Goal: Transaction & Acquisition: Purchase product/service

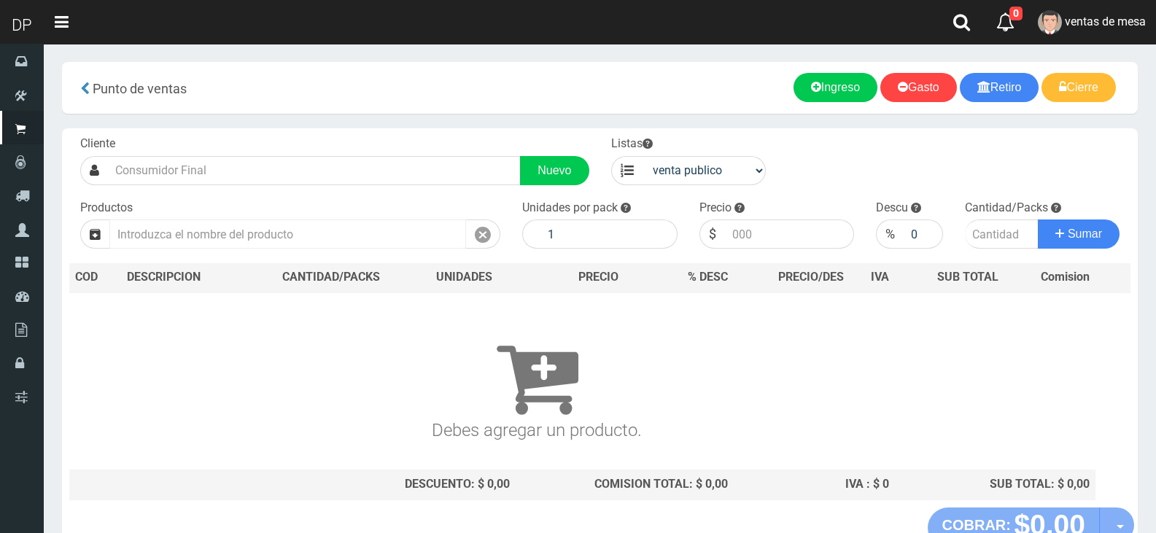
click at [193, 234] on input "text" at bounding box center [287, 234] width 357 height 29
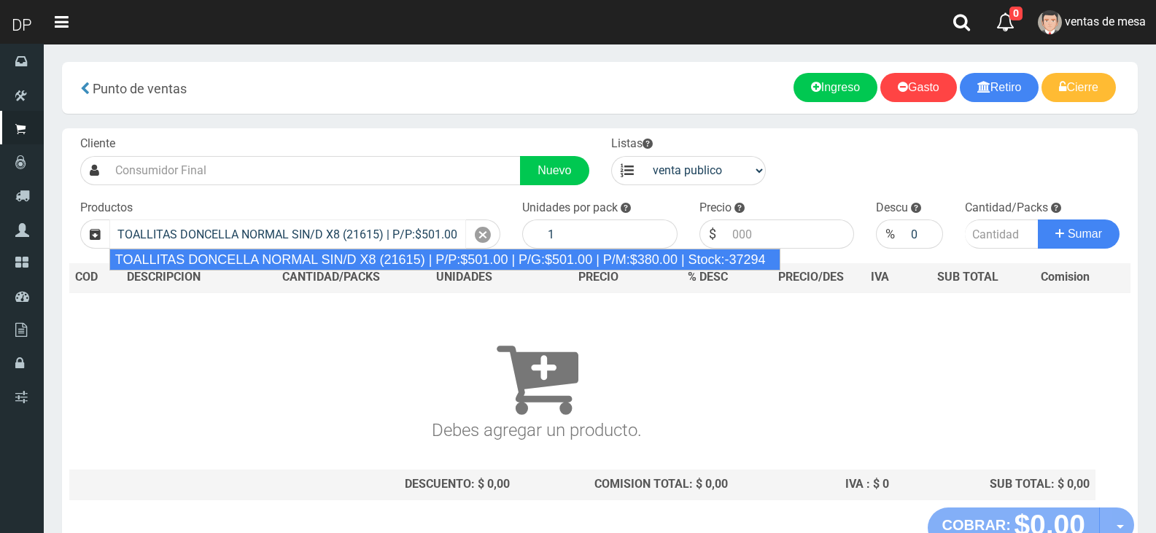
type input "TOALLITAS DONCELLA NORMAL SIN/D X8 (21615) | P/P:$501.00 | P/G:$501.00 | P/M:$3…"
type input "50"
type input "501.00"
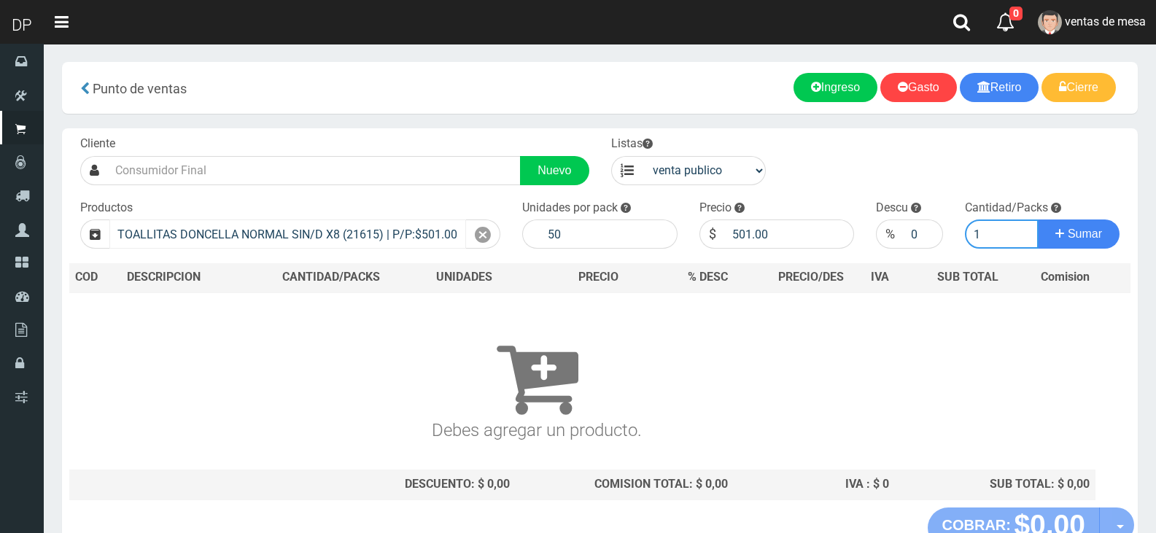
type input "1"
click at [1038, 220] on button "Sumar" at bounding box center [1079, 234] width 82 height 29
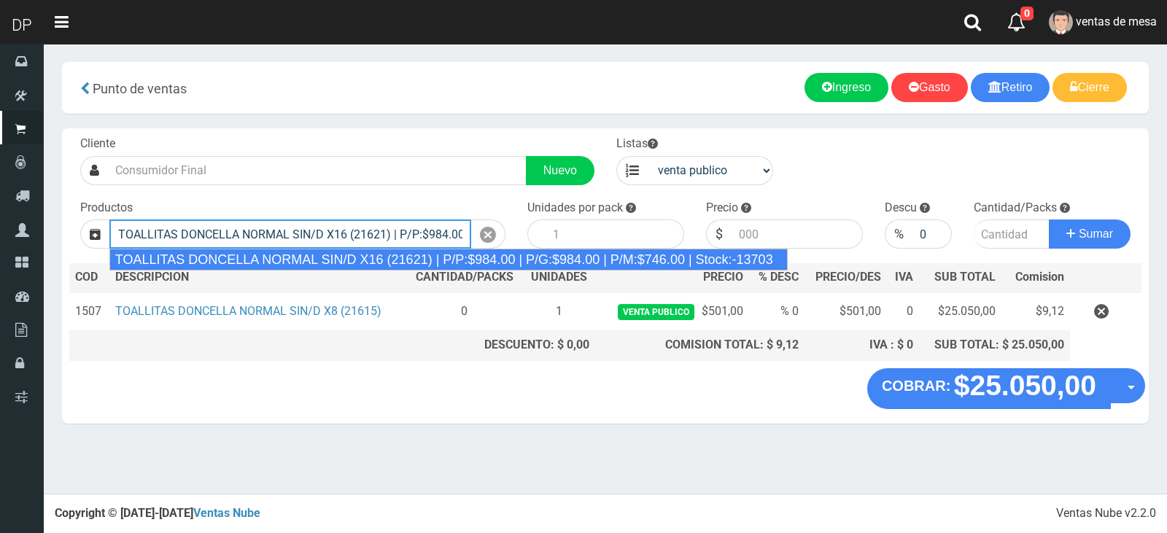
type input "TOALLITAS DONCELLA NORMAL SIN/D X16 (21621) | P/P:$984.00 | P/G:$984.00 | P/M:$…"
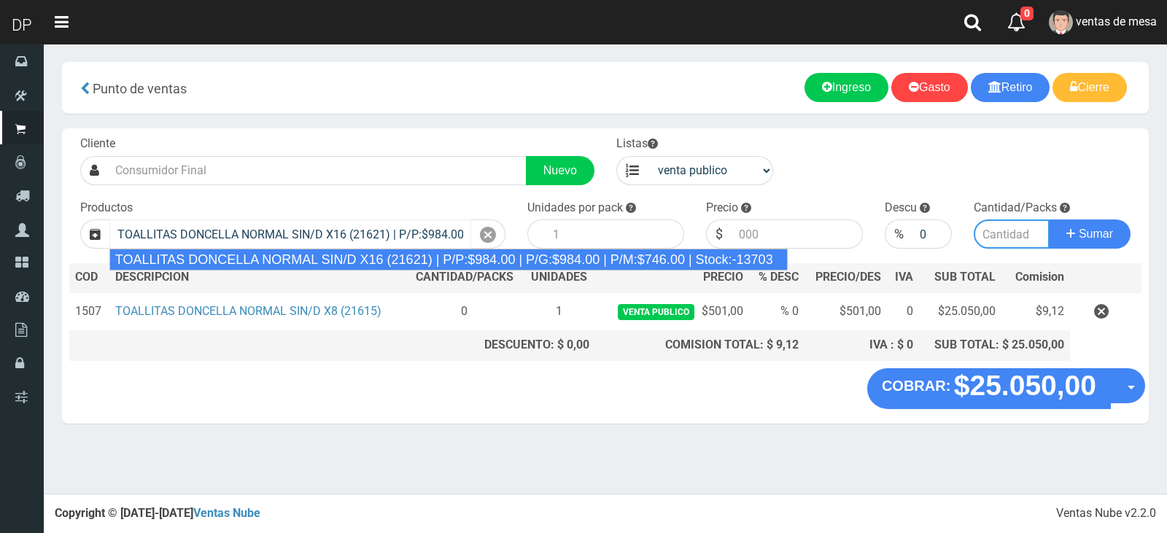
type input "25"
type input "984.00"
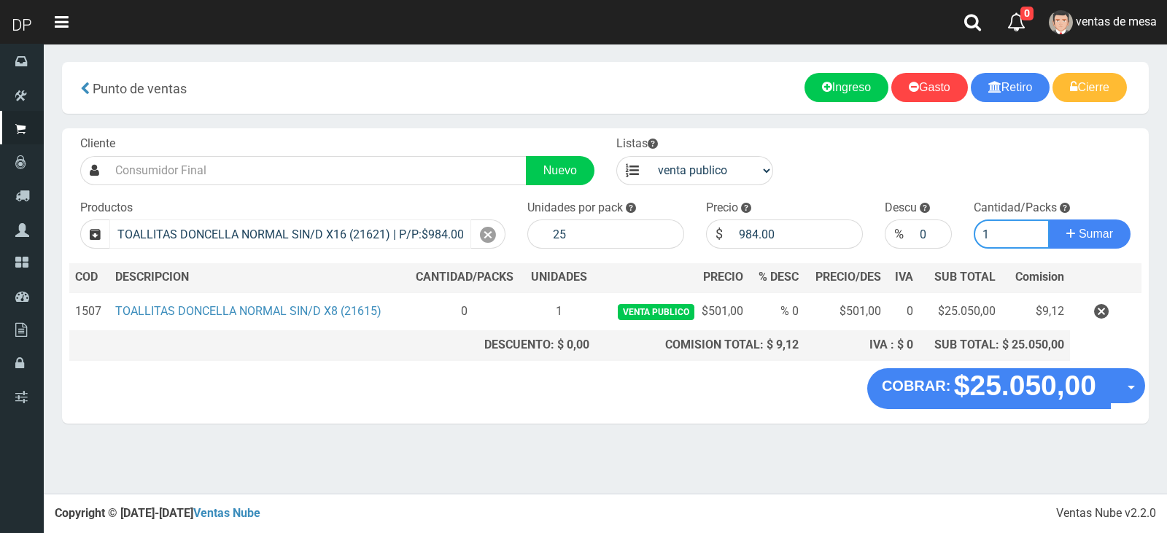
type input "1"
click at [1049, 220] on button "Sumar" at bounding box center [1090, 234] width 82 height 29
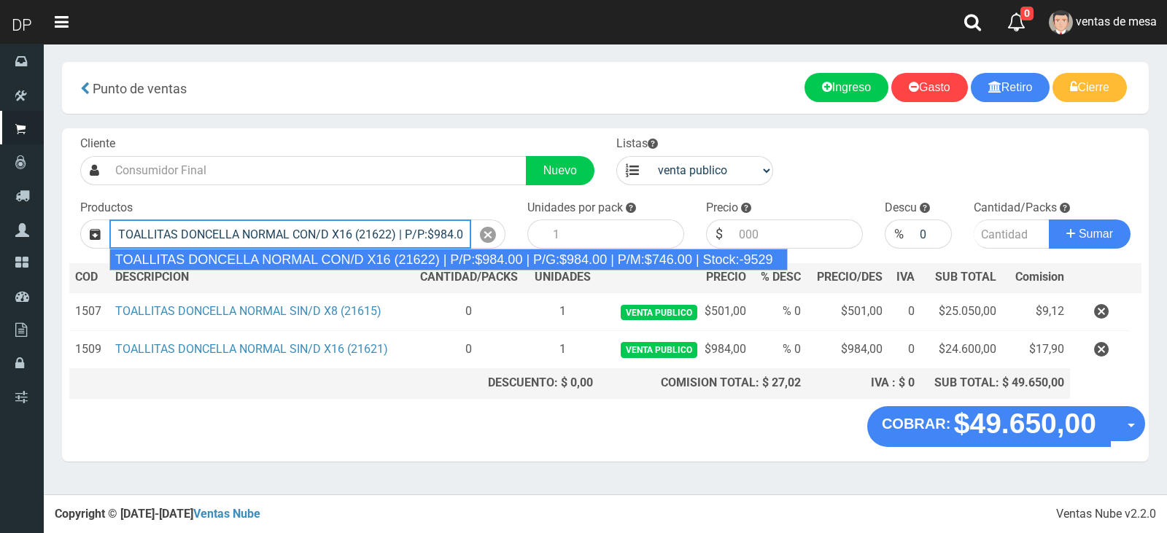
type input "TOALLITAS DONCELLA NORMAL CON/D X16 (21622) | P/P:$984.00 | P/G:$984.00 | P/M:$…"
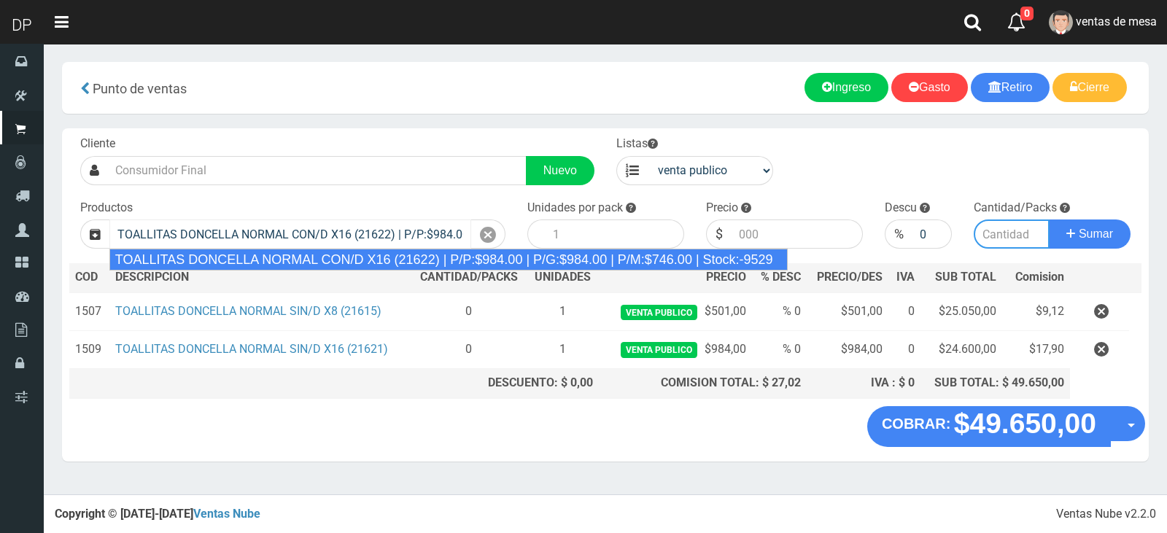
type input "25"
type input "984.00"
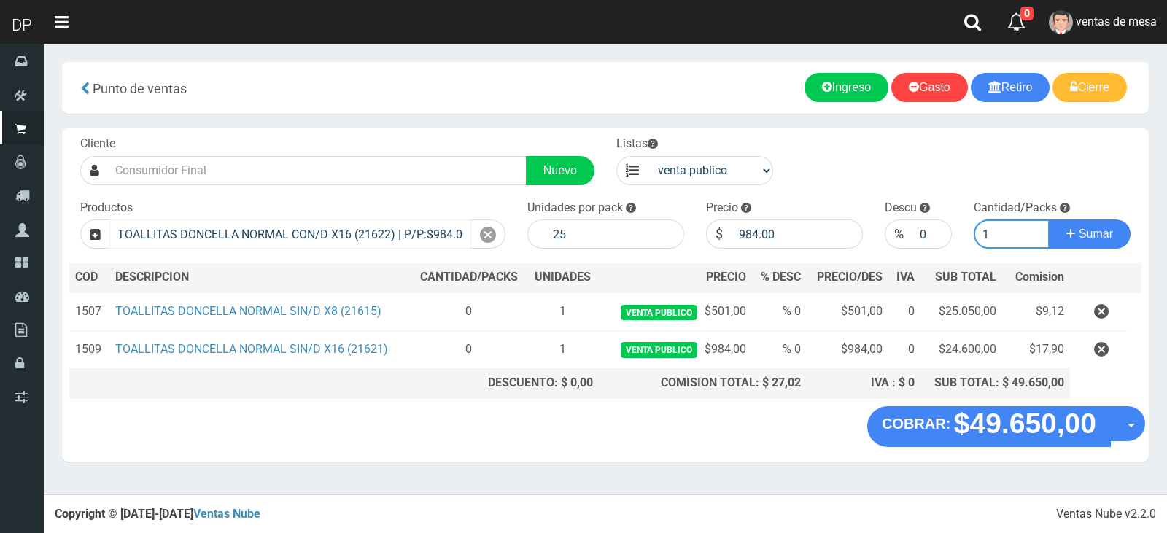
type input "1"
click at [1049, 220] on button "Sumar" at bounding box center [1090, 234] width 82 height 29
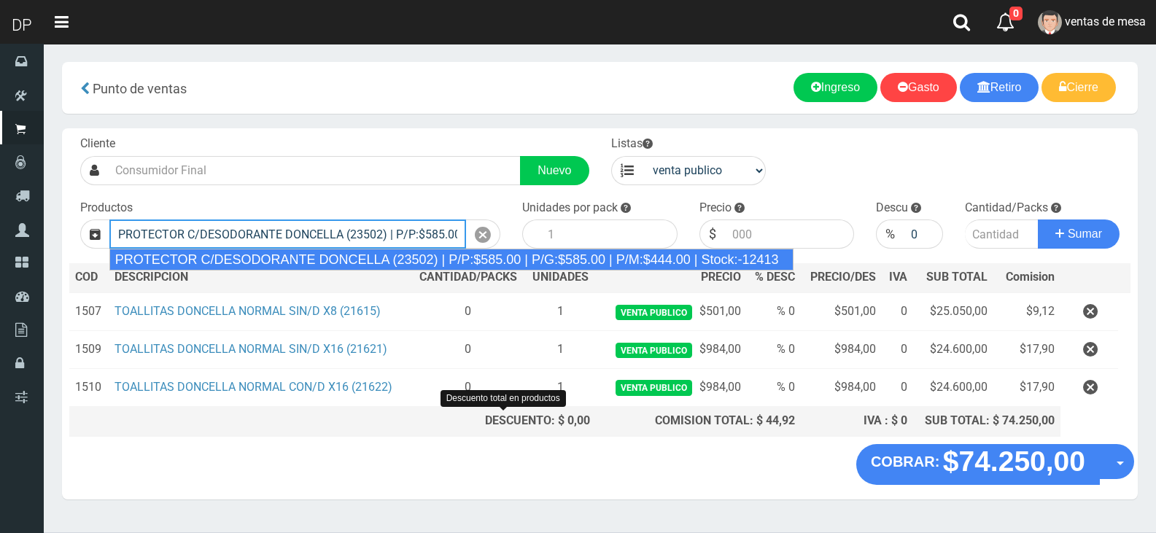
type input "PROTECTOR C/DESODORANTE DONCELLA (23502) | P/P:$585.00 | P/G:$585.00 | P/M:$444…"
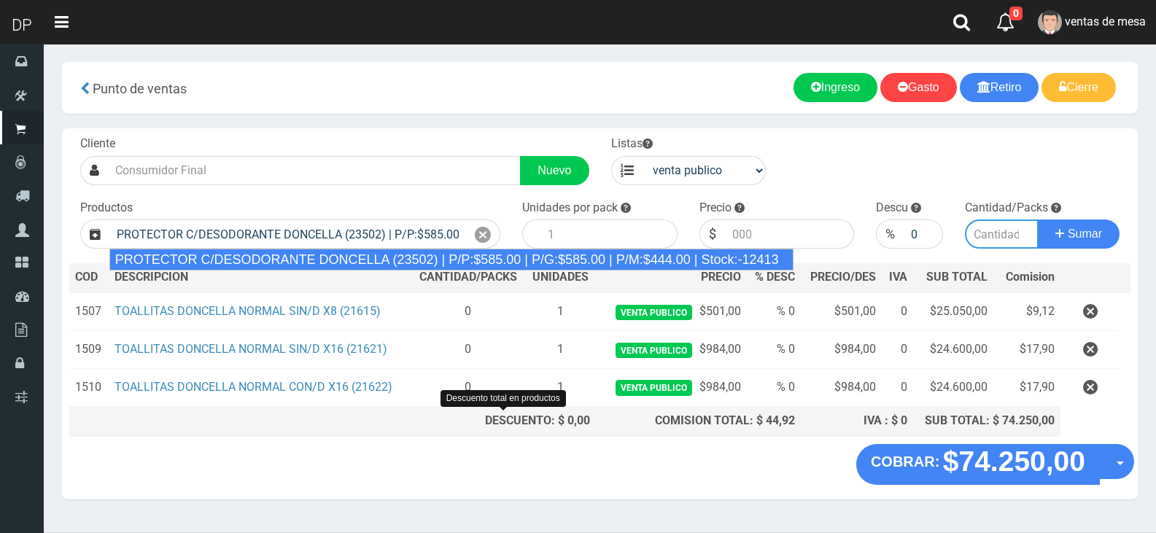
type input "30"
type input "585.00"
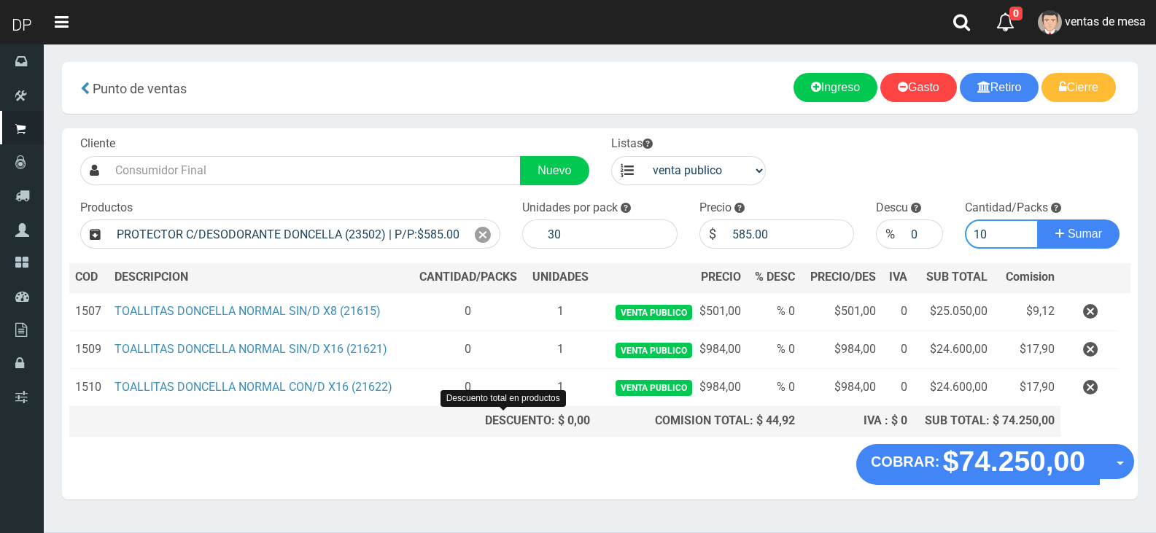
type input "10"
click at [1038, 220] on button "Sumar" at bounding box center [1079, 234] width 82 height 29
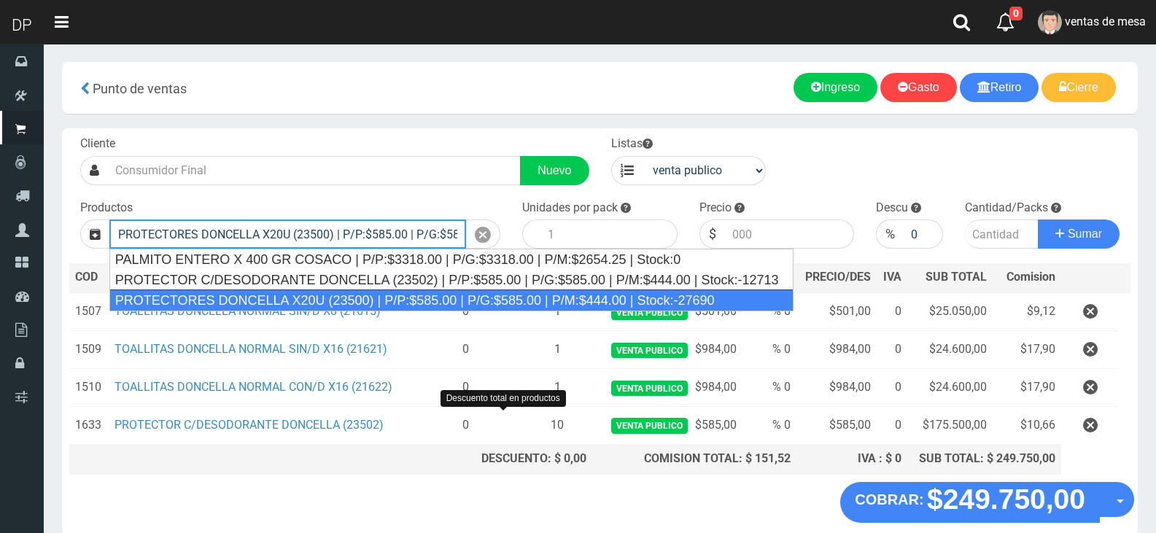
type input "PROTECTORES DONCELLA X20U (23500) | P/P:$585.00 | P/G:$585.00 | P/M:$444.00 | S…"
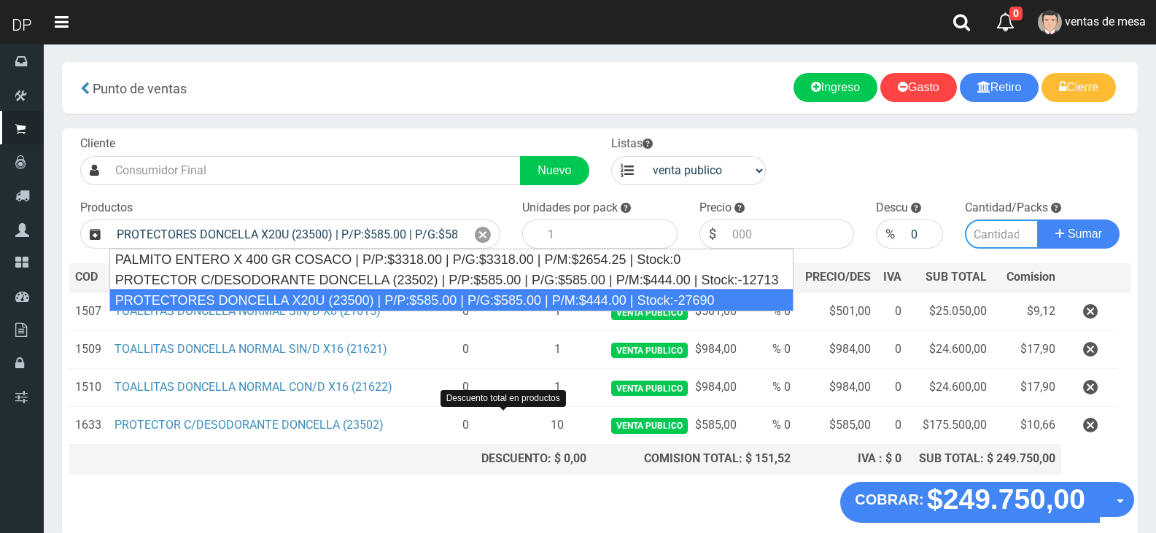
type input "30"
type input "585.00"
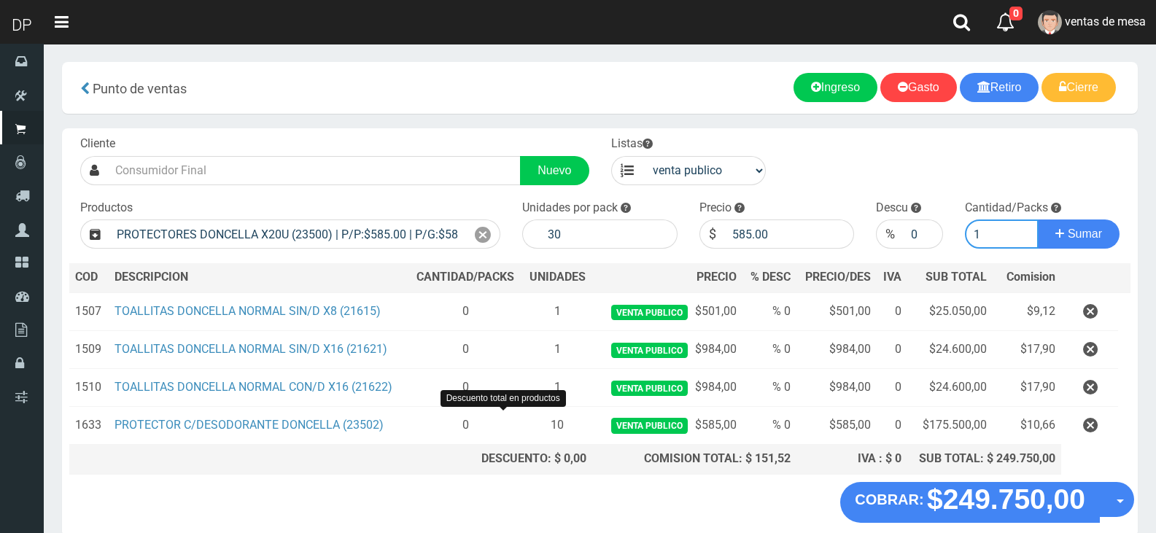
type input "1"
click at [1038, 220] on button "Sumar" at bounding box center [1079, 234] width 82 height 29
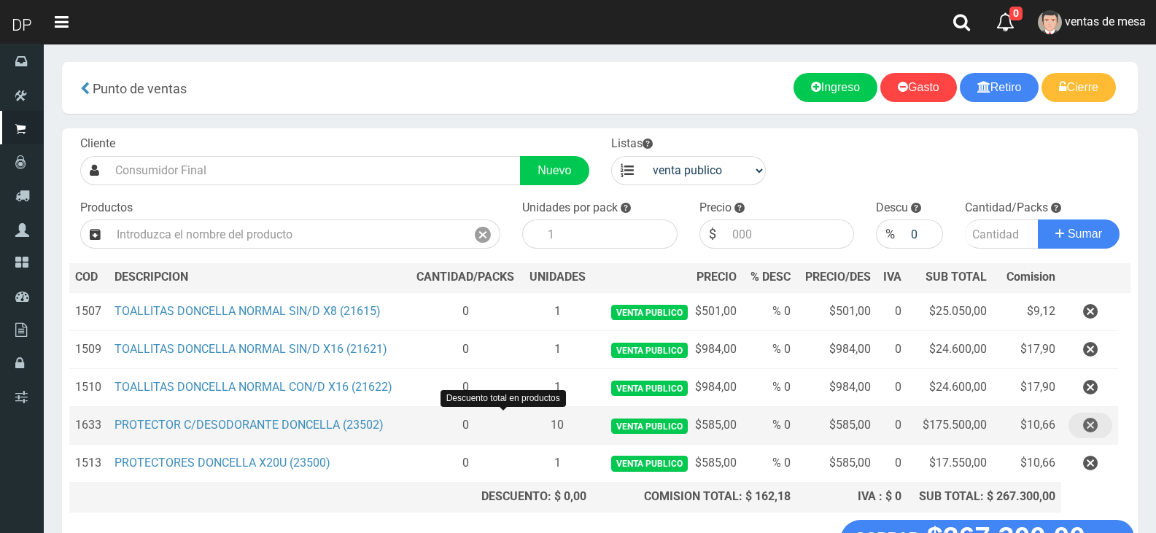
click at [1101, 421] on button "button" at bounding box center [1091, 426] width 44 height 26
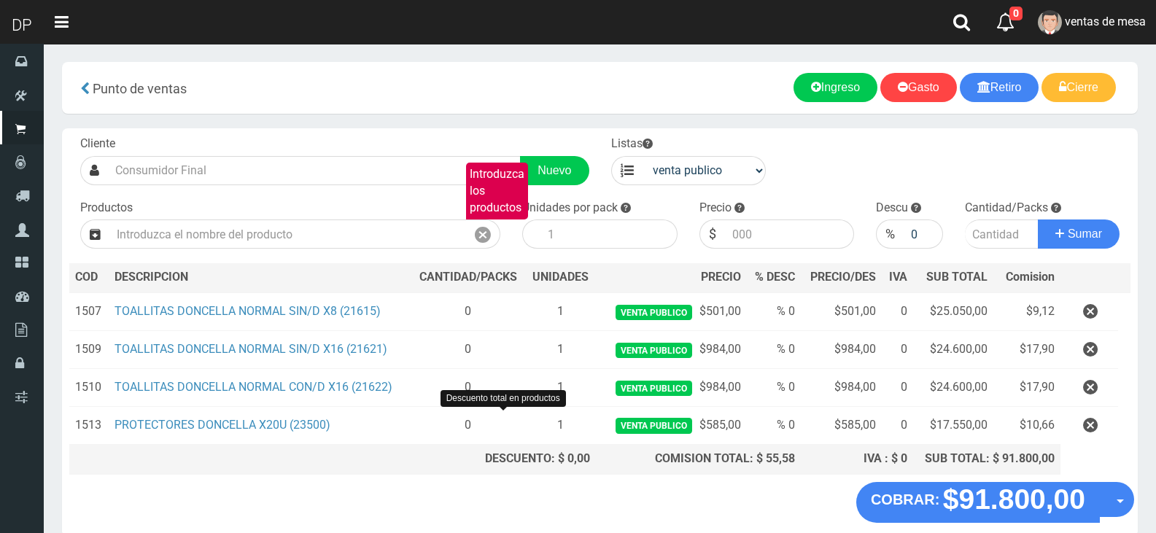
click at [351, 487] on "COBRAR: $91.800,00 Opciones Hacer Devolucion Crear presupuesto" at bounding box center [600, 502] width 1069 height 41
click at [1093, 345] on icon "button" at bounding box center [1090, 350] width 15 height 26
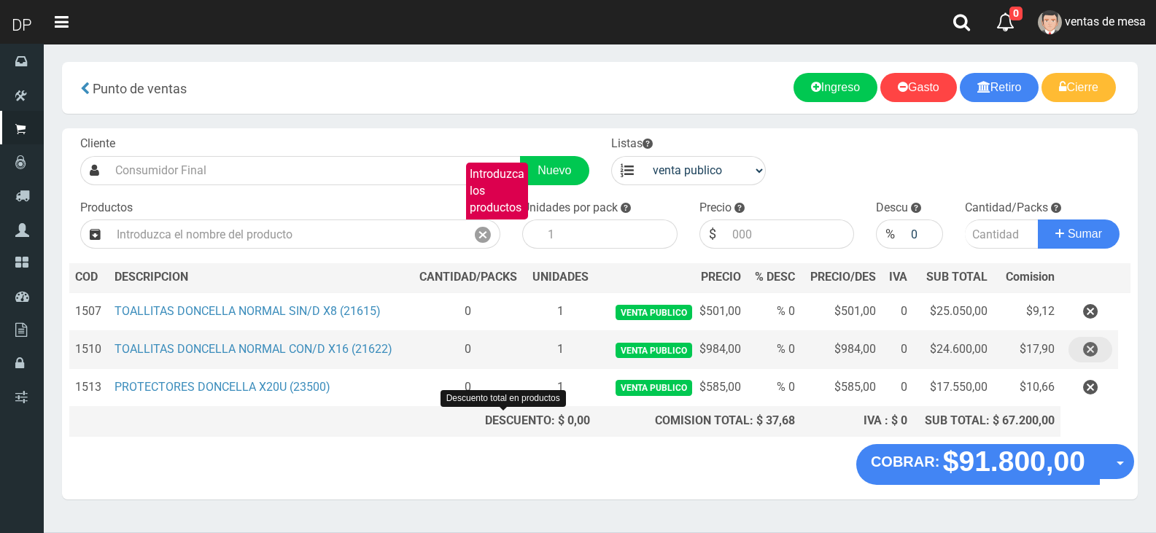
click at [1092, 362] on icon "button" at bounding box center [1090, 350] width 15 height 26
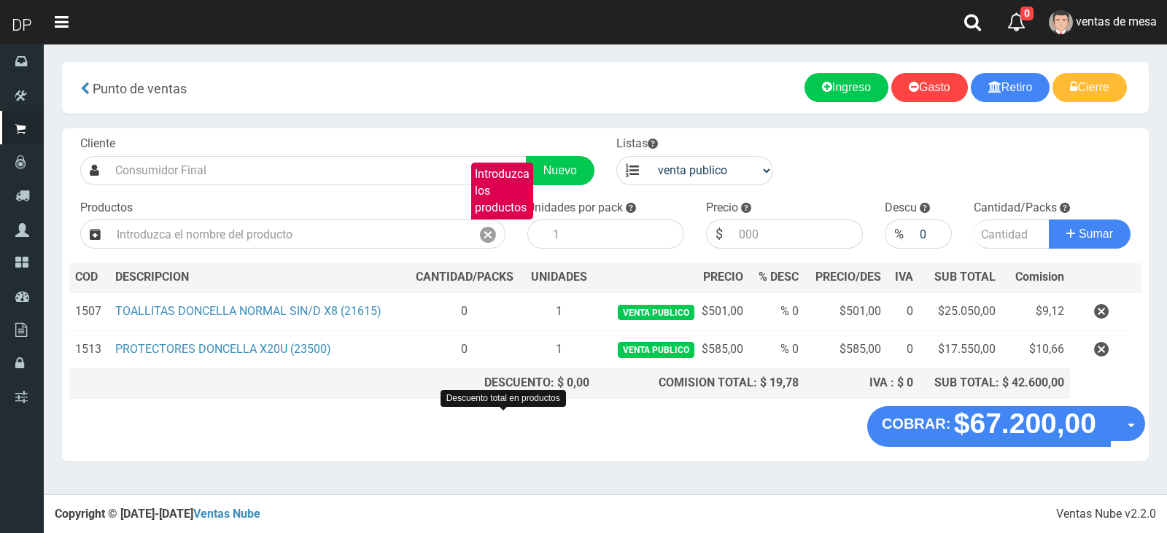
click at [1123, 271] on th at bounding box center [1099, 277] width 59 height 29
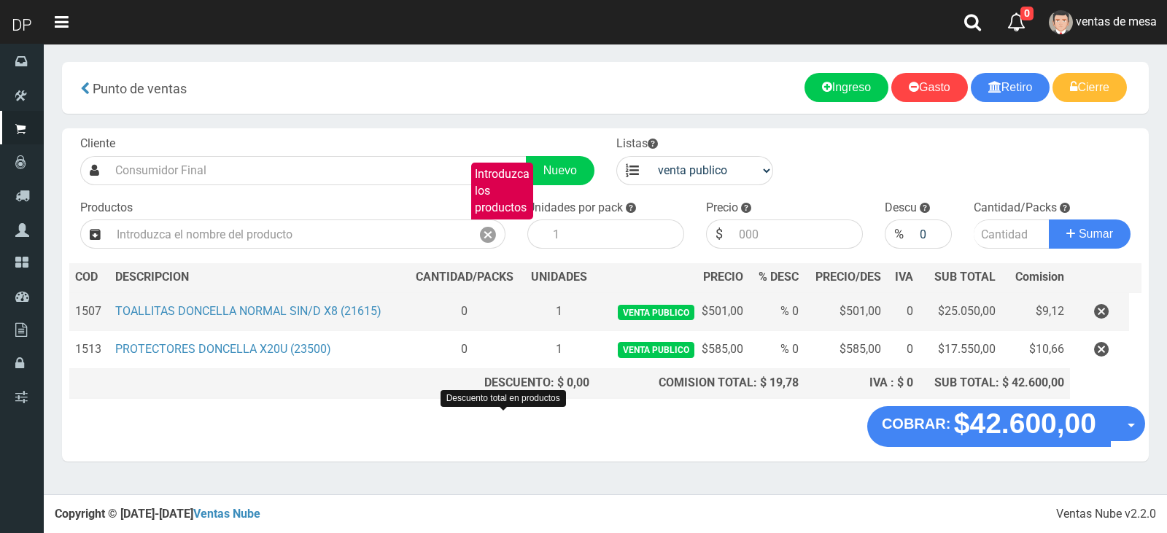
click at [1120, 302] on td at bounding box center [1099, 312] width 59 height 39
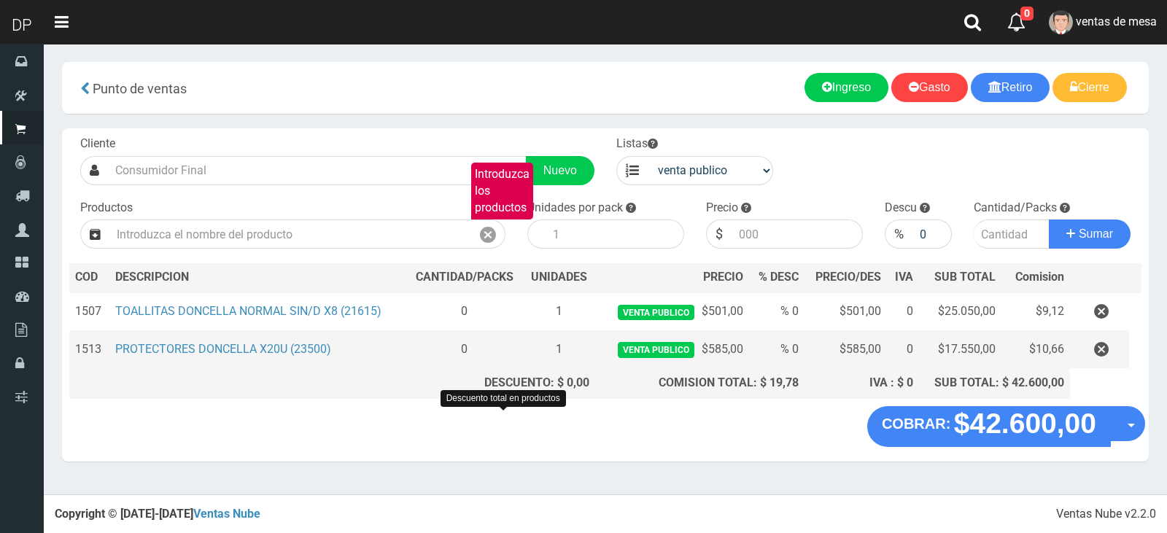
click at [1108, 336] on td at bounding box center [1099, 350] width 59 height 38
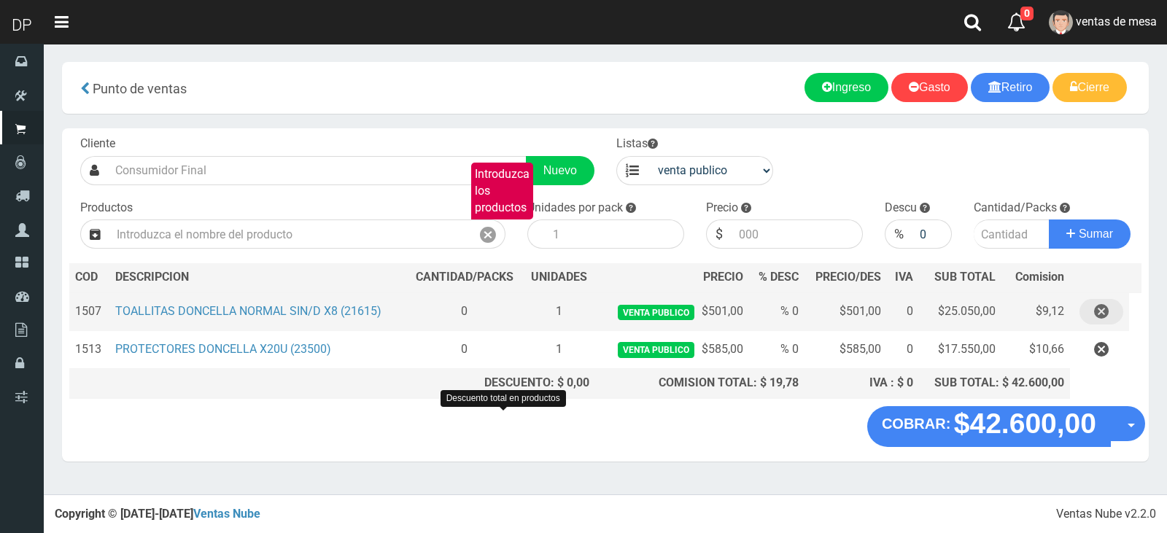
click at [1110, 309] on button "button" at bounding box center [1102, 312] width 44 height 26
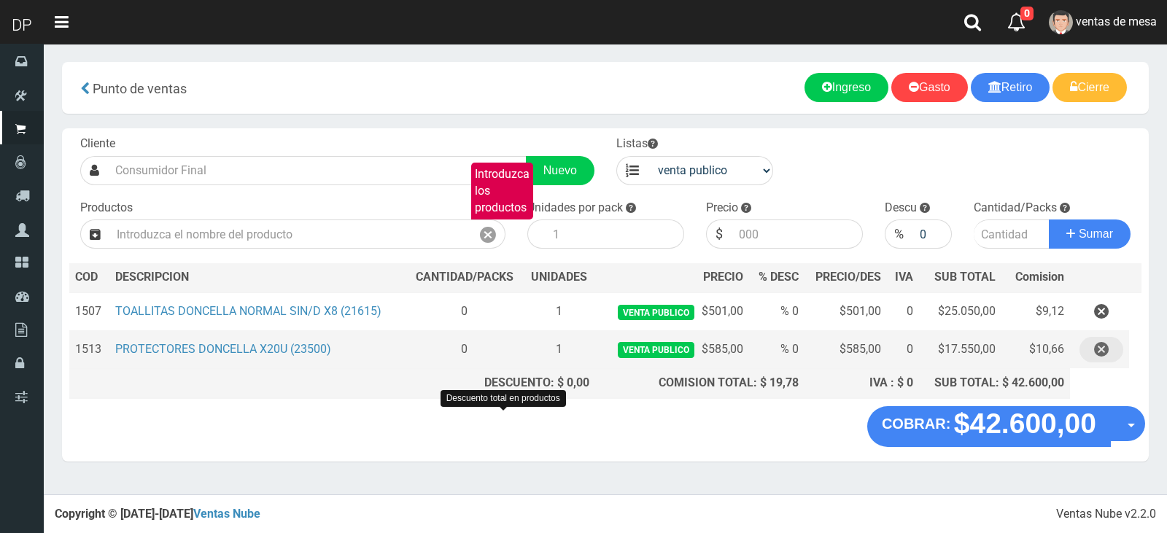
click at [1109, 346] on button "button" at bounding box center [1102, 350] width 44 height 26
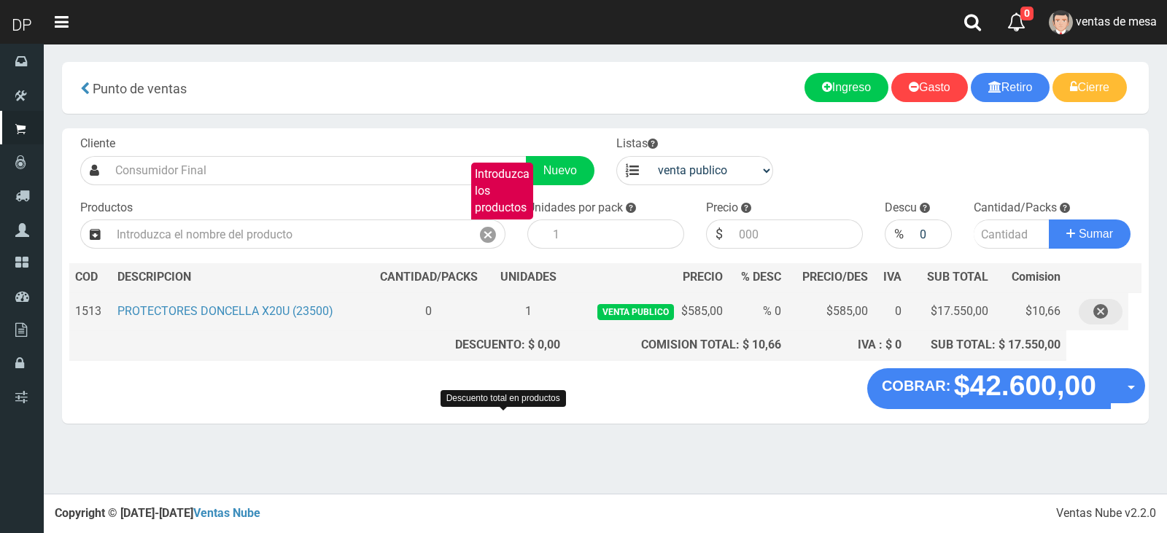
click at [1102, 322] on icon "button" at bounding box center [1100, 312] width 15 height 26
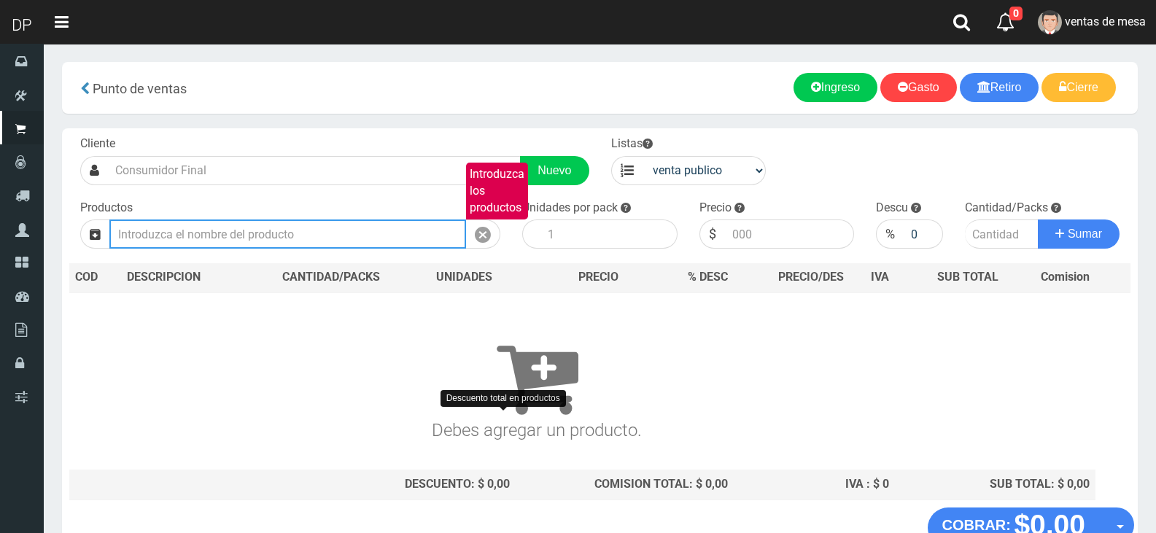
click at [362, 233] on input "Introduzca los productos" at bounding box center [287, 234] width 357 height 29
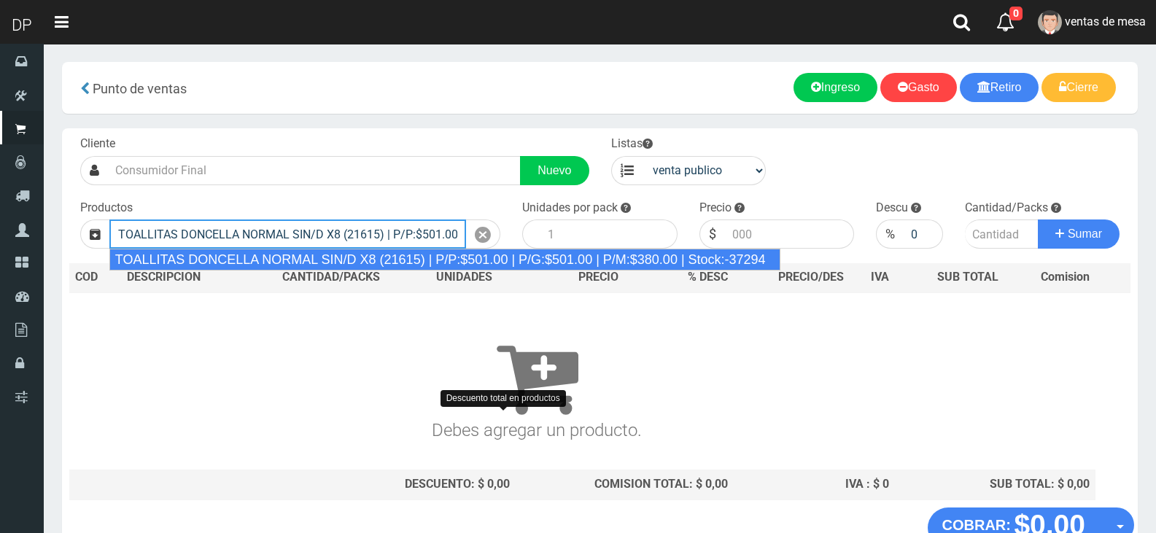
type input "TOALLITAS DONCELLA NORMAL SIN/D X8 (21615) | P/P:$501.00 | P/G:$501.00 | P/M:$3…"
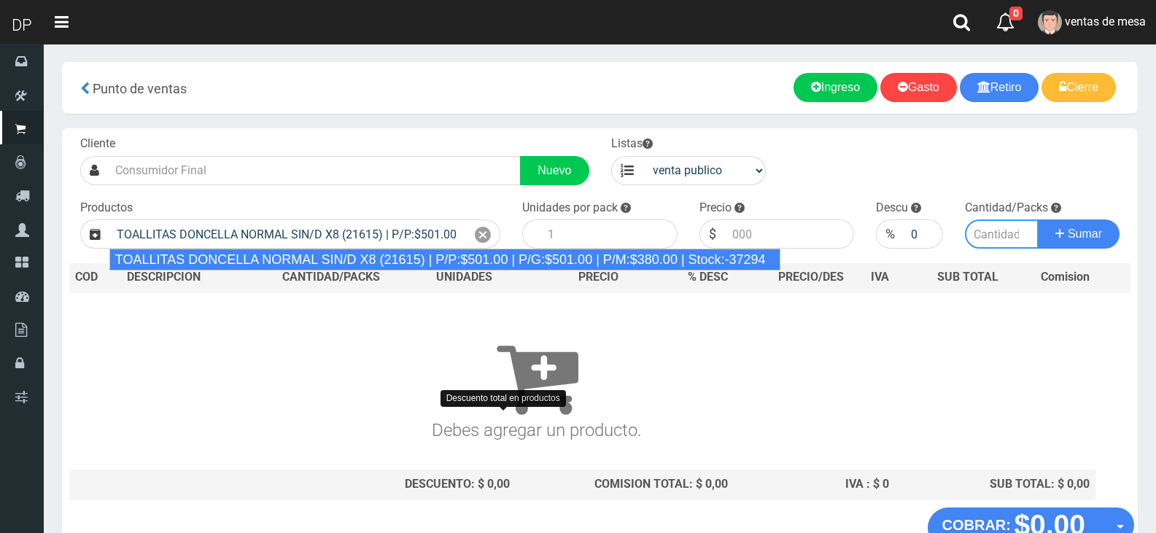
type input "50"
type input "501.00"
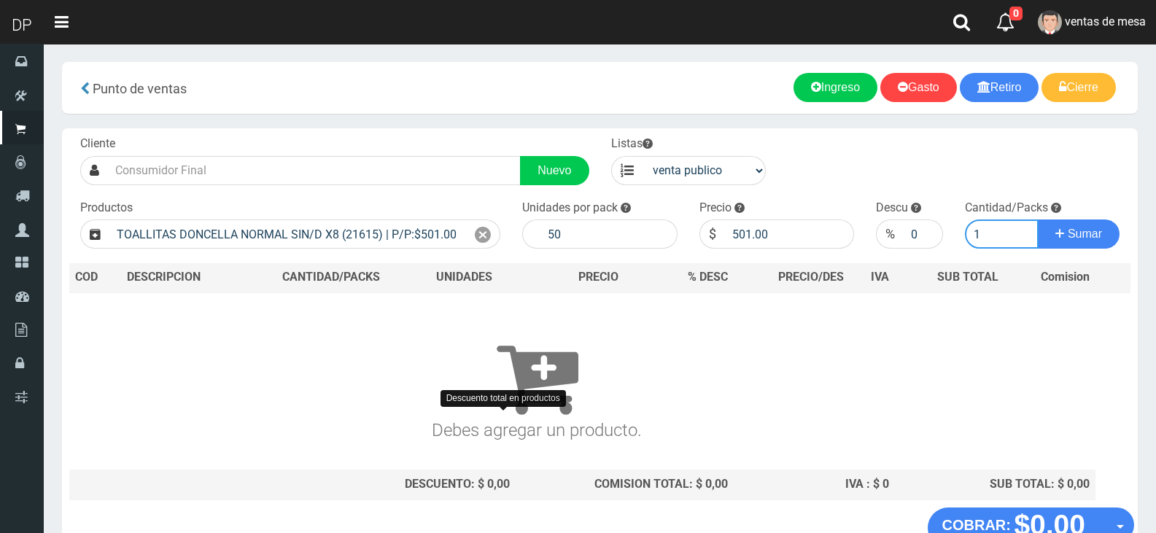
type input "1"
click at [1038, 220] on button "Sumar" at bounding box center [1079, 234] width 82 height 29
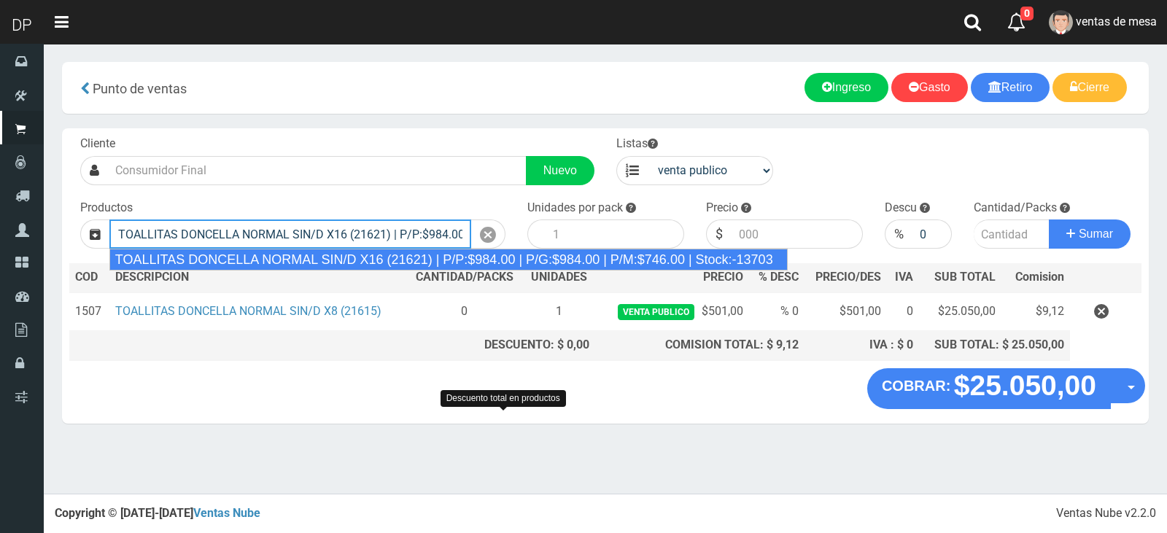
type input "TOALLITAS DONCELLA NORMAL SIN/D X16 (21621) | P/P:$984.00 | P/G:$984.00 | P/M:$…"
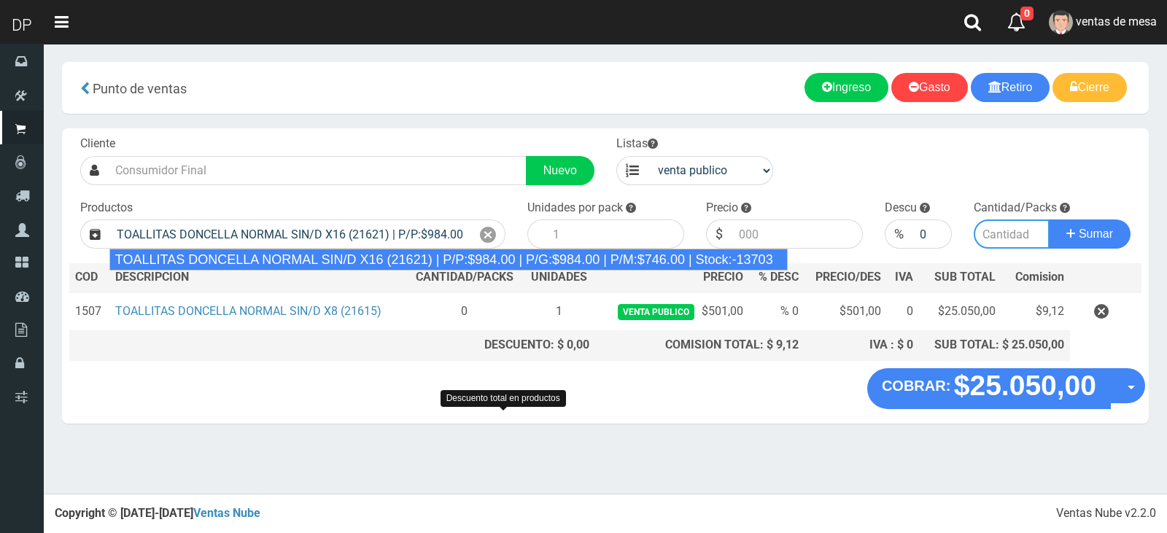
type input "25"
type input "984.00"
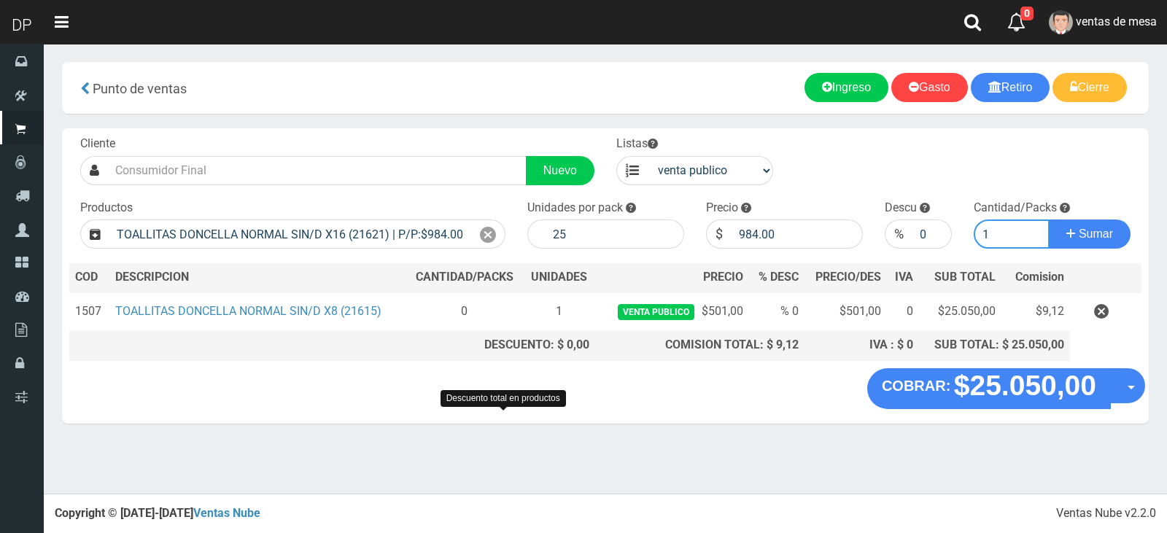
type input "1"
click at [1049, 220] on button "Sumar" at bounding box center [1090, 234] width 82 height 29
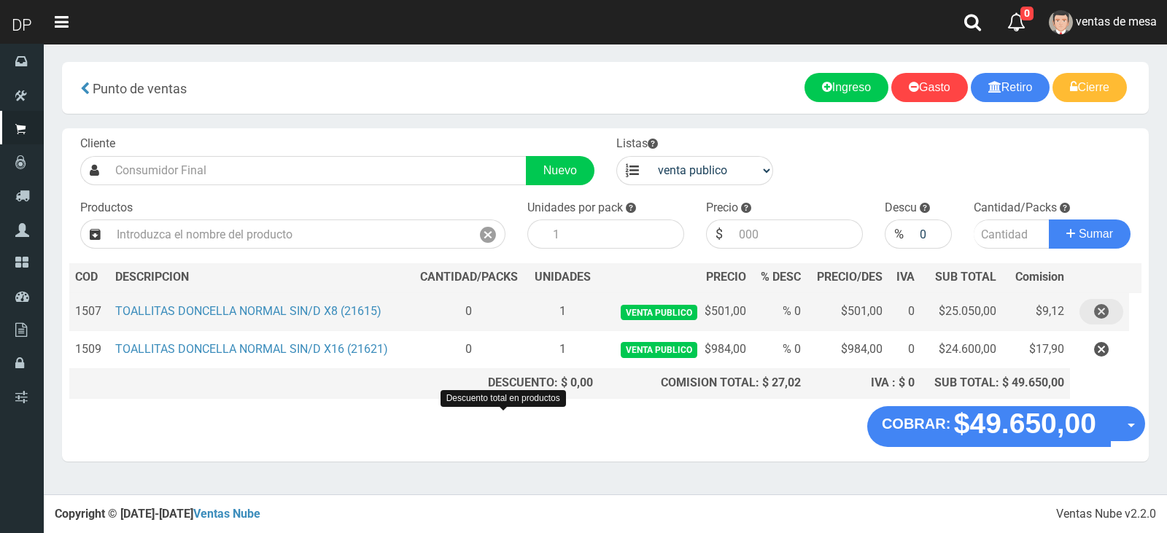
click at [1102, 300] on icon "button" at bounding box center [1101, 312] width 15 height 26
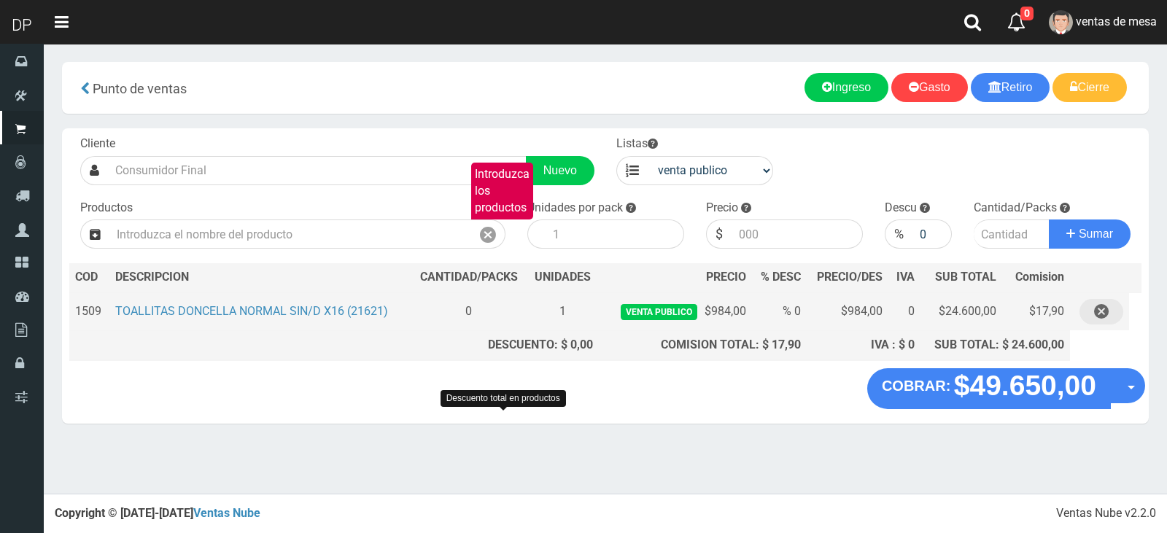
click at [1102, 300] on icon "button" at bounding box center [1101, 312] width 15 height 26
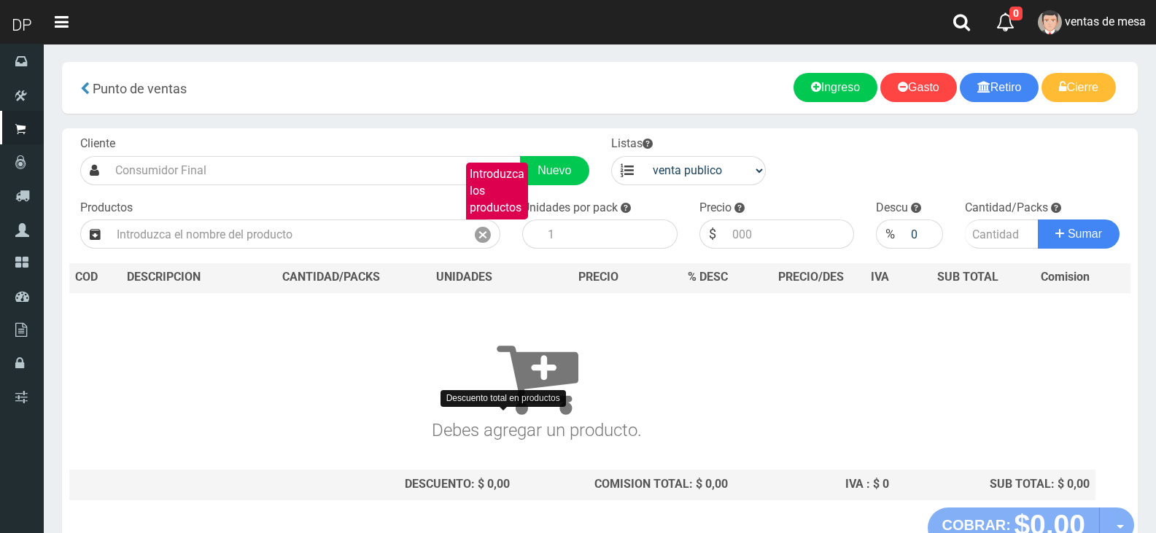
click at [198, 434] on h3 "Debes agregar un producto." at bounding box center [536, 377] width 923 height 126
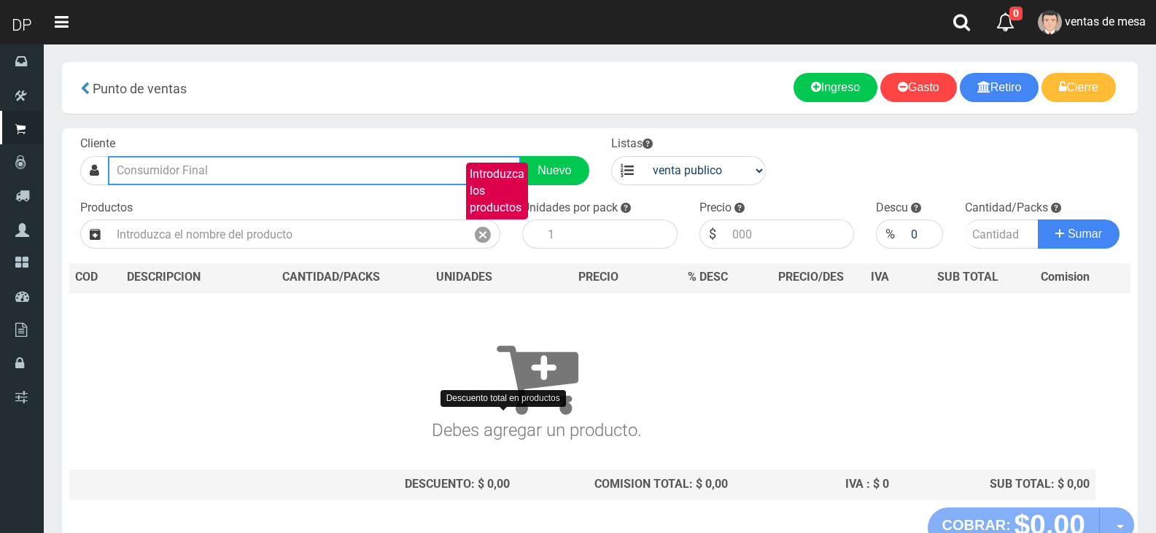
click at [323, 160] on input "text" at bounding box center [314, 170] width 413 height 29
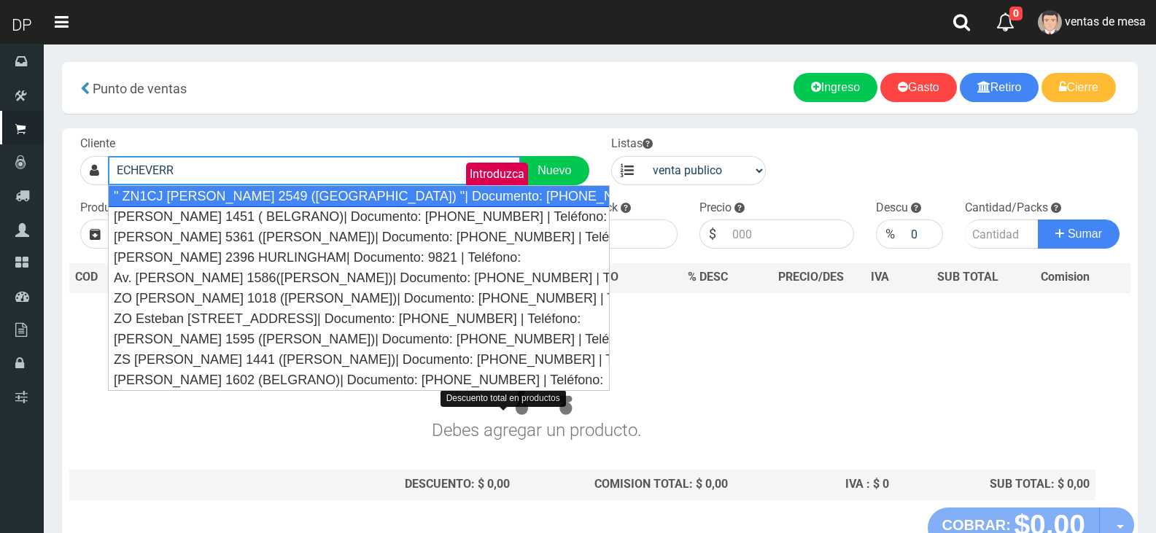
click at [343, 198] on div "" ZN1CJ ECHEVERRIA 2549 (VILLA MAIPU) "| Documento: 000000110 | Teléfono:" at bounding box center [359, 196] width 502 height 22
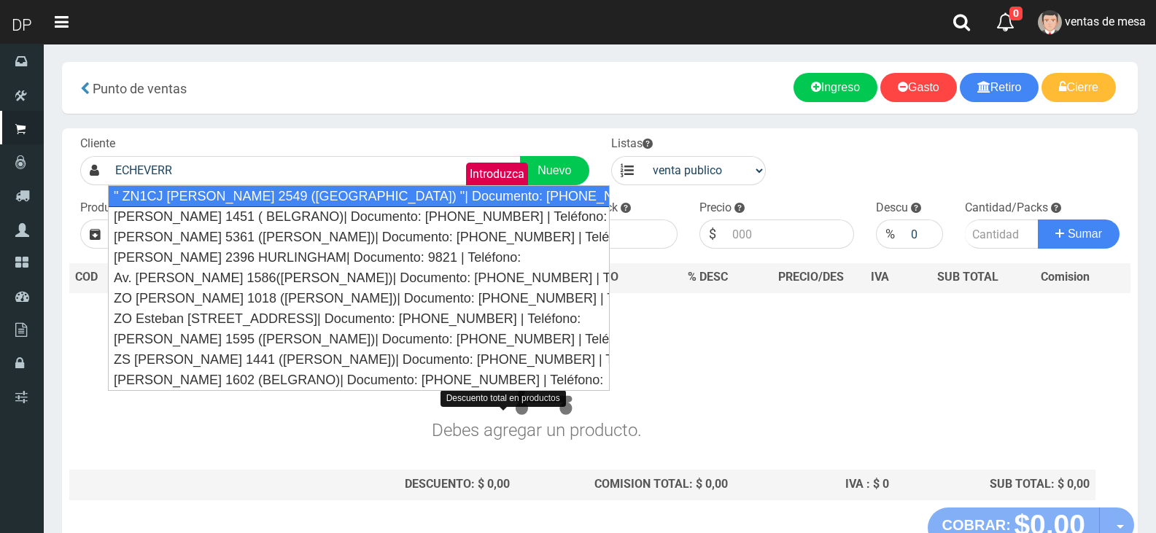
type input "" ZN1CJ ECHEVERRIA 2549 (VILLA MAIPU) "| Documento: 000000110 | Teléfono:"
select select "2"
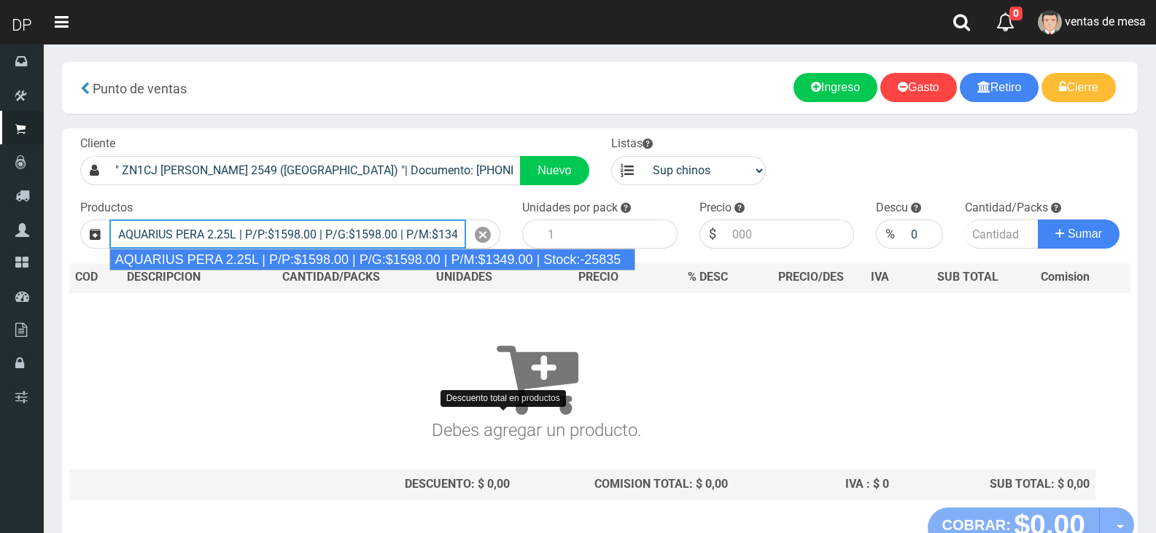
type input "AQUARIUS PERA 2.25L | P/P:$1598.00 | P/G:$1598.00 | P/M:$1349.00 | Stock:-25835"
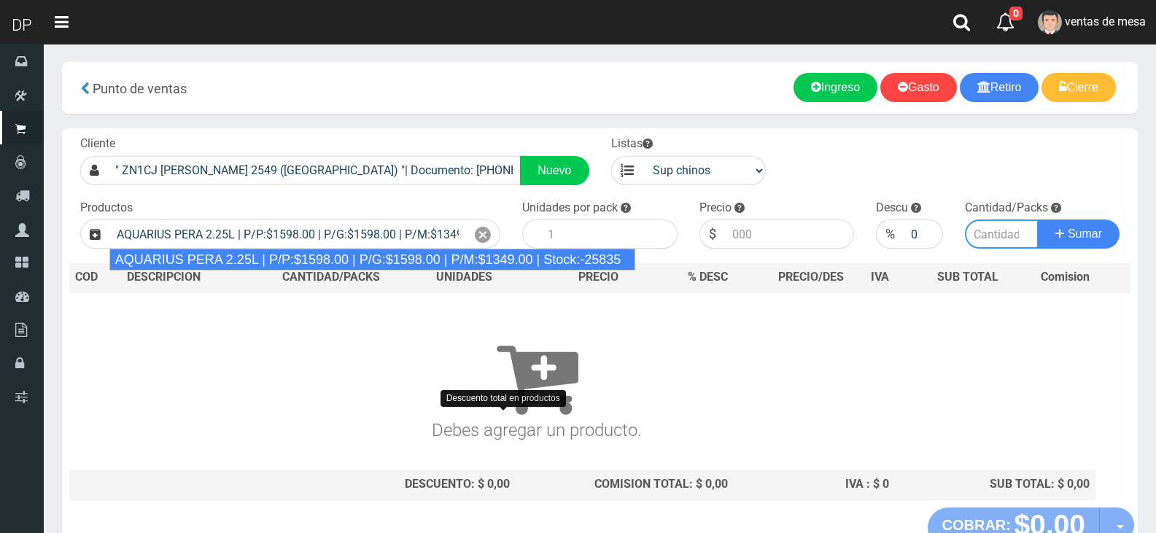
type input "6"
type input "1598.00"
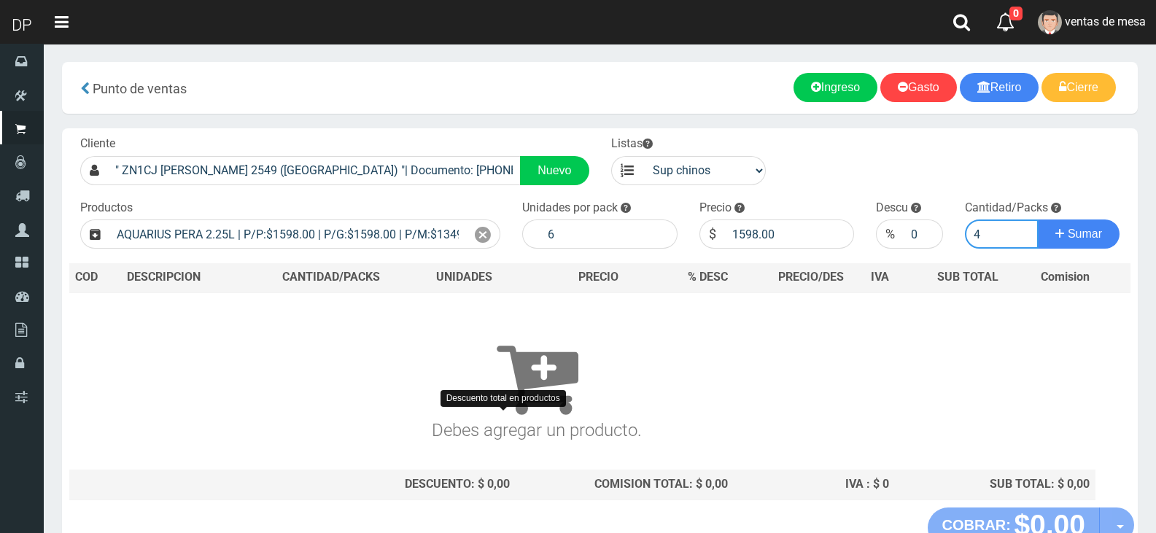
type input "5"
click at [1038, 220] on button "Sumar" at bounding box center [1079, 234] width 82 height 29
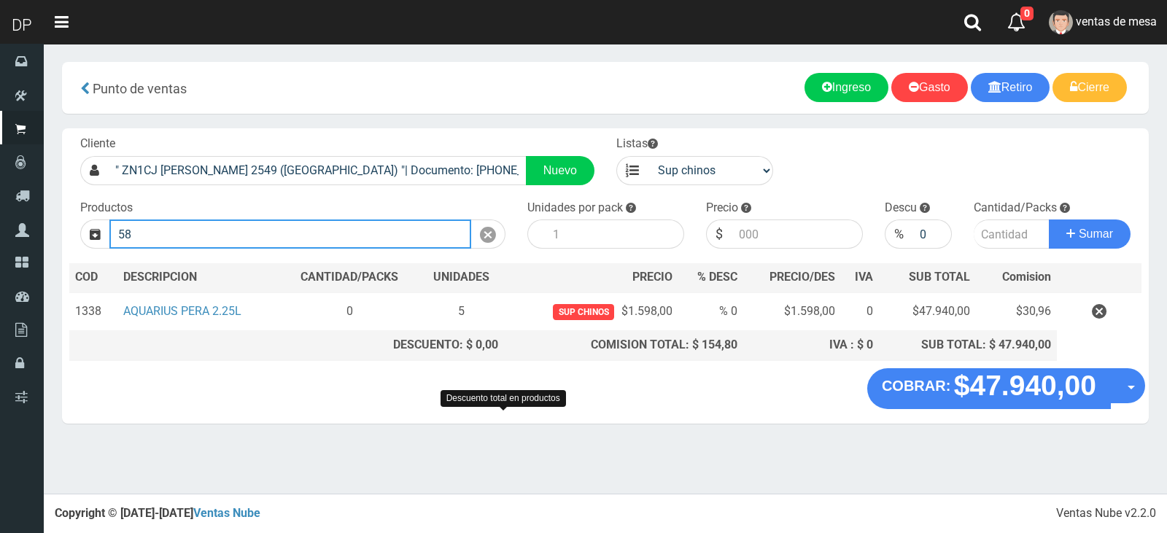
type input "5"
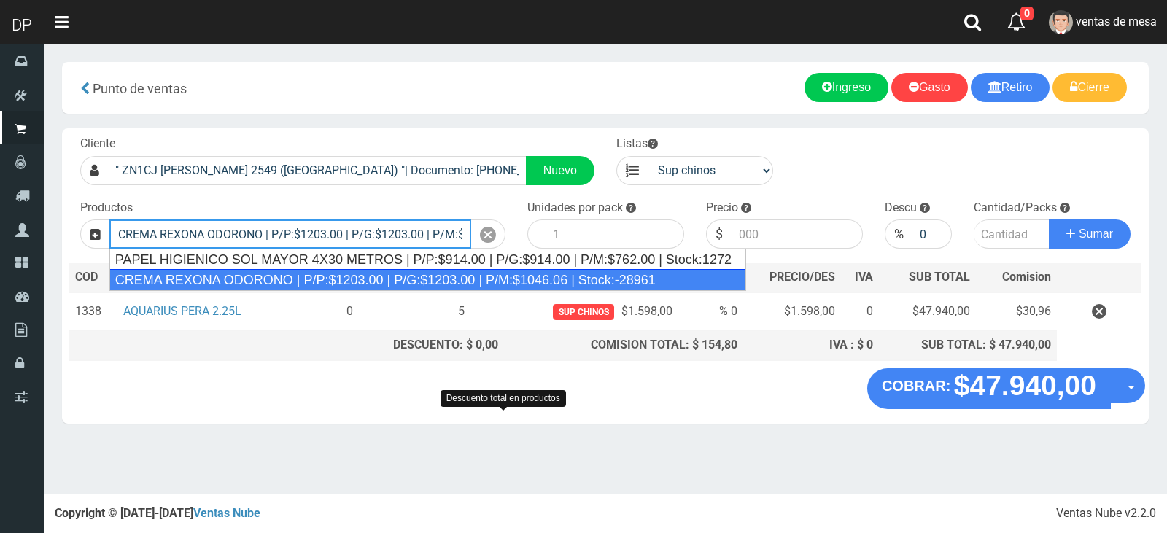
type input "CREMA REXONA ODORONO | P/P:$1203.00 | P/G:$1203.00 | P/M:$1046.06 | Stock:-28961"
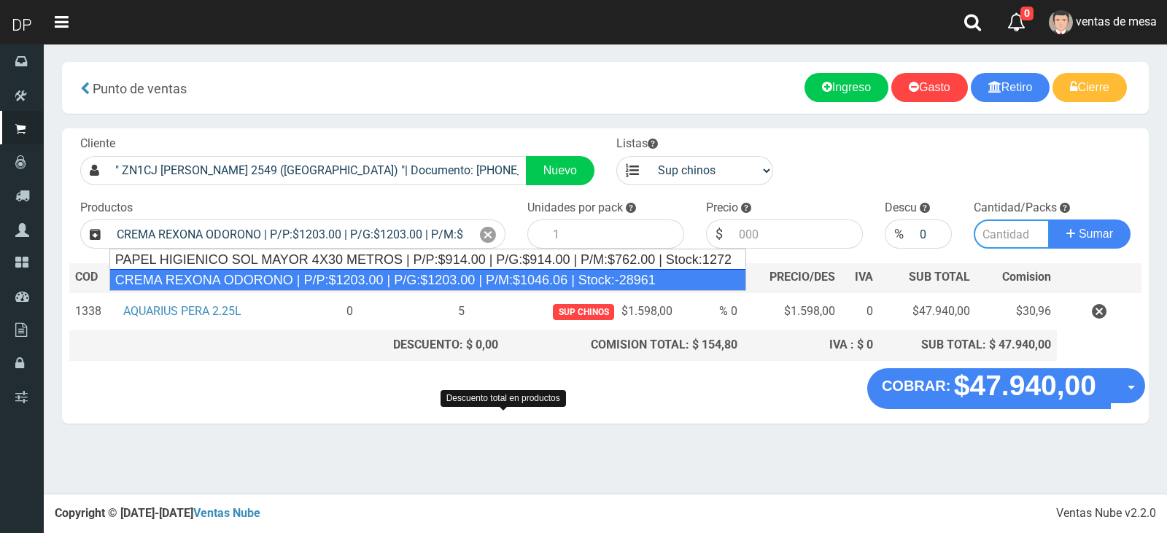
type input "12"
type input "1203.00"
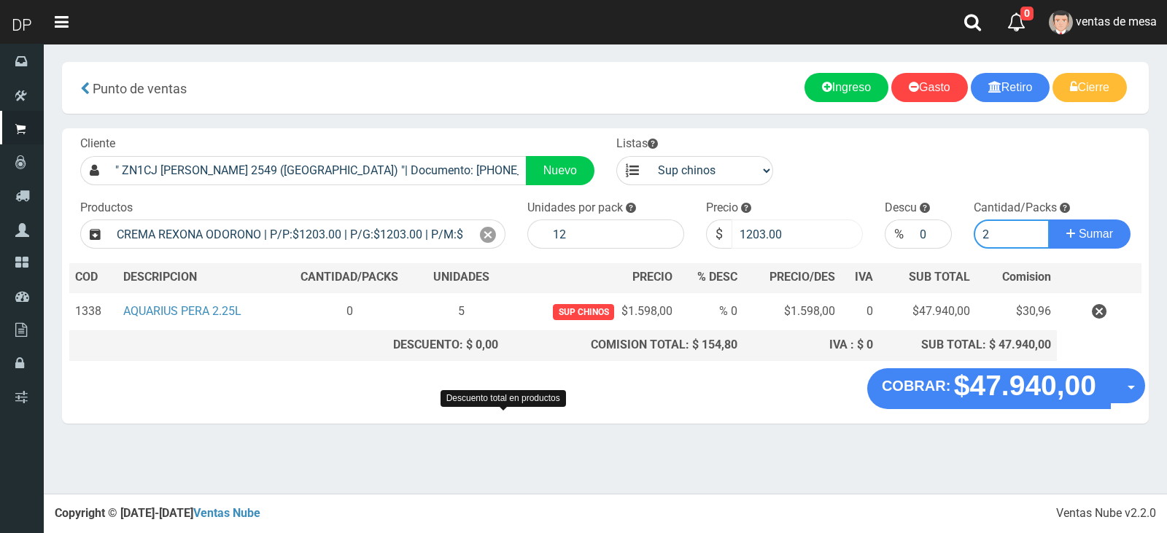
type input "2"
click at [778, 233] on input "1203.00" at bounding box center [797, 234] width 131 height 29
type input "1082"
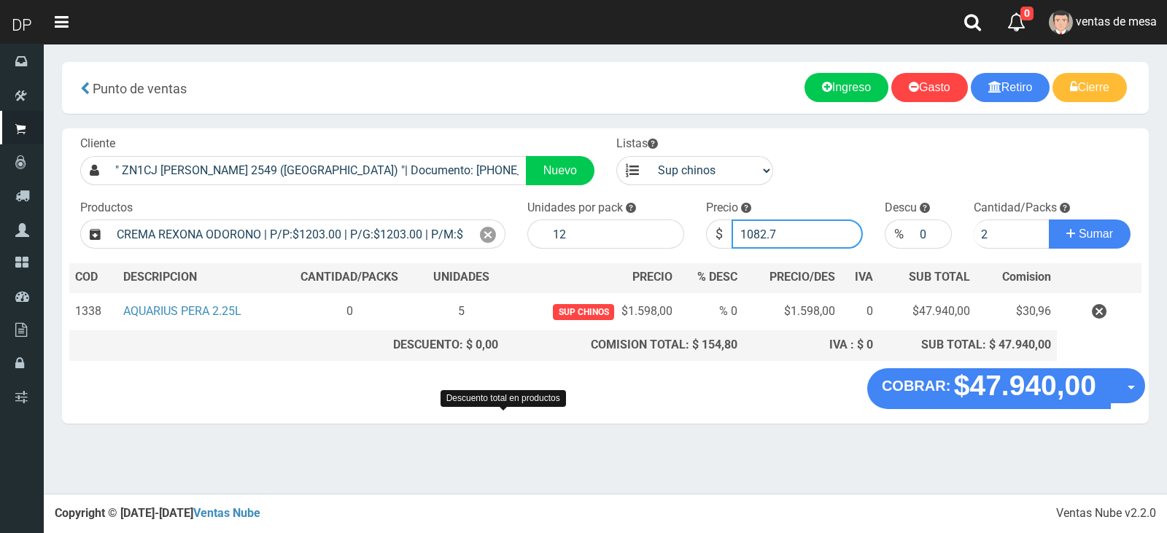
type input "1082.7"
click at [1049, 220] on button "Sumar" at bounding box center [1090, 234] width 82 height 29
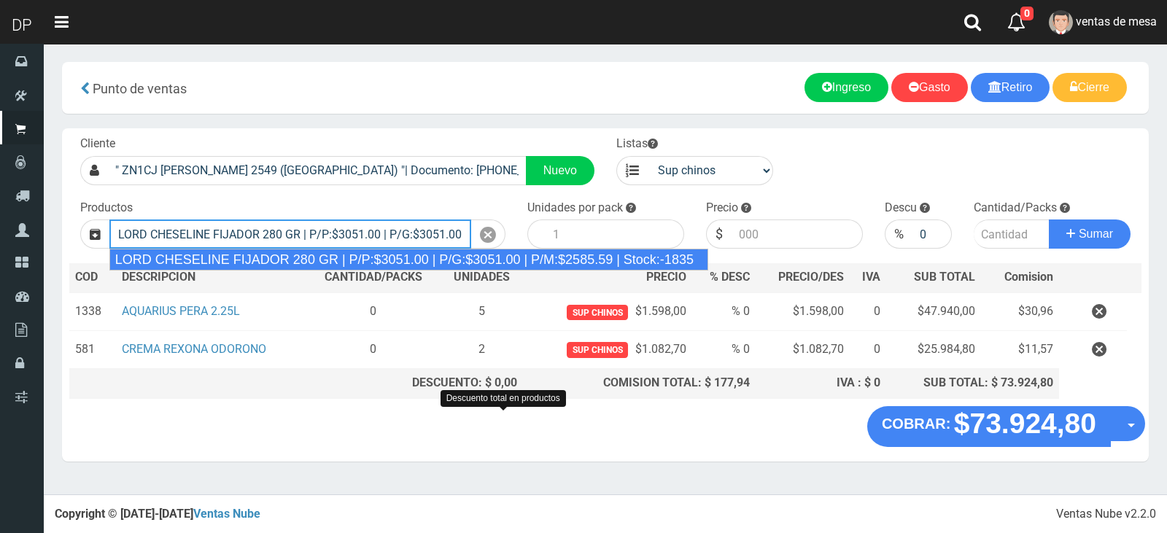
type input "LORD CHESELINE FIJADOR 280 GR | P/P:$3051.00 | P/G:$3051.00 | P/M:$2585.59 | St…"
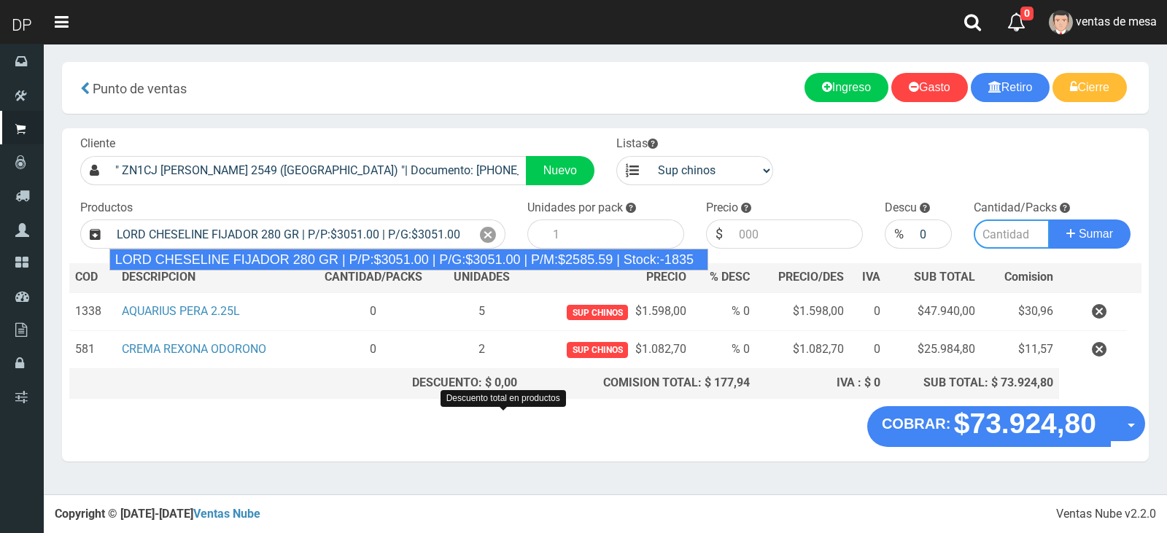
type input "6"
type input "3051.00"
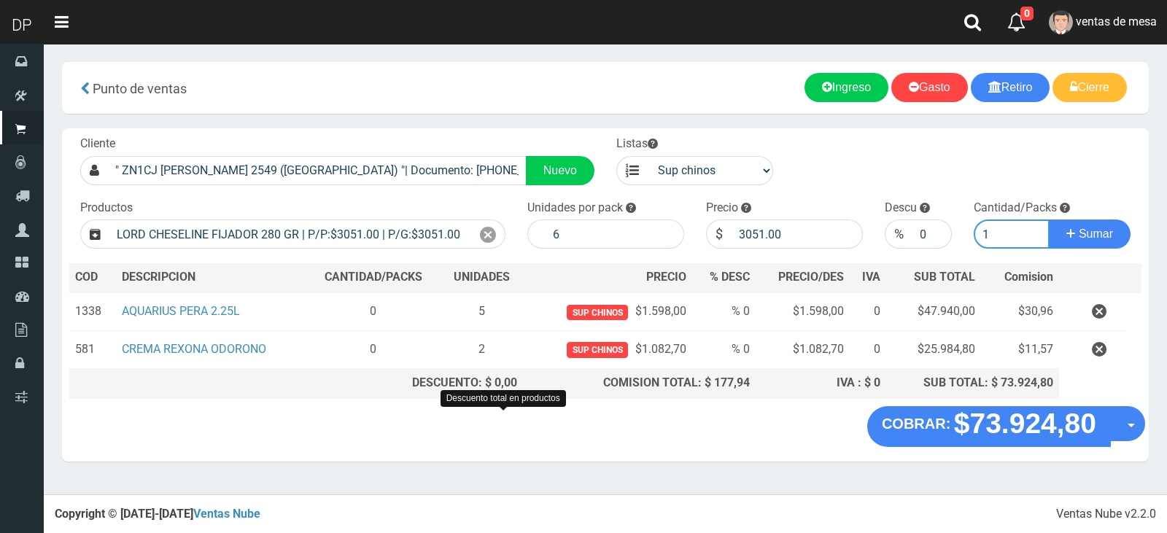
type input "1"
click at [808, 254] on div "Cliente " ZN1CJ ECHEVERRIA 2549 (VILLA MAIPU) "| Documento: 000000110 | Teléfon…" at bounding box center [605, 267] width 1087 height 278
click at [798, 225] on input "3051.00" at bounding box center [797, 234] width 131 height 29
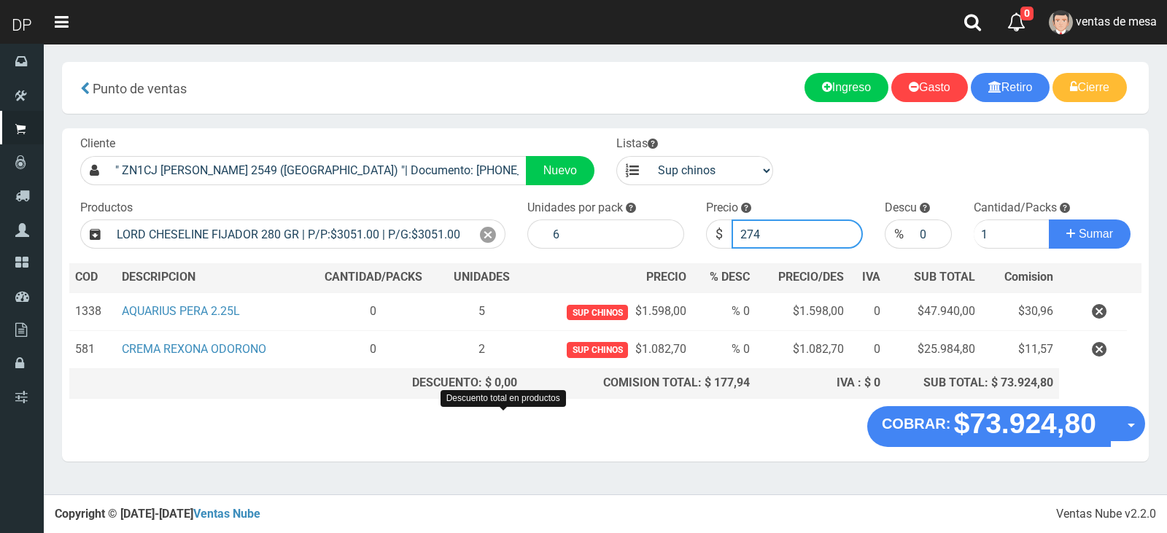
type input "2745"
type input "2745.9"
click at [1049, 220] on button "Sumar" at bounding box center [1090, 234] width 82 height 29
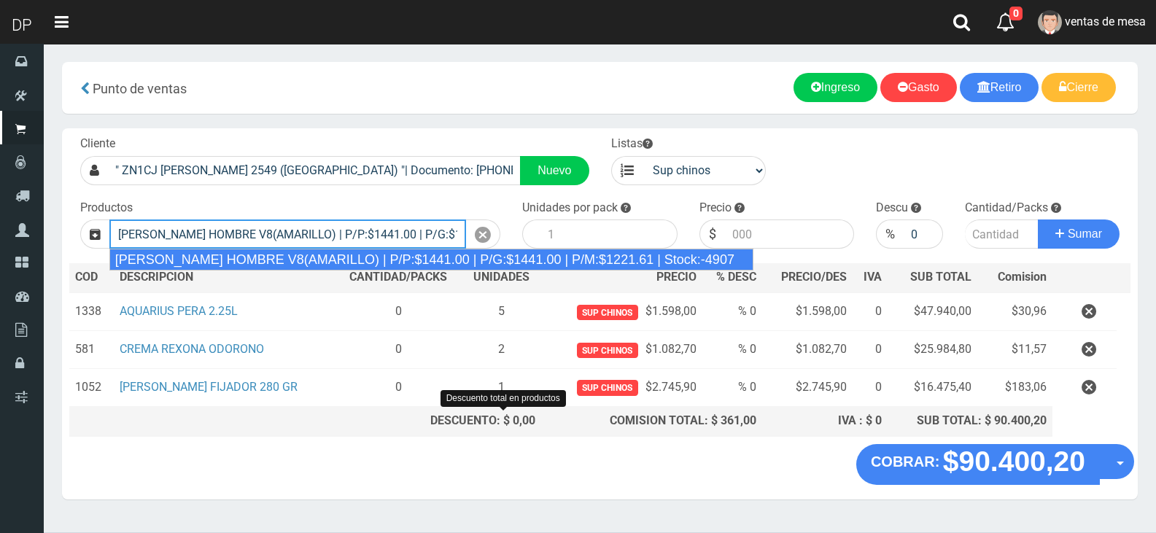
type input "REXONA ROLLON HOMBRE V8(AMARILLO) | P/P:$1441.00 | P/G:$1441.00 | P/M:$1221.61 …"
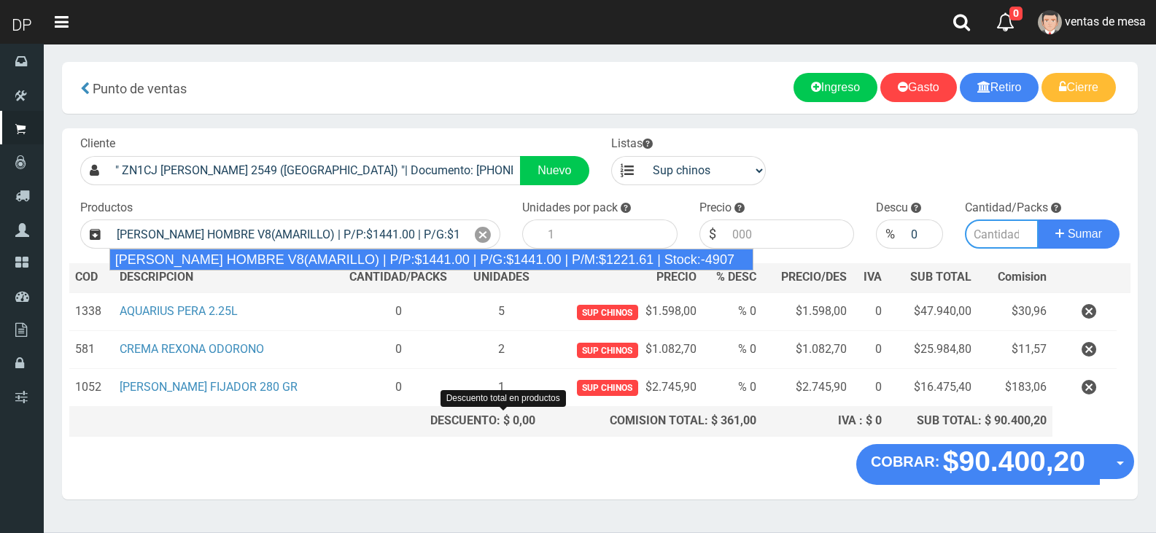
type input "12"
type input "1441.00"
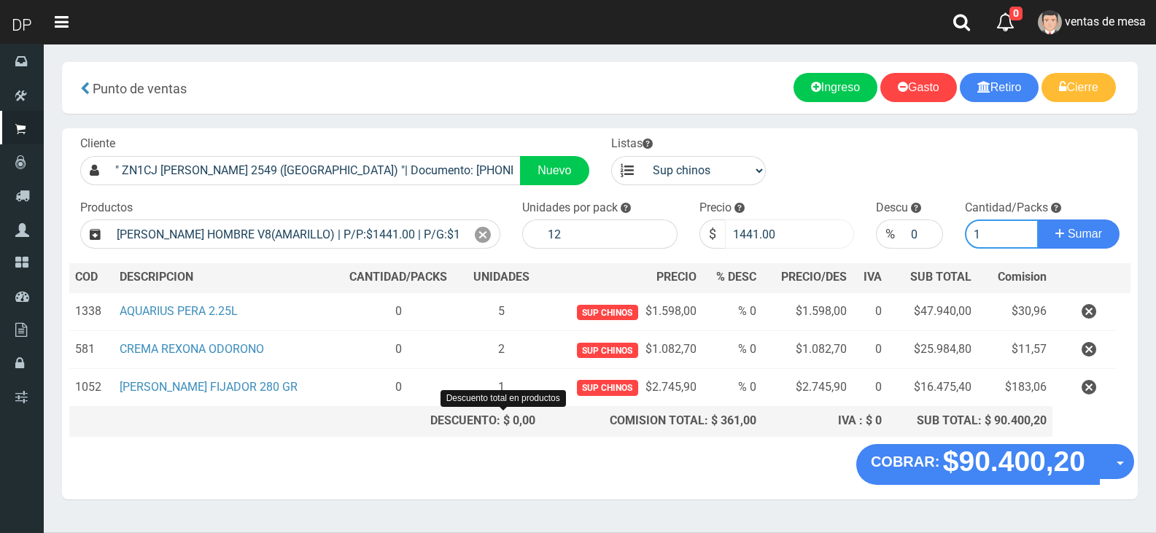
type input "1"
click at [780, 222] on input "1441.00" at bounding box center [790, 234] width 130 height 29
type input "1296"
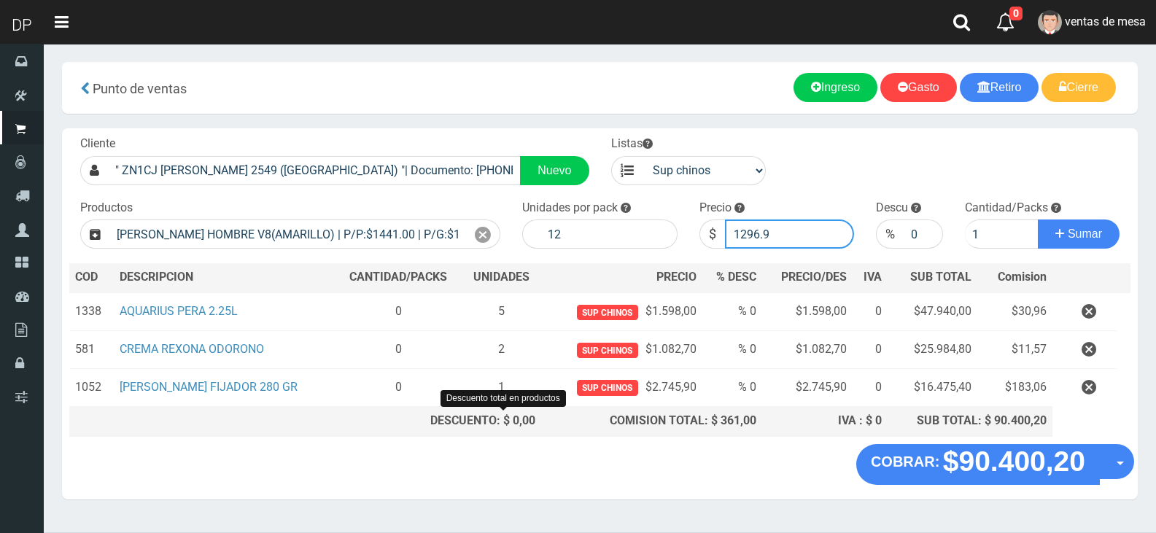
type input "1296.9"
click at [1038, 220] on button "Sumar" at bounding box center [1079, 234] width 82 height 29
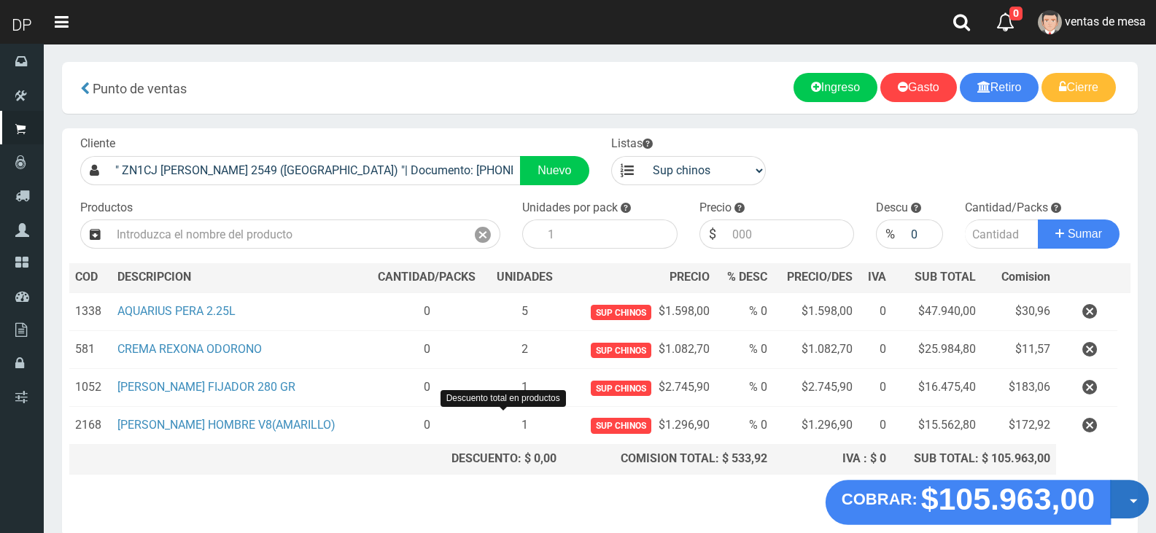
click at [1133, 505] on button "Opciones" at bounding box center [1129, 499] width 39 height 39
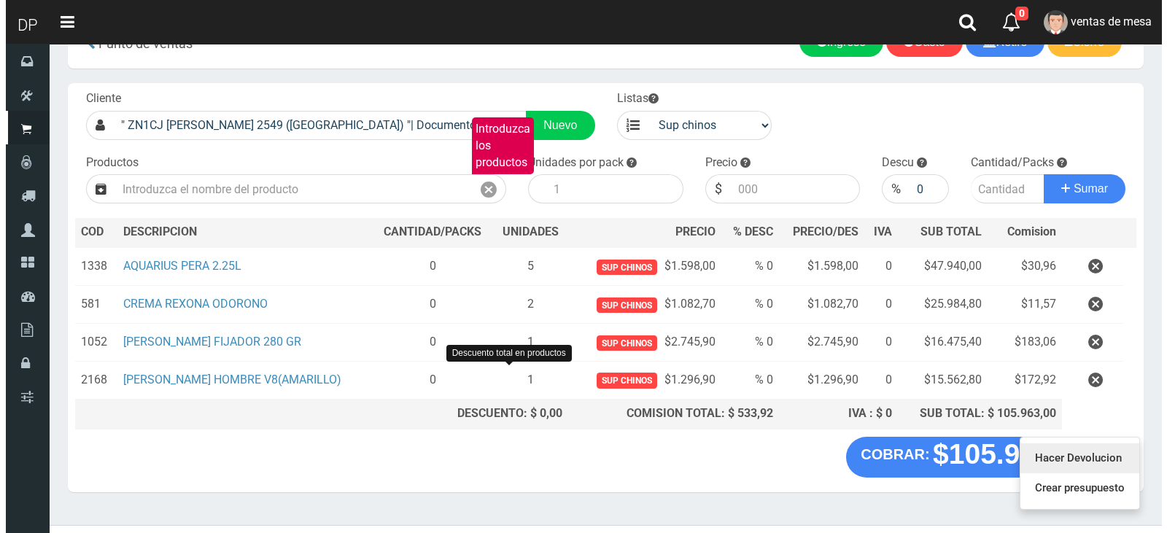
scroll to position [71, 0]
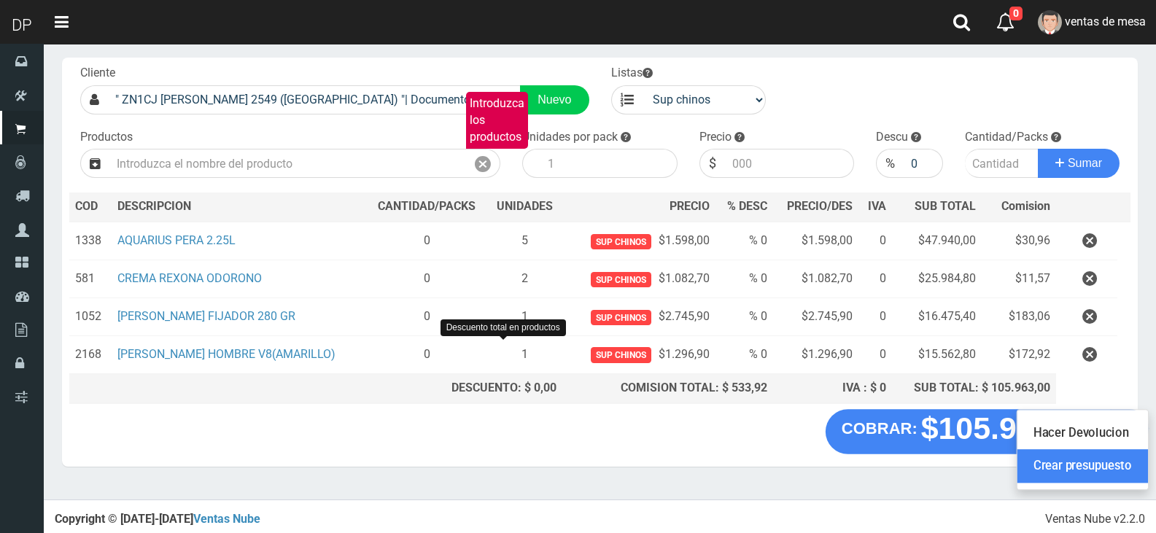
click at [1073, 454] on link "Crear presupuesto" at bounding box center [1083, 466] width 131 height 34
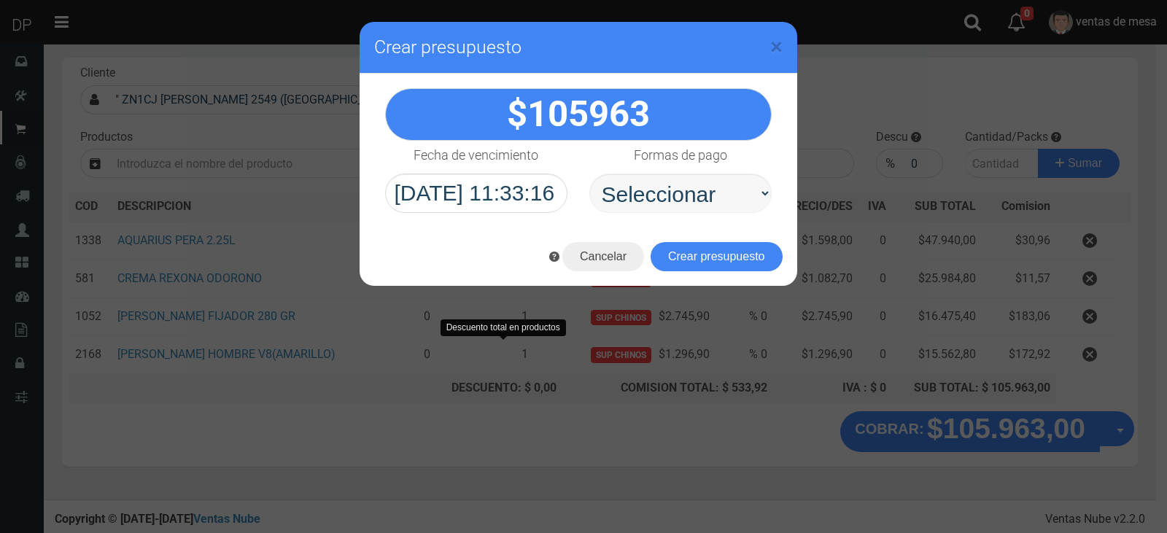
select select "Efectivo"
click at [589, 174] on select "Seleccionar Efectivo Tarjeta de Crédito Depósito Débito" at bounding box center [680, 193] width 182 height 39
click at [735, 252] on button "Crear presupuesto" at bounding box center [717, 256] width 132 height 29
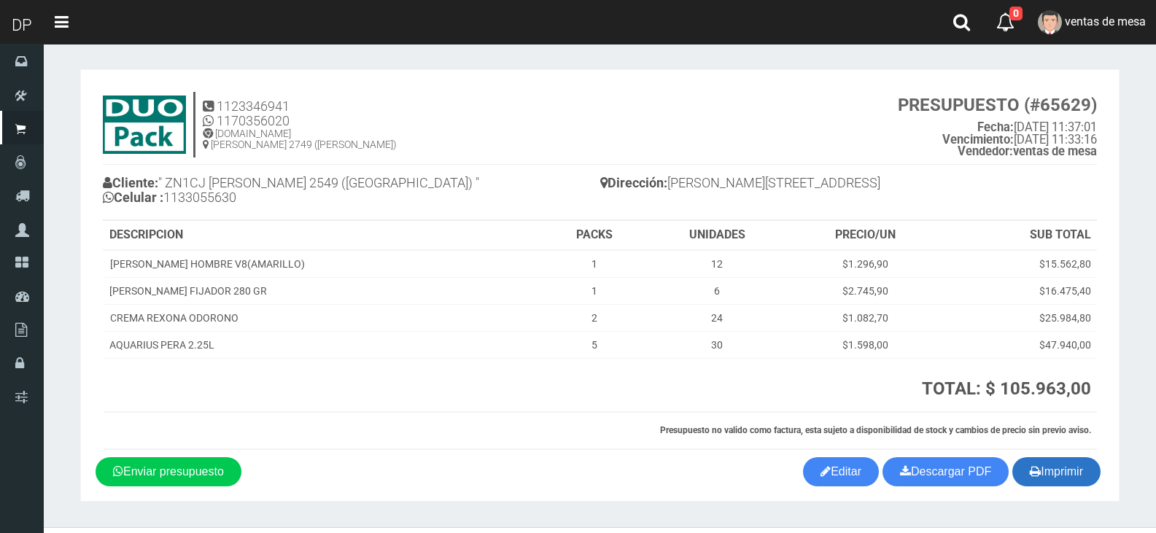
click at [1064, 484] on button "Imprimir" at bounding box center [1056, 471] width 88 height 29
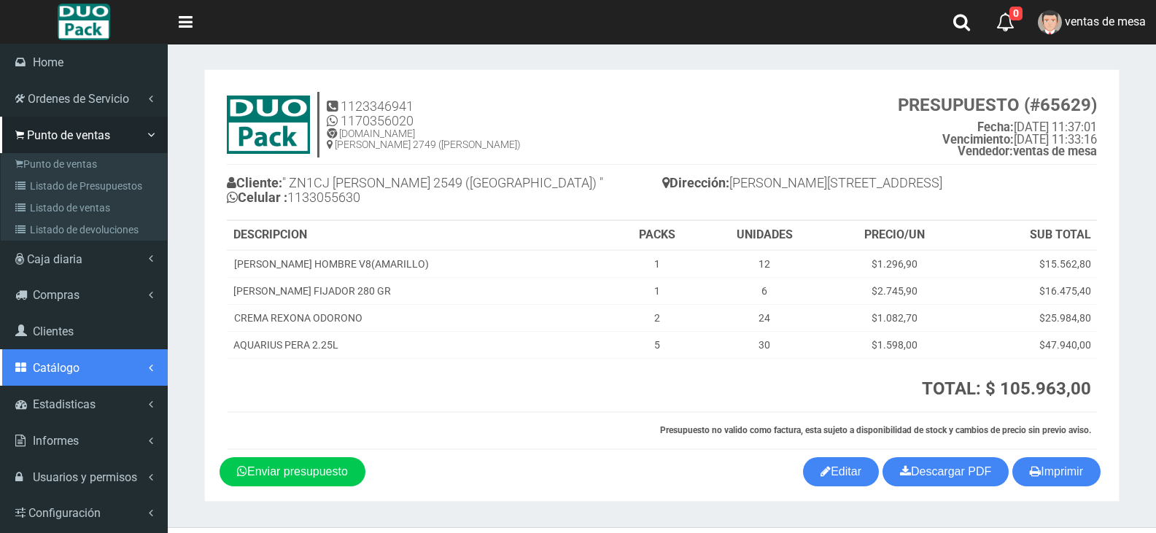
click at [76, 363] on span "Catálogo" at bounding box center [56, 368] width 47 height 14
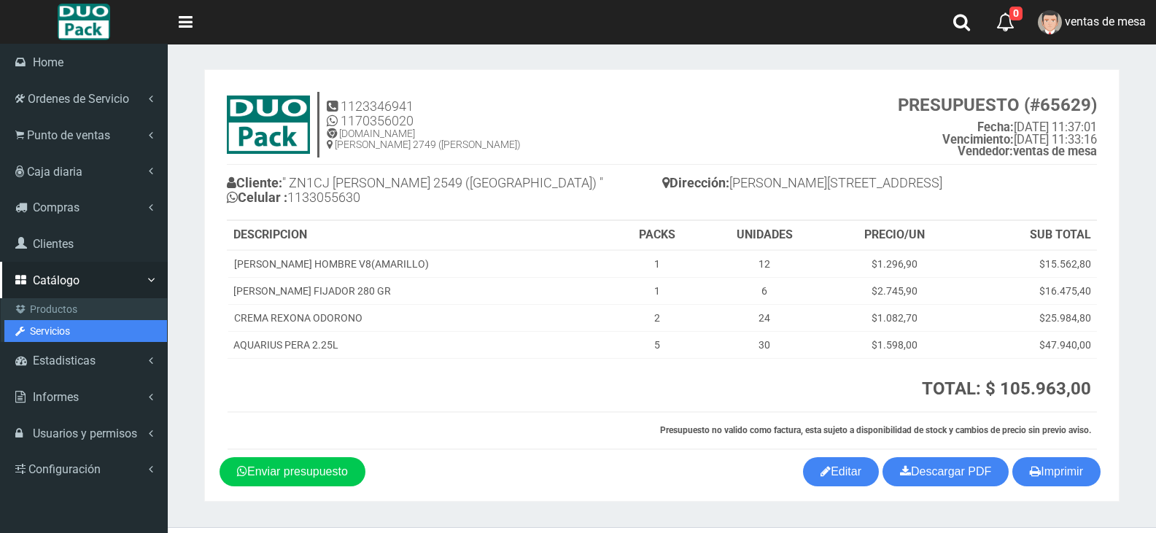
click at [70, 322] on link "Servicios" at bounding box center [85, 331] width 163 height 22
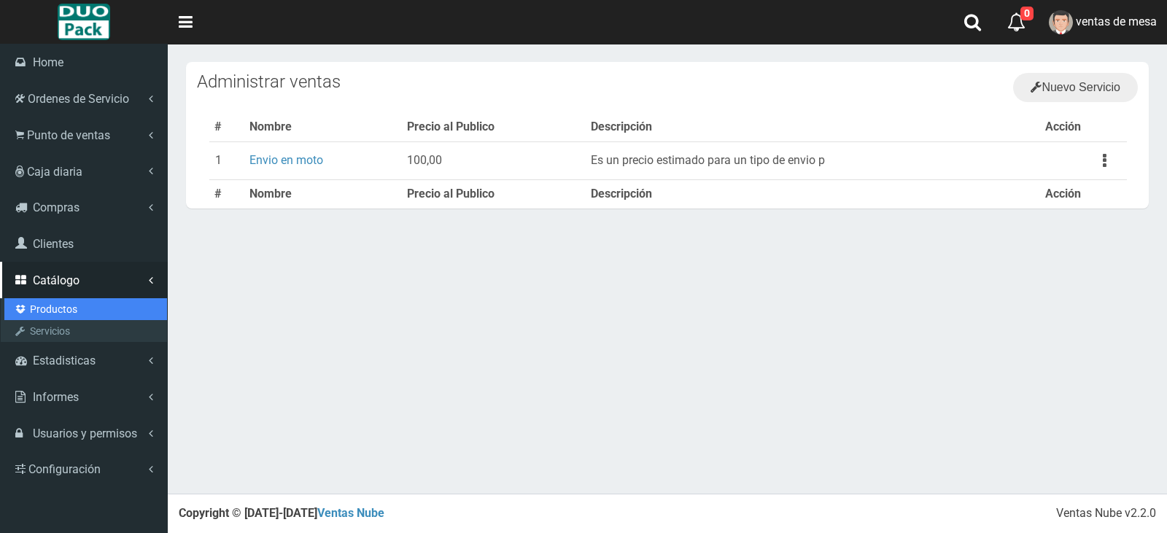
click at [33, 302] on link "Productos" at bounding box center [85, 309] width 163 height 22
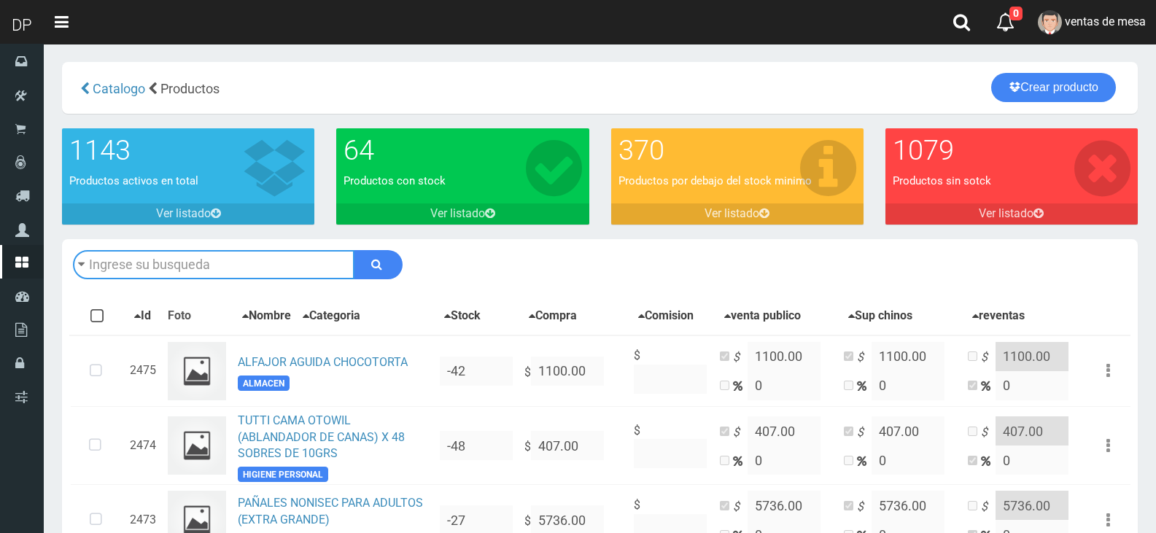
click at [217, 275] on input "text" at bounding box center [214, 264] width 282 height 29
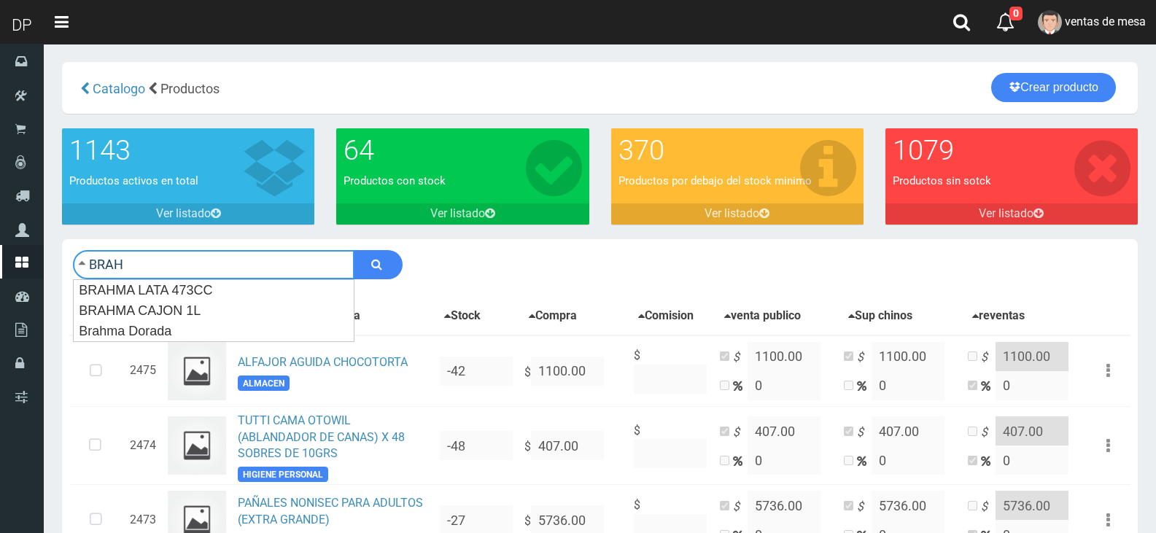
type input "BRAH"
click at [354, 250] on button "submit" at bounding box center [378, 264] width 49 height 29
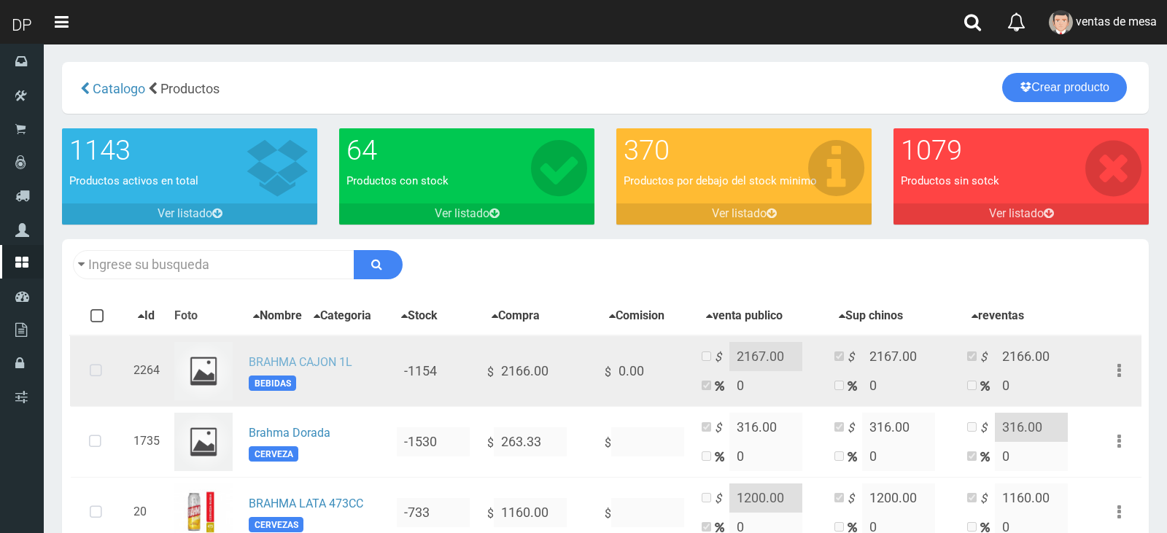
type input "BRAH"
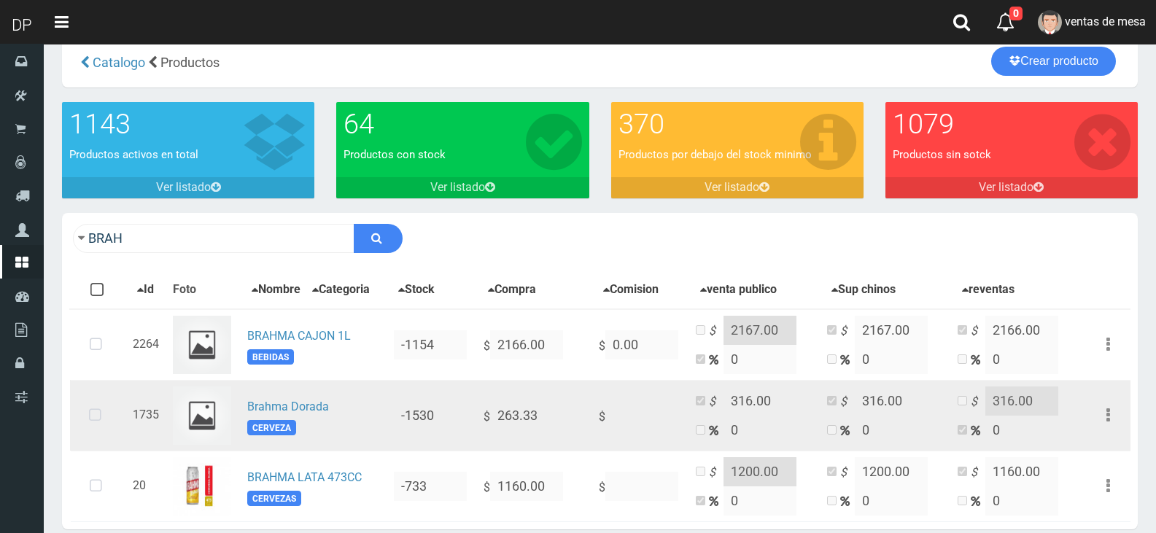
scroll to position [73, 0]
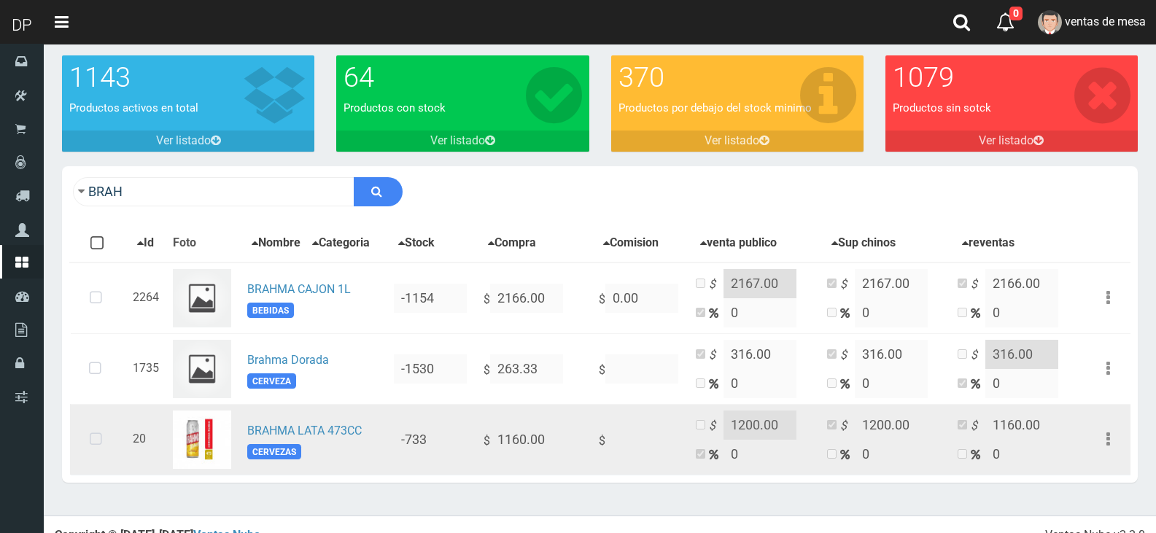
click at [108, 438] on icon at bounding box center [96, 440] width 39 height 48
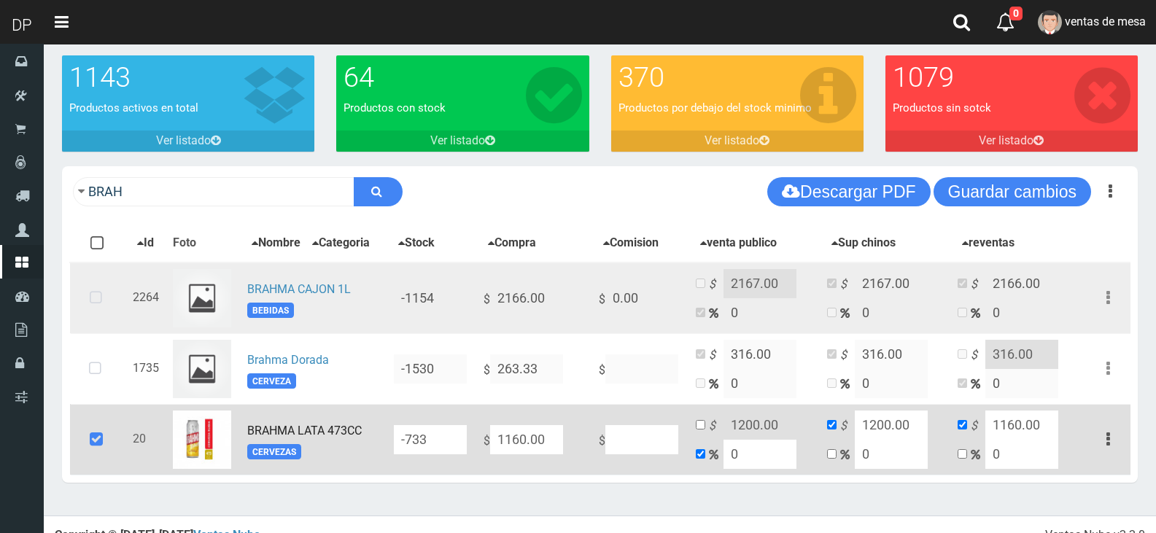
click at [73, 311] on td at bounding box center [98, 298] width 57 height 71
click at [88, 298] on icon at bounding box center [96, 298] width 39 height 48
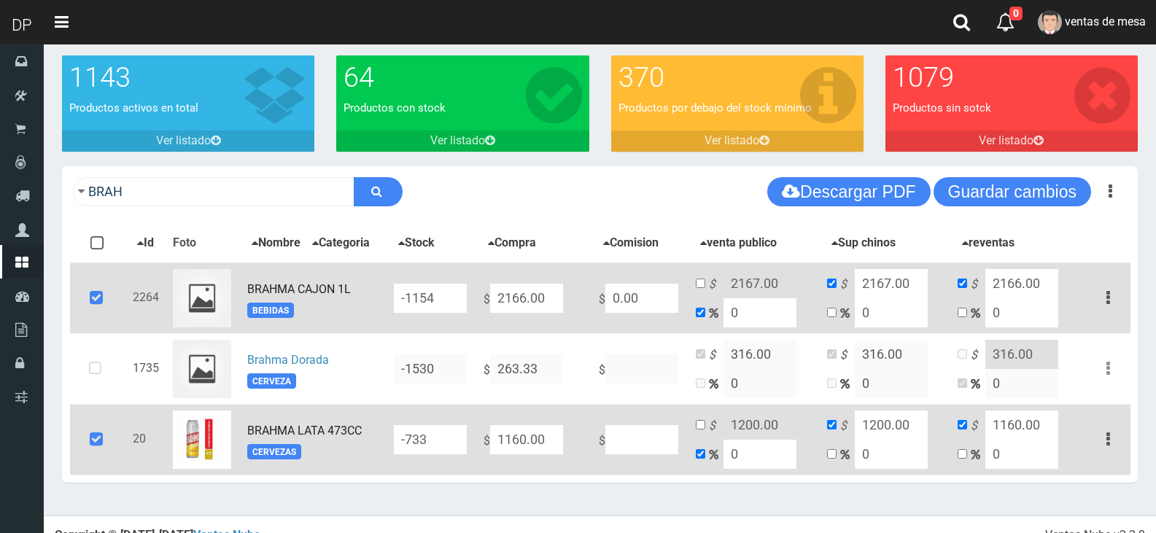
click at [532, 313] on input "1160.00" at bounding box center [526, 298] width 73 height 29
type input "1"
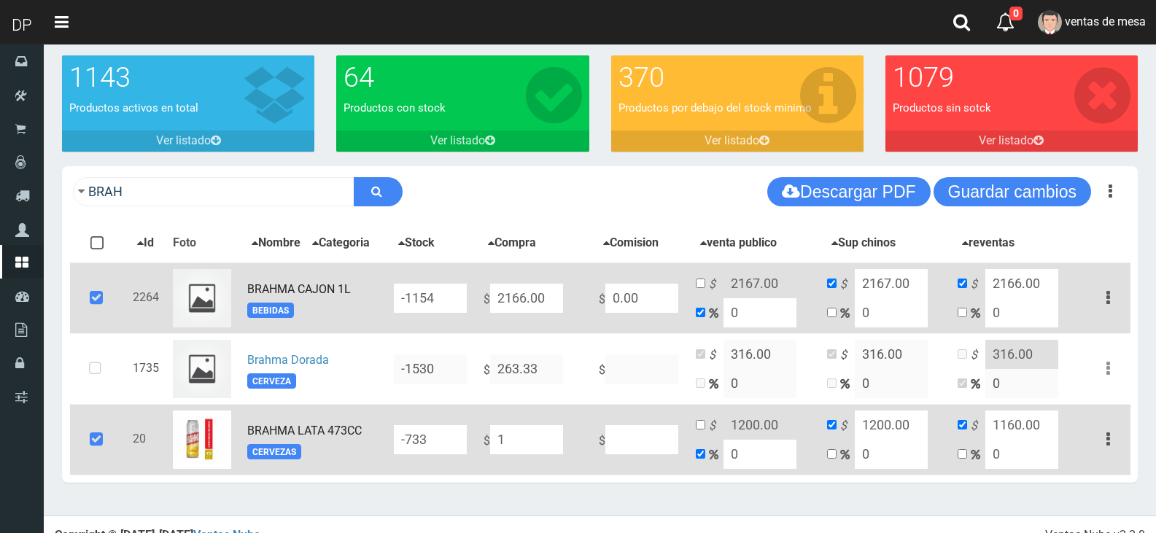
type input "1"
type input "10"
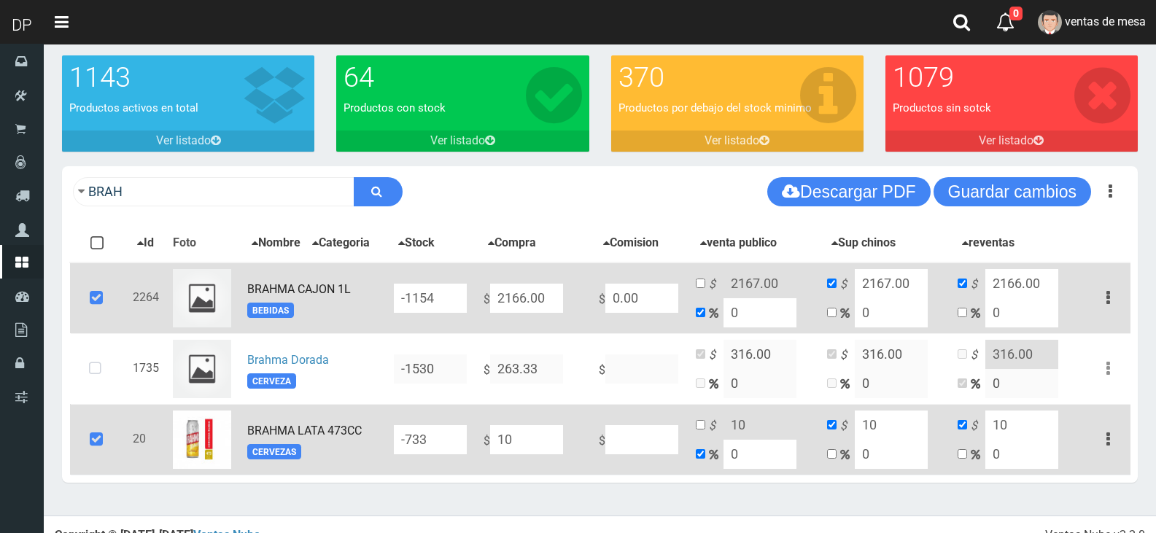
type input "108"
type input "1083"
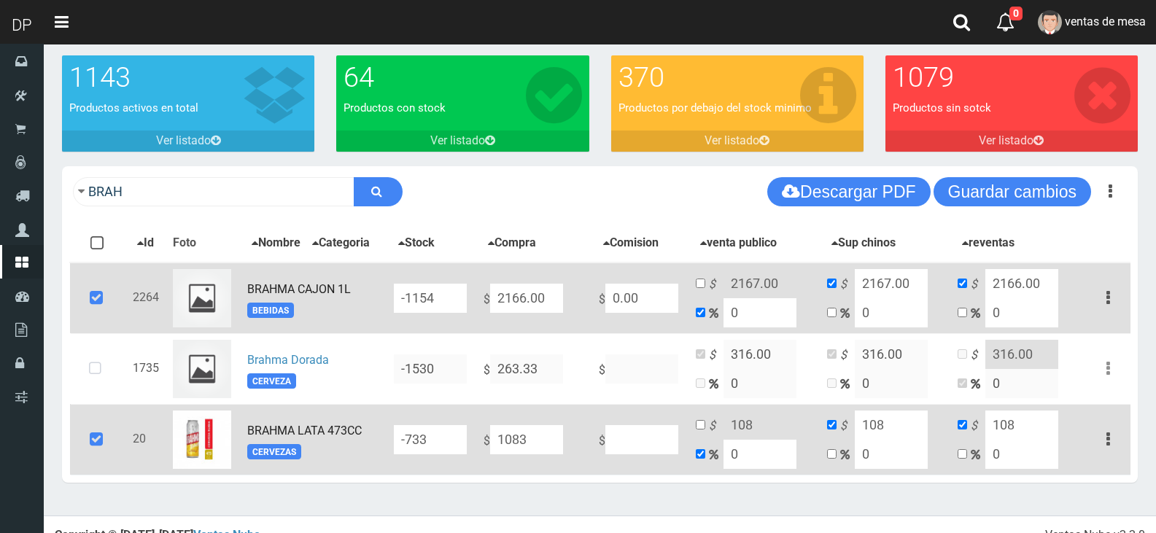
type input "1083"
click at [700, 427] on input "checkbox" at bounding box center [700, 424] width 9 height 9
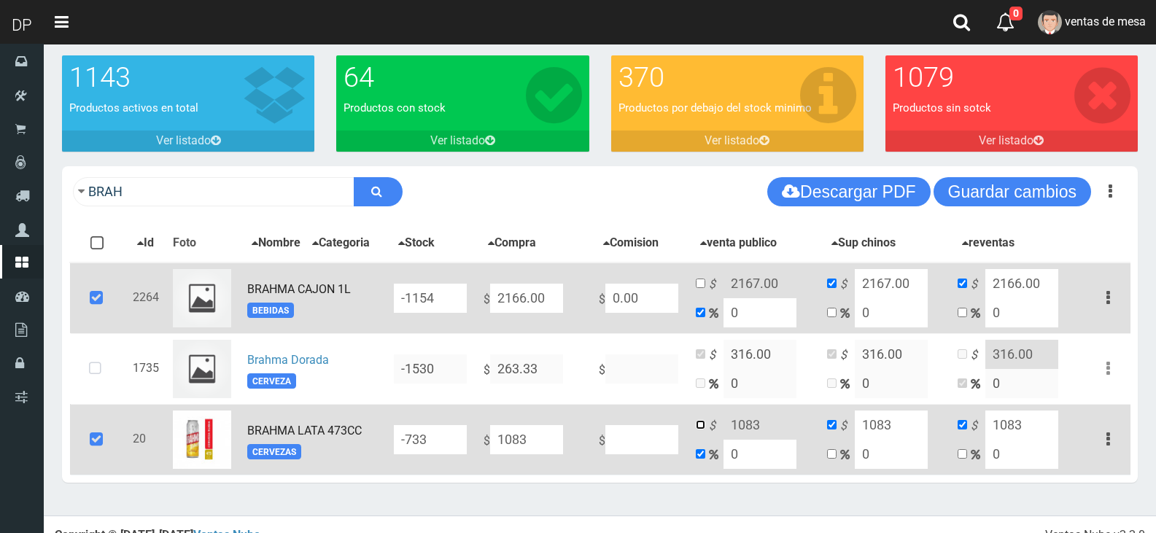
checkbox input "true"
checkbox input "false"
click at [755, 422] on input "1083" at bounding box center [760, 425] width 73 height 29
type input "1084"
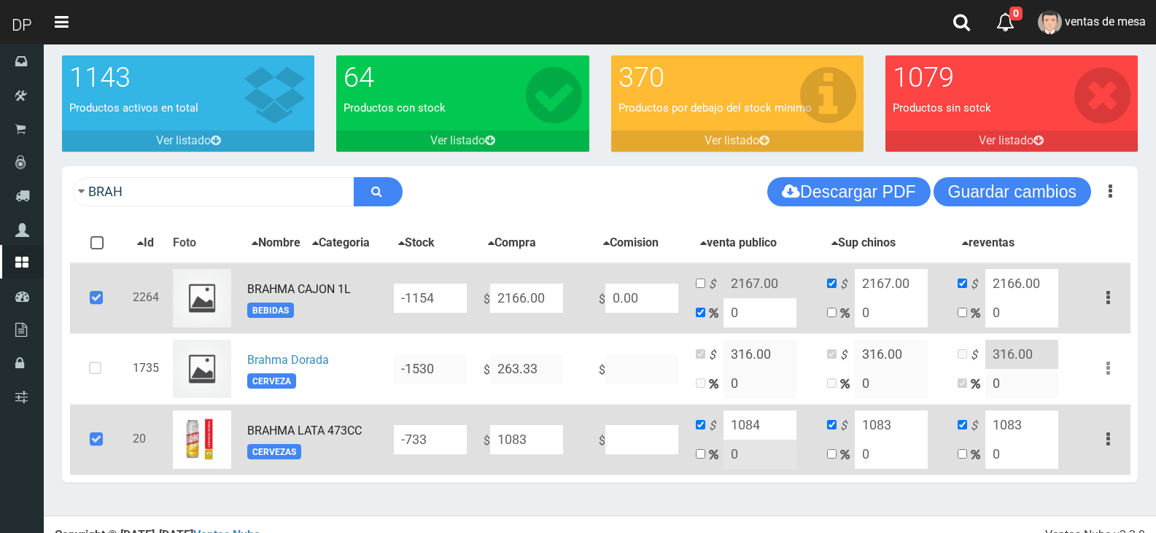
click at [891, 419] on input "1083" at bounding box center [891, 425] width 73 height 29
click at [925, 479] on div "Con stock Sin Stock Stock Minimo Todos Ninguno Id Foto Nombre Stock" at bounding box center [600, 350] width 1076 height 266
click at [909, 425] on input "108" at bounding box center [891, 425] width 73 height 29
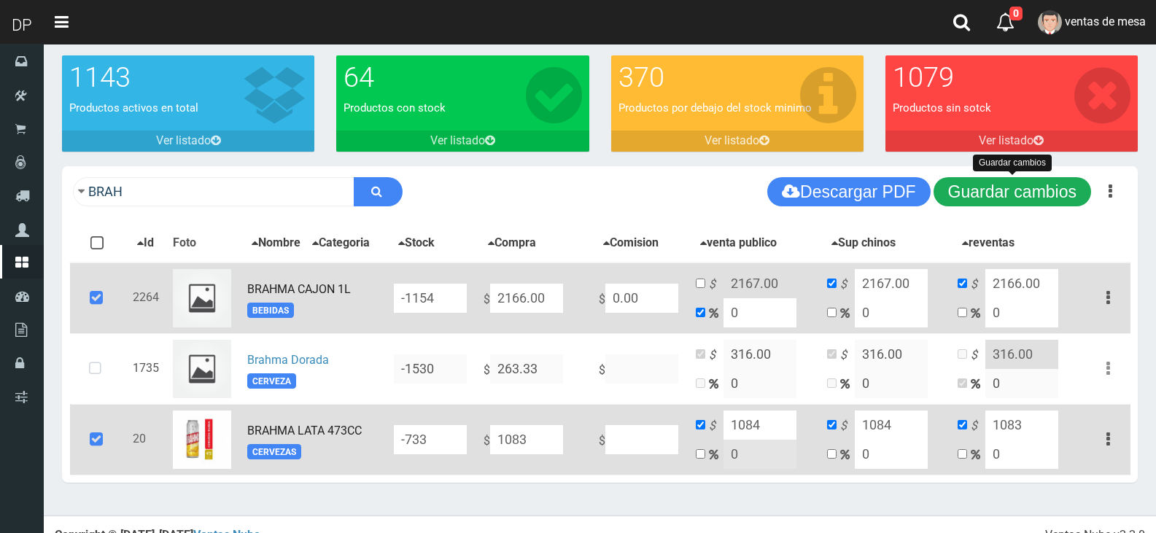
type input "1084"
click at [1008, 183] on button "Guardar cambios" at bounding box center [1013, 191] width 158 height 29
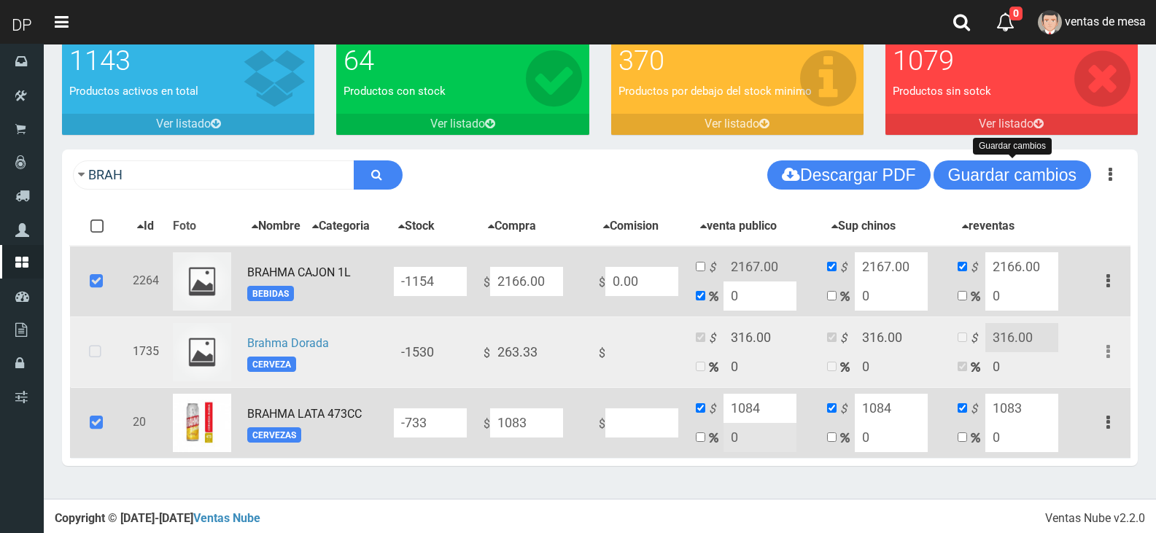
scroll to position [95, 0]
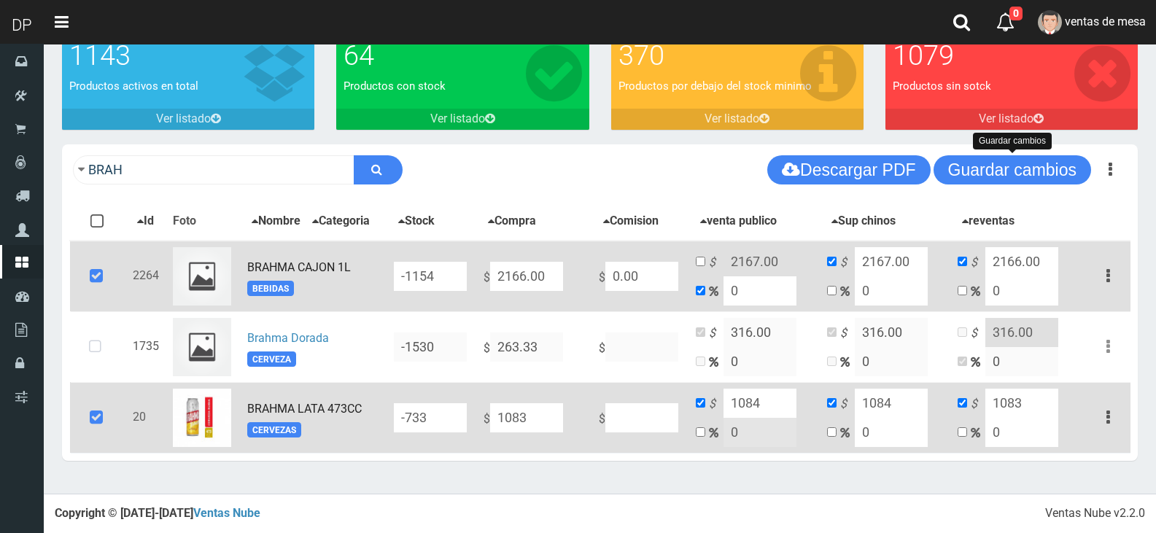
click at [101, 395] on icon at bounding box center [96, 418] width 39 height 48
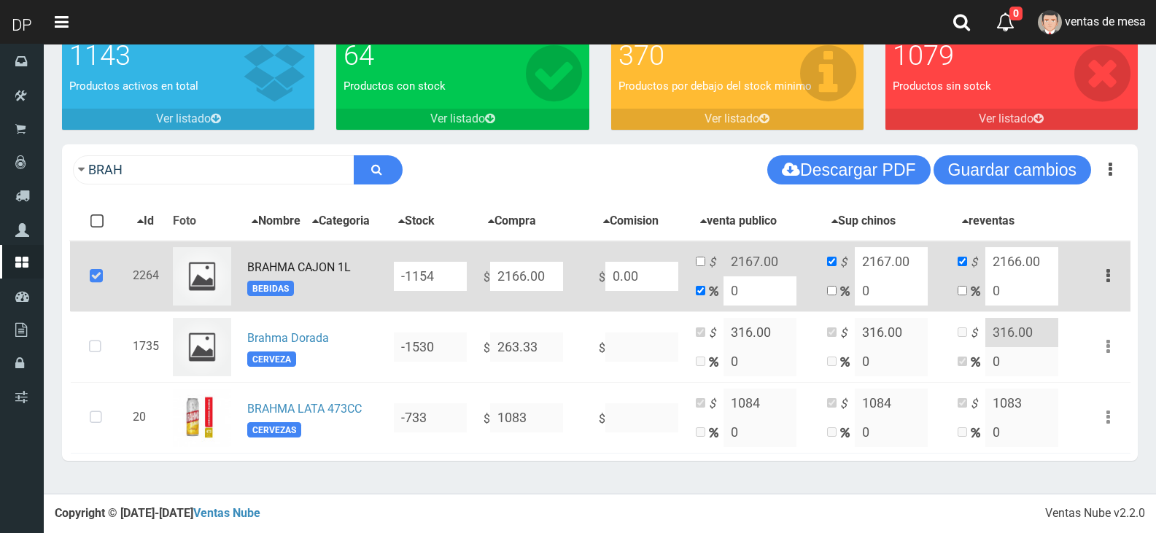
click at [99, 276] on icon at bounding box center [96, 276] width 39 height 48
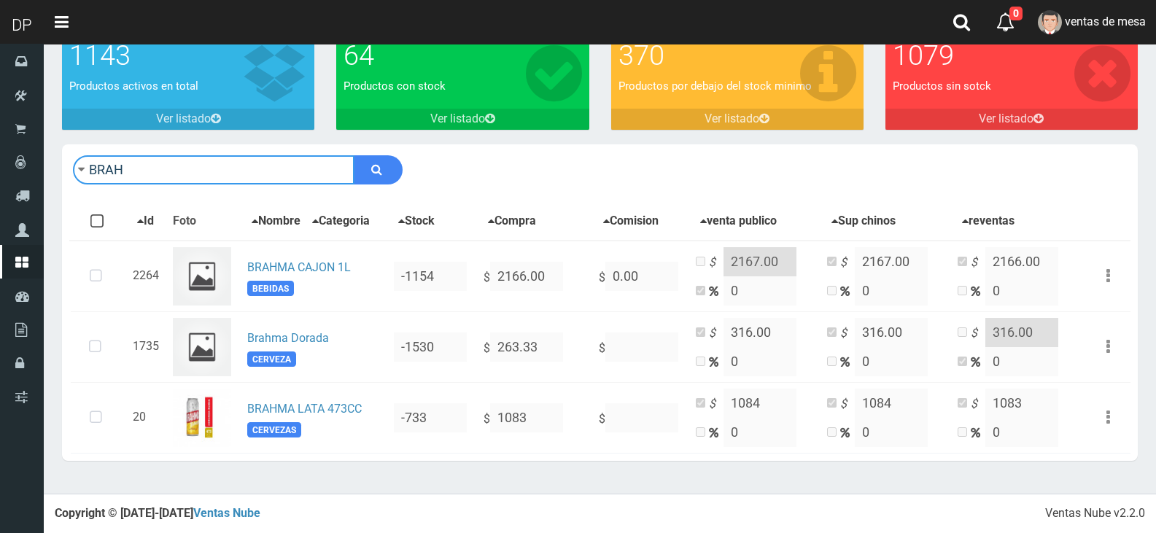
click at [160, 167] on input "BRAH" at bounding box center [214, 169] width 282 height 29
type input "QUILMES"
click at [354, 155] on button "submit" at bounding box center [378, 169] width 49 height 29
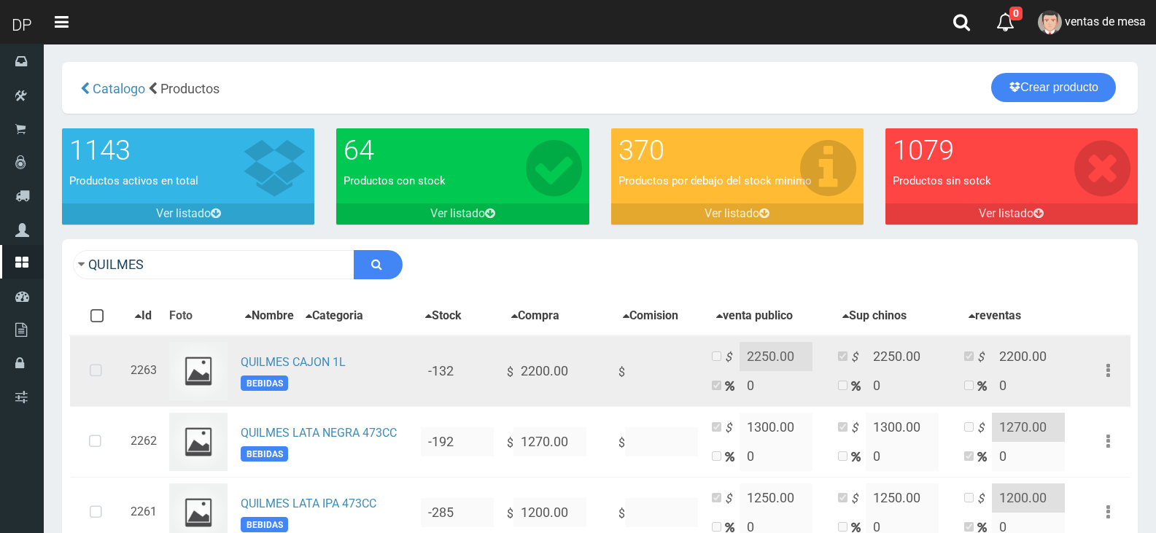
click at [91, 385] on icon at bounding box center [96, 371] width 39 height 48
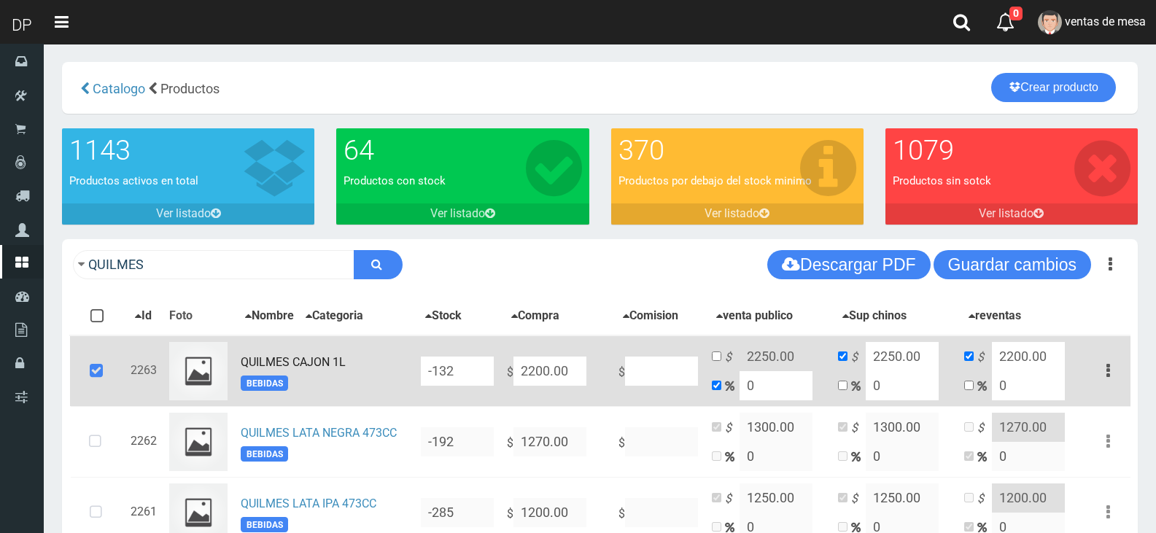
click at [553, 380] on input "2200.00" at bounding box center [550, 371] width 73 height 29
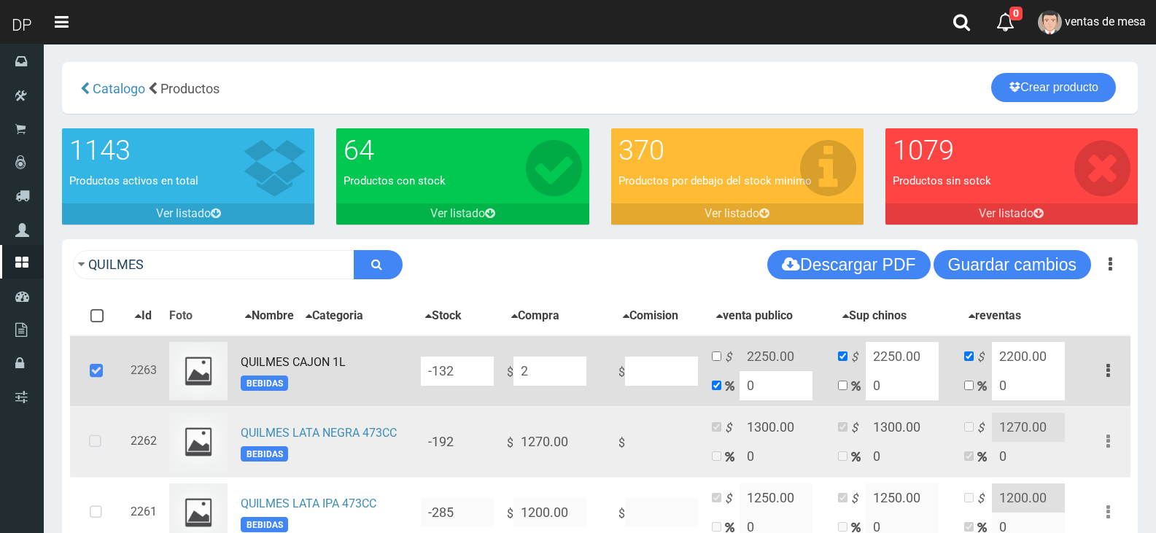
type input "21"
type input "216"
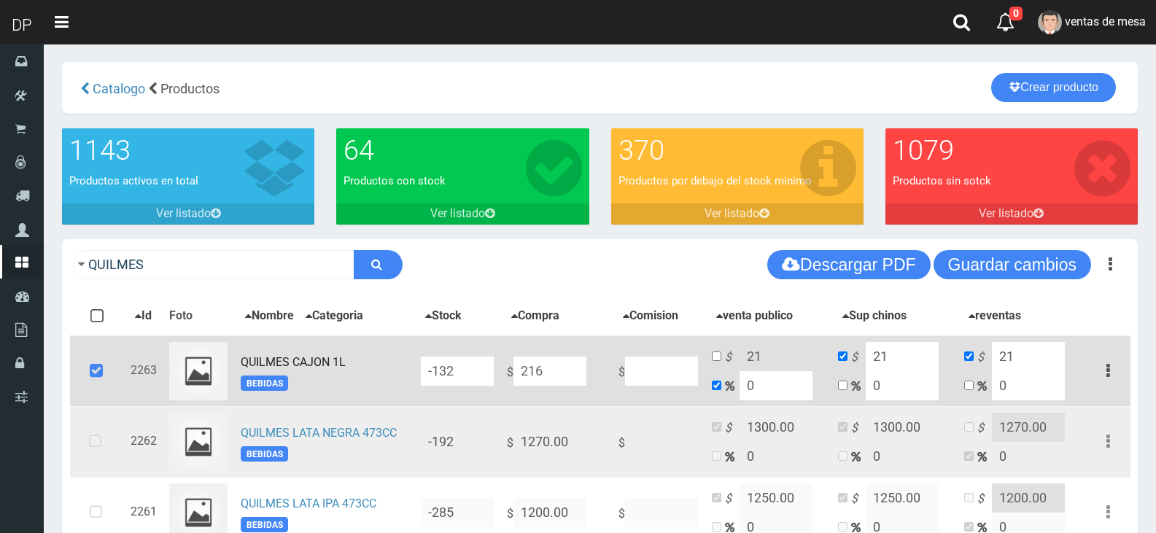
type input "216"
type input "2167"
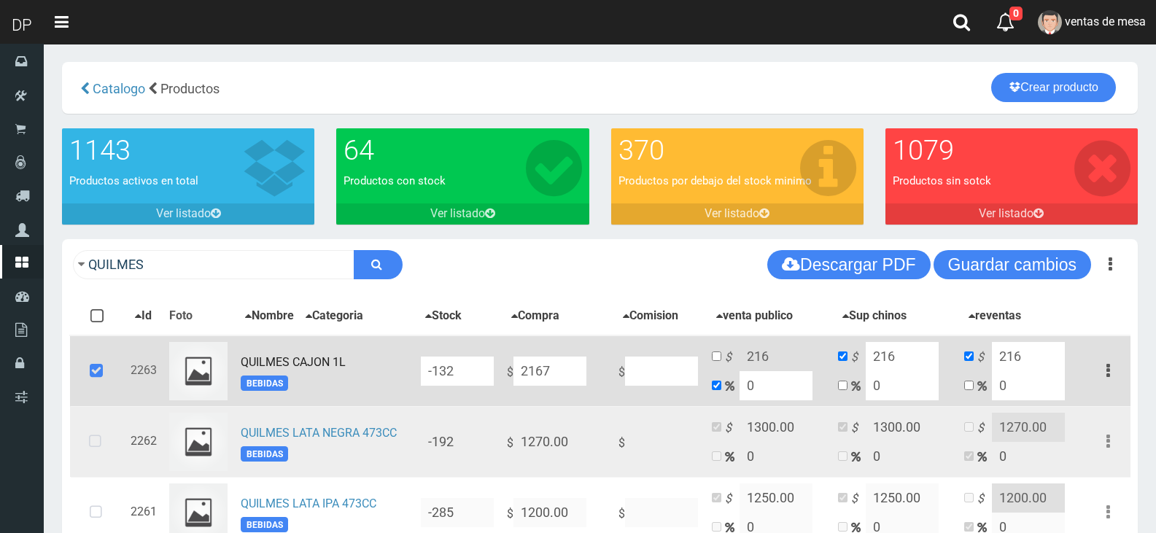
type input "2167"
type input "21676"
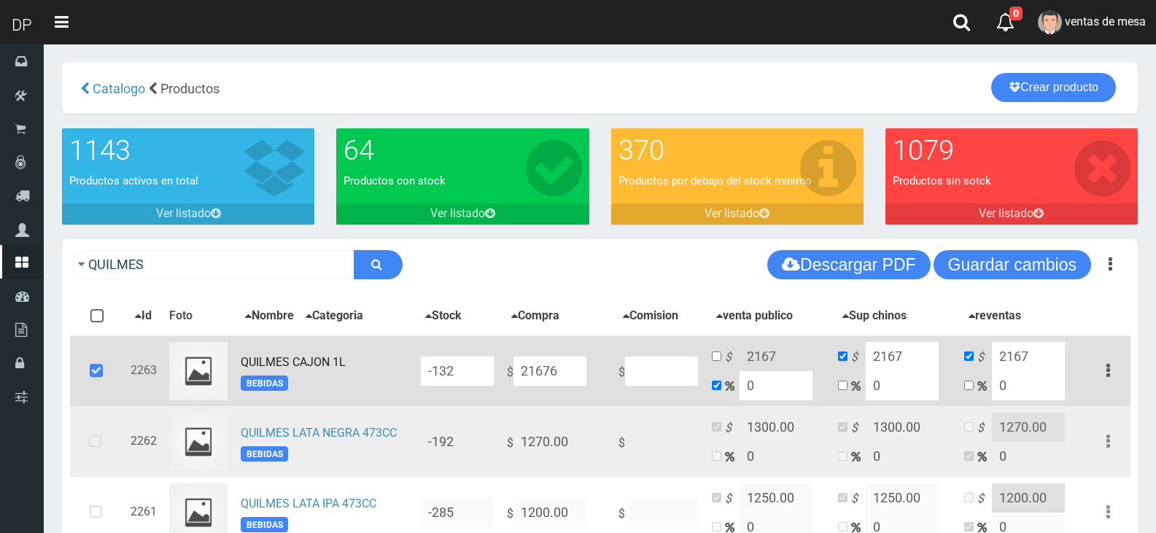
type input "21676"
type input "2167"
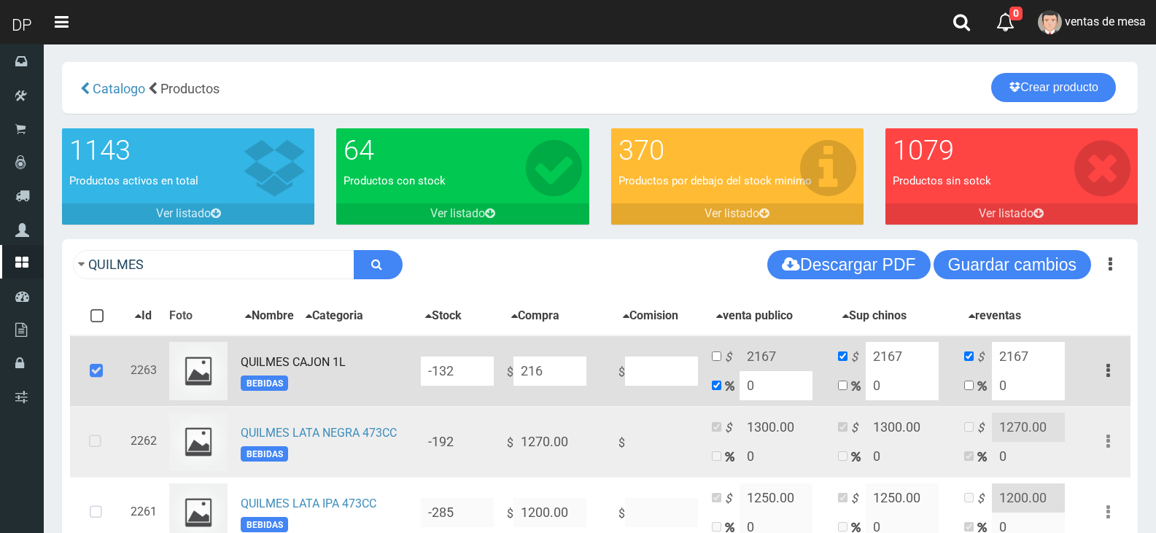
type input "2166"
type input "216"
type input "2166"
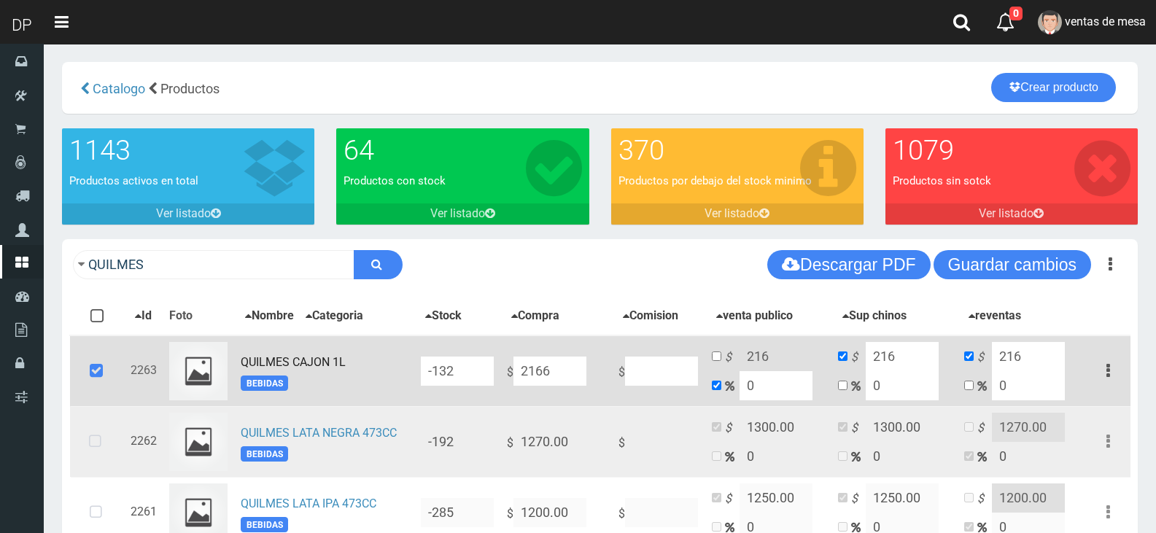
type input "2166"
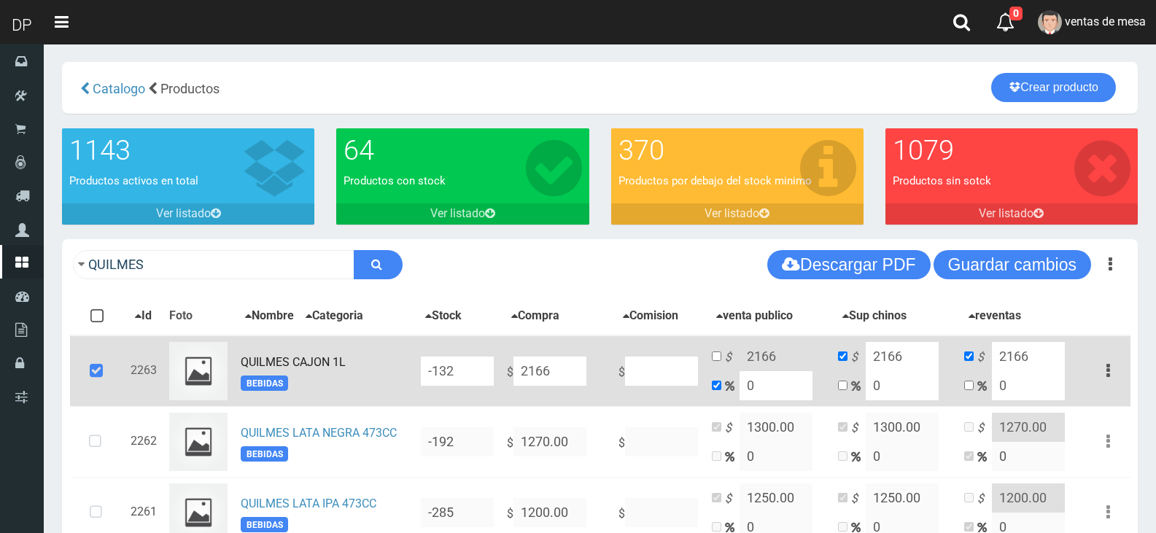
type input "2166"
click at [718, 358] on input "checkbox" at bounding box center [716, 356] width 9 height 9
checkbox input "true"
checkbox input "false"
click at [790, 362] on input "2166" at bounding box center [776, 356] width 73 height 29
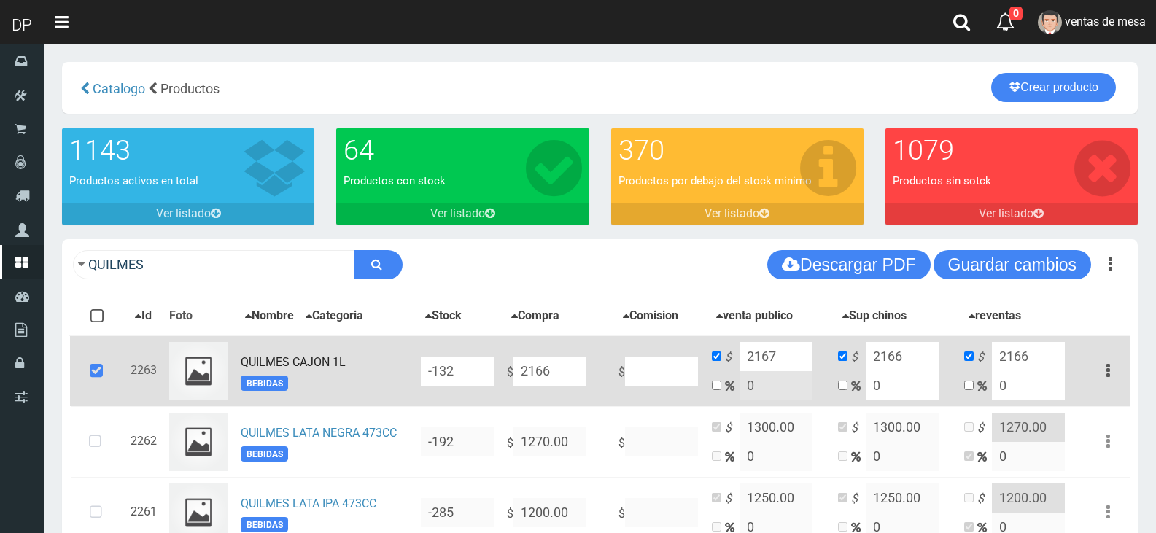
type input "2167"
click at [915, 352] on input "2166" at bounding box center [902, 356] width 73 height 29
type input "2167"
click at [943, 282] on div "QUILMES Descargar PDF Guardar cambios Imprimir Seleccion 150" at bounding box center [600, 264] width 1076 height 51
click at [945, 274] on button "Guardar cambios" at bounding box center [1013, 264] width 158 height 29
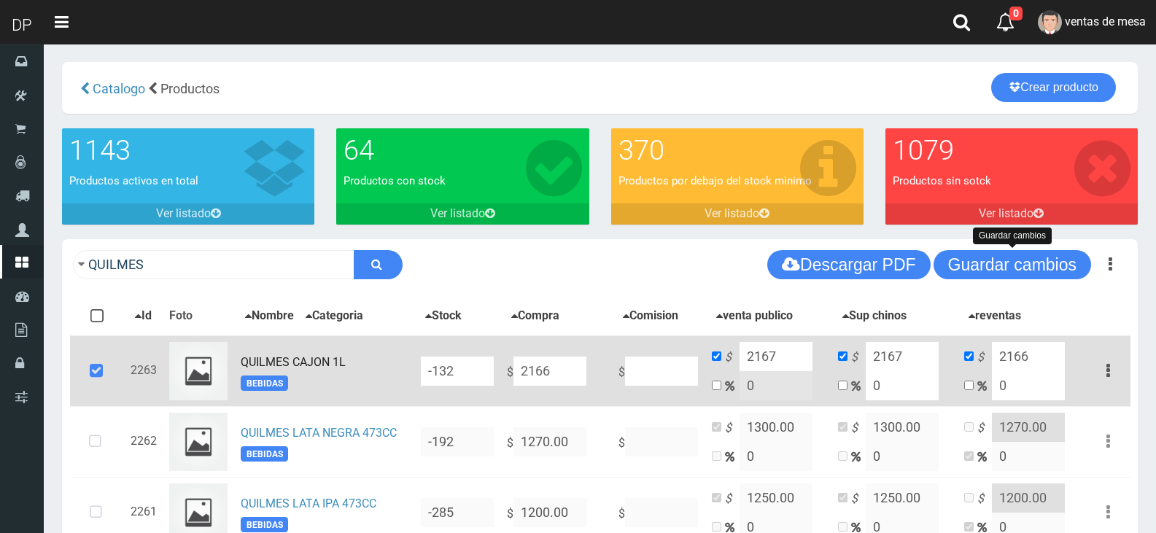
click at [93, 362] on icon at bounding box center [96, 371] width 39 height 48
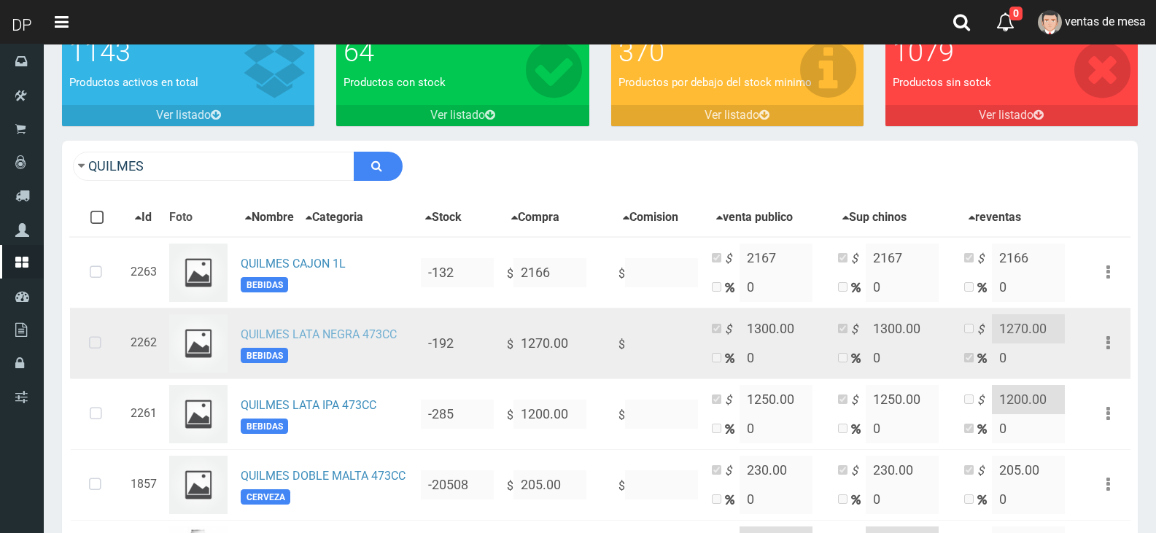
scroll to position [236, 0]
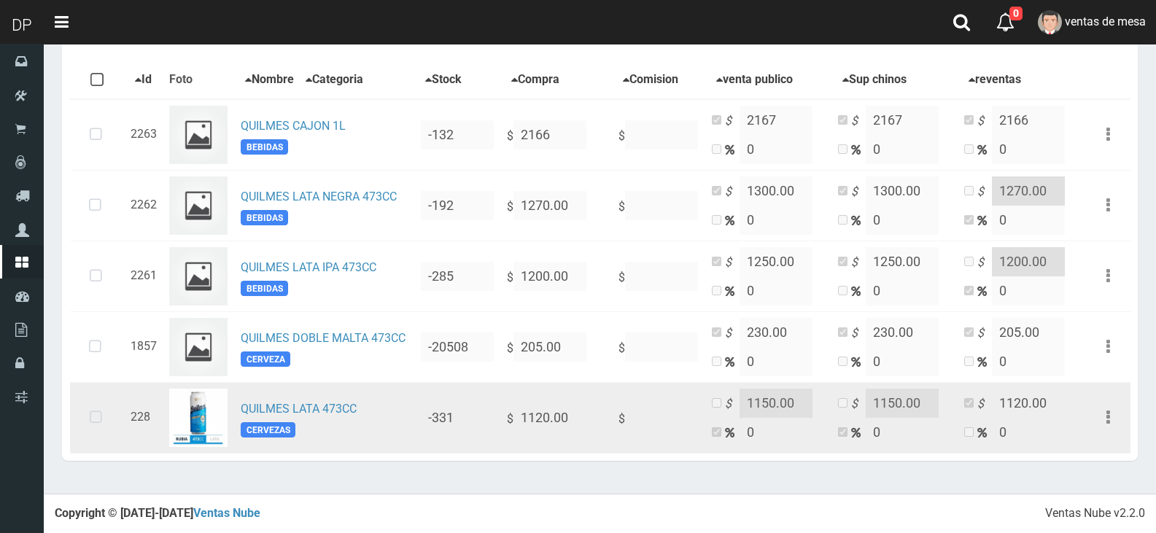
click at [111, 412] on icon at bounding box center [96, 418] width 39 height 48
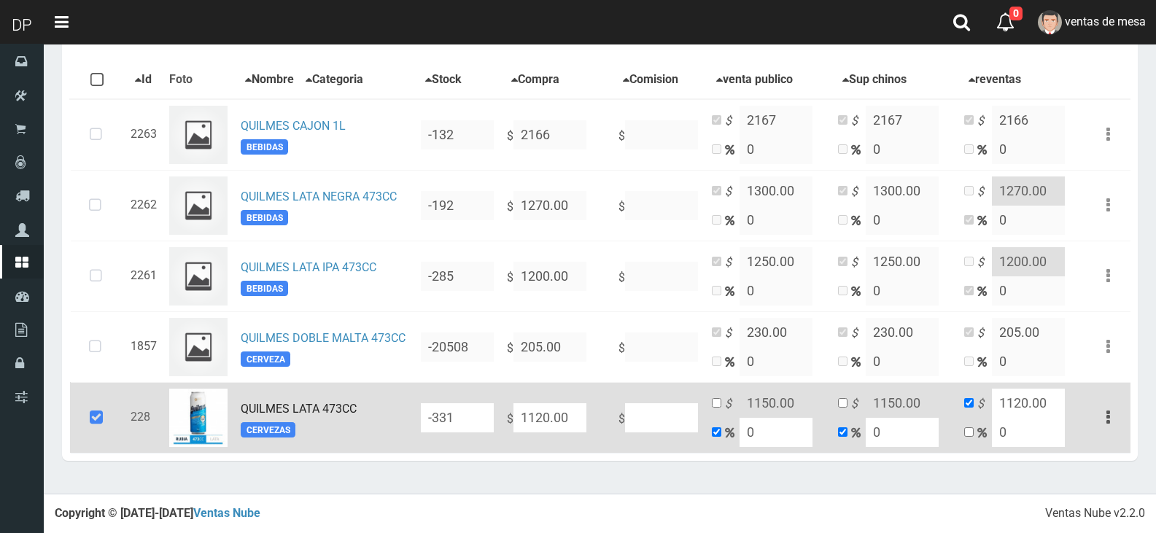
click at [562, 418] on input "1120.00" at bounding box center [550, 417] width 73 height 29
type input "1"
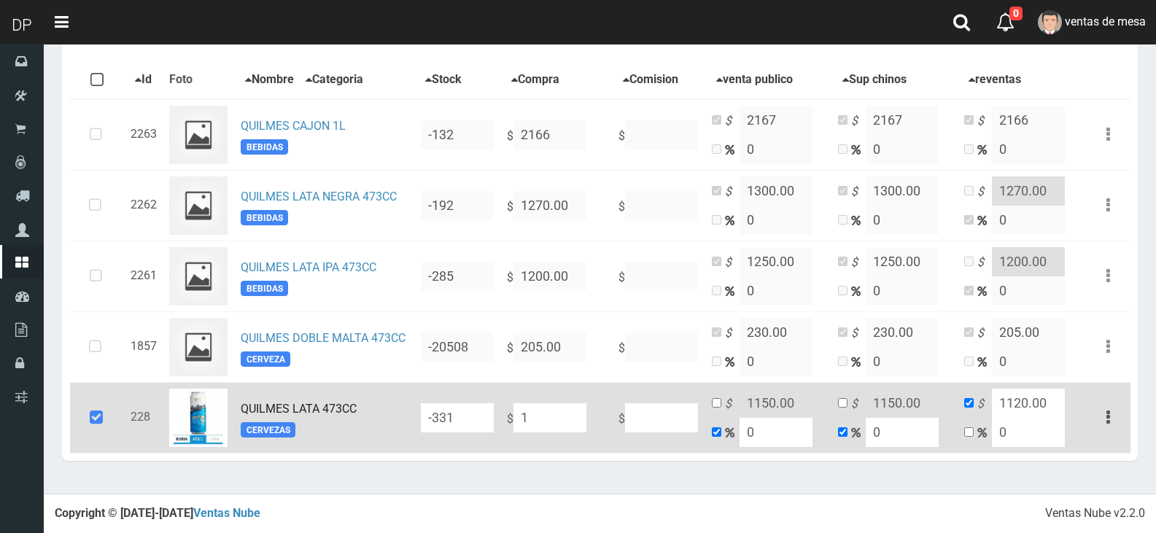
type input "1"
type input "10"
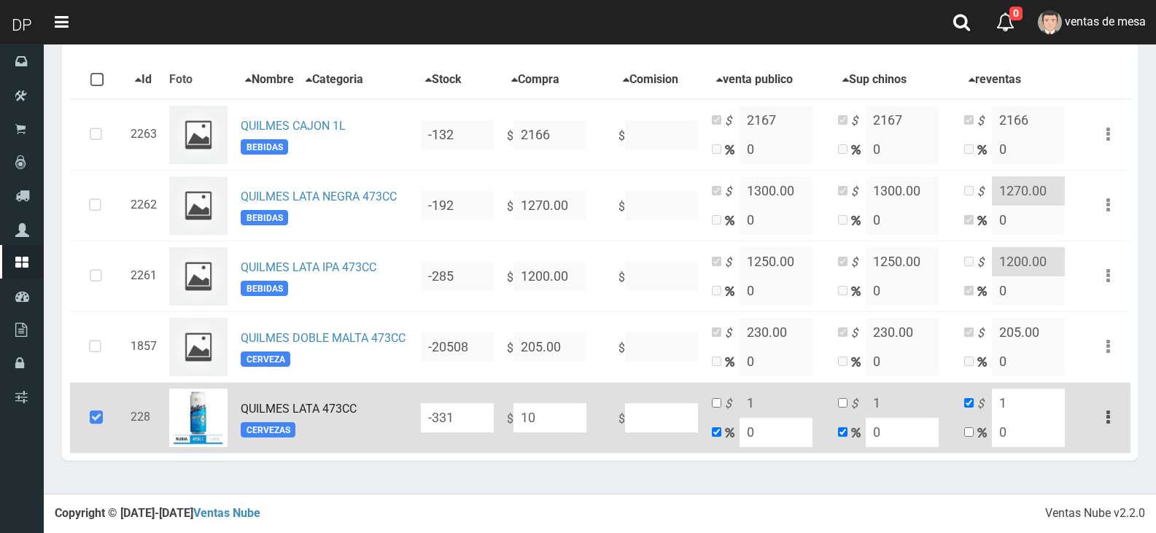
type input "10"
type input "108"
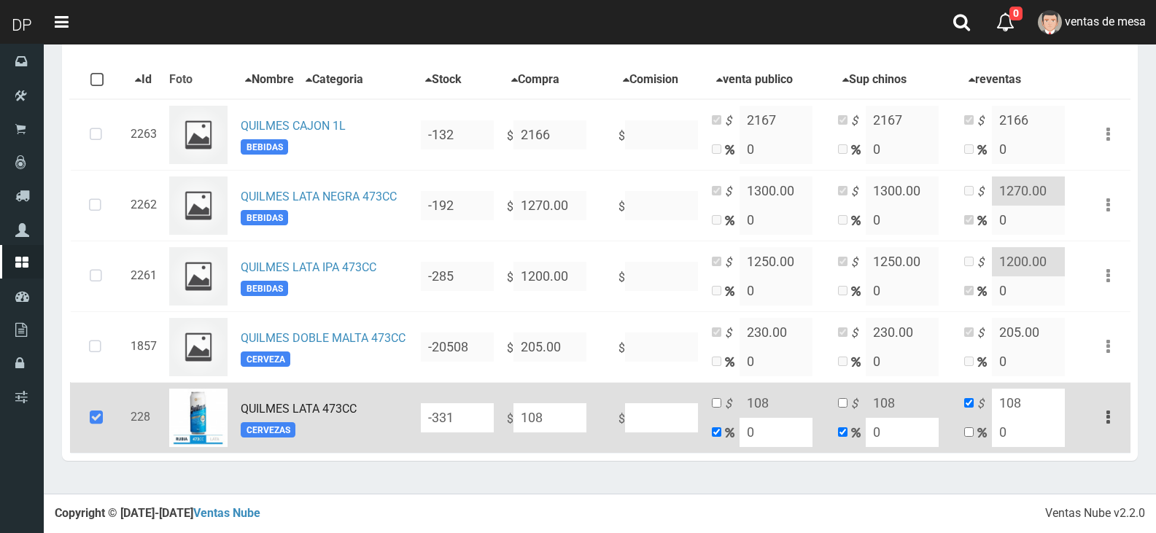
type input "1083"
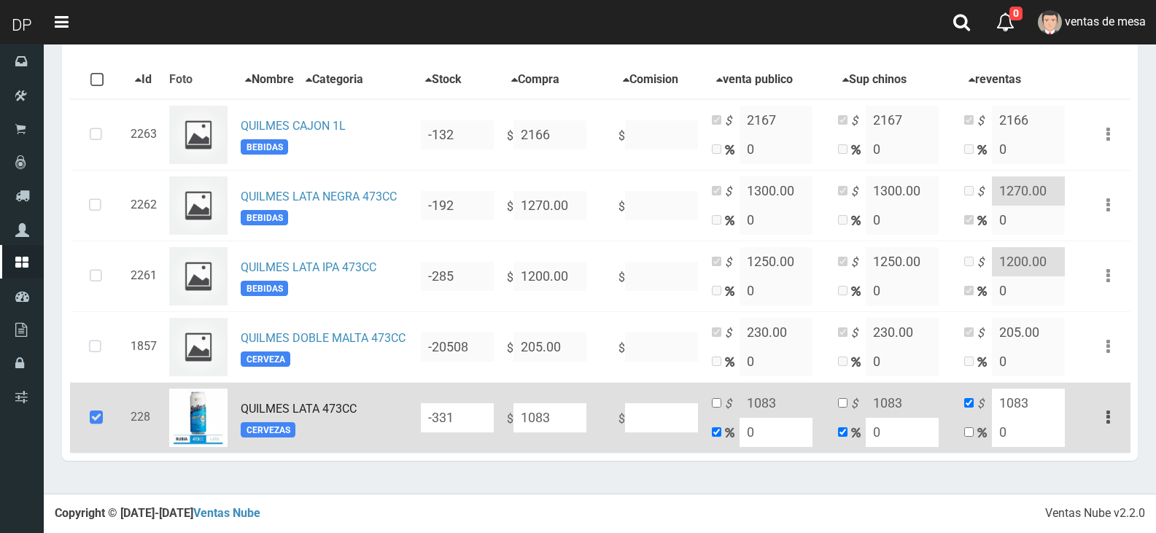
click at [711, 400] on td "$ 1083 0" at bounding box center [769, 417] width 126 height 71
click at [717, 402] on input "checkbox" at bounding box center [716, 402] width 9 height 9
checkbox input "true"
checkbox input "false"
click at [778, 406] on input "1083" at bounding box center [776, 403] width 73 height 29
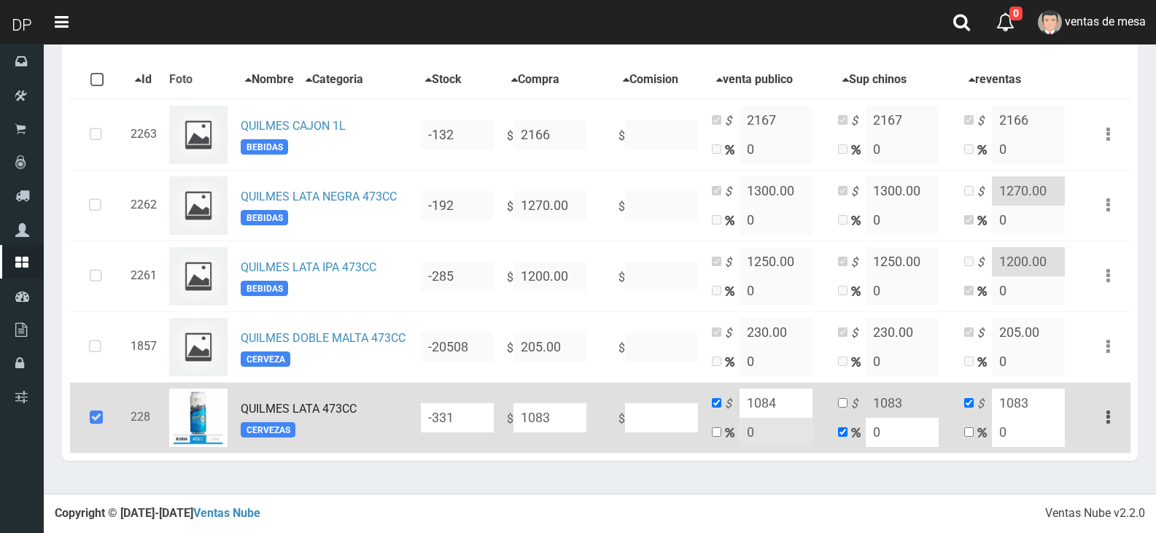
type input "1084"
click at [841, 405] on input "checkbox" at bounding box center [842, 402] width 9 height 9
checkbox input "true"
checkbox input "false"
click at [918, 405] on input "1083" at bounding box center [902, 403] width 73 height 29
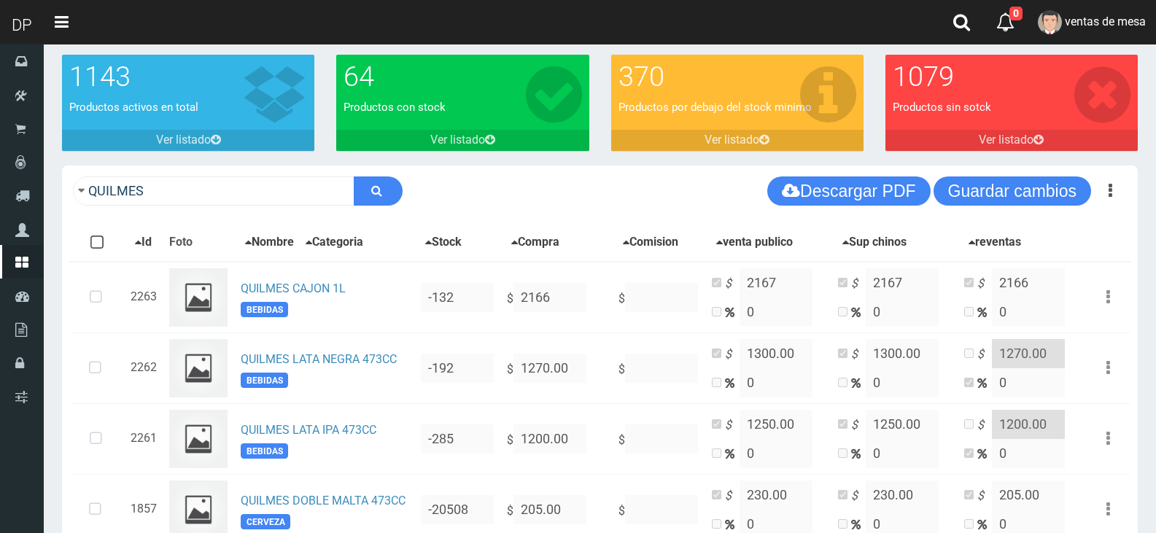
scroll to position [18, 0]
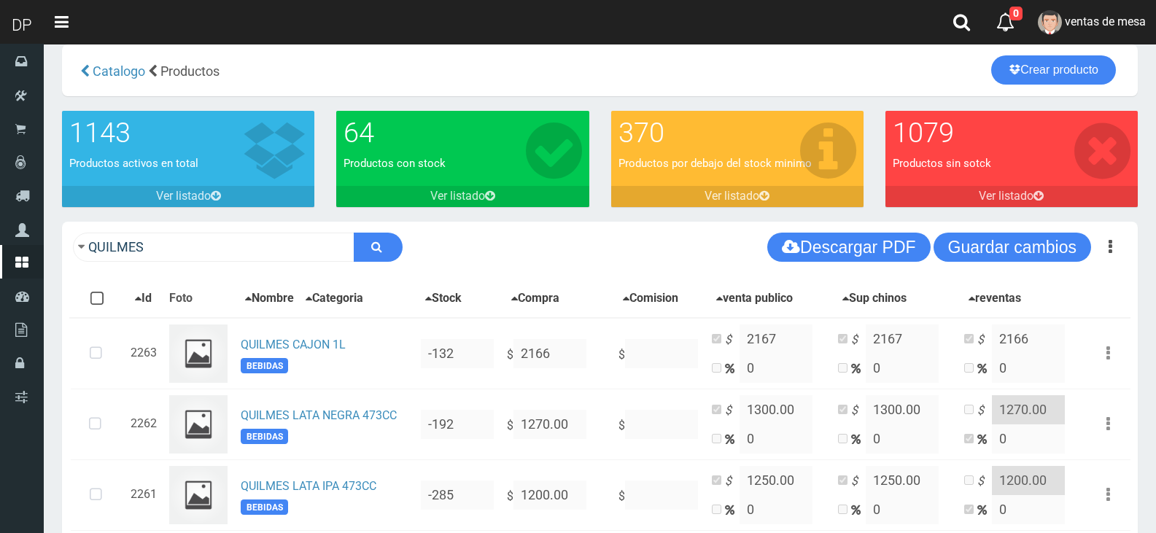
type input "1084"
click at [964, 259] on button "Guardar cambios" at bounding box center [1013, 247] width 158 height 29
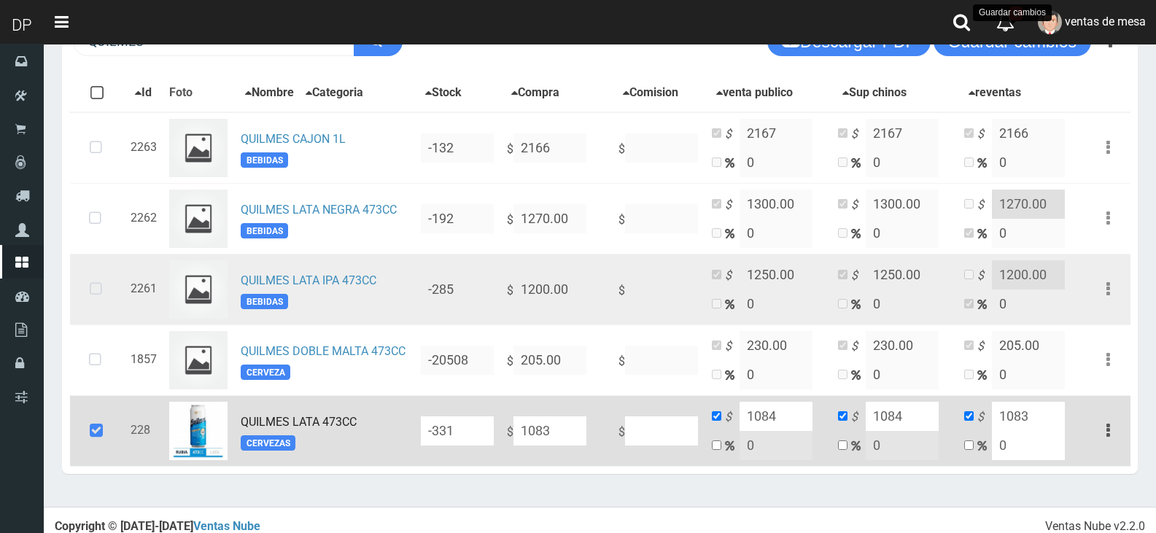
scroll to position [236, 0]
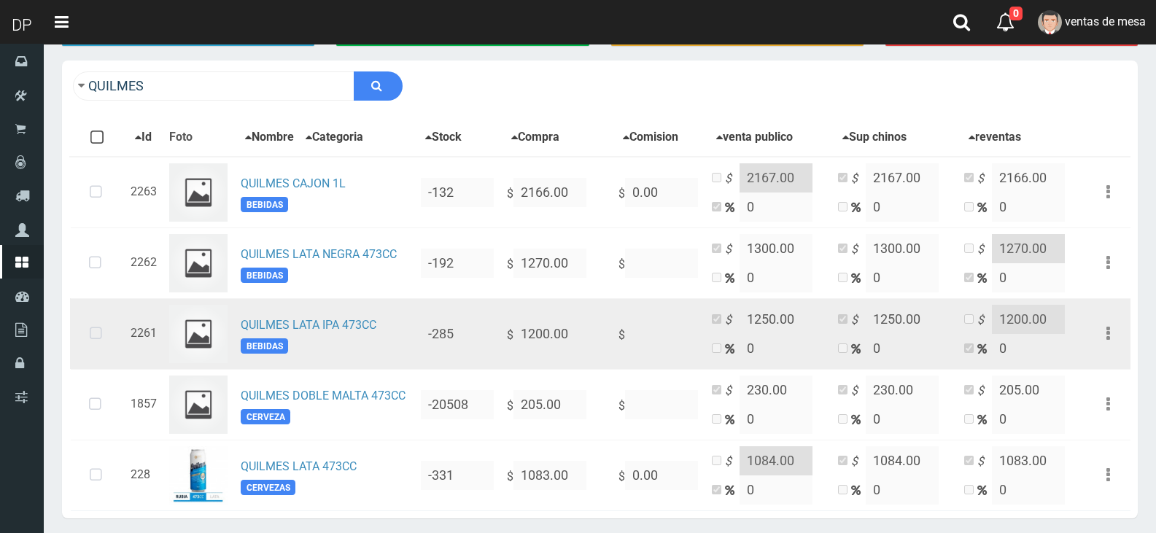
scroll to position [133, 0]
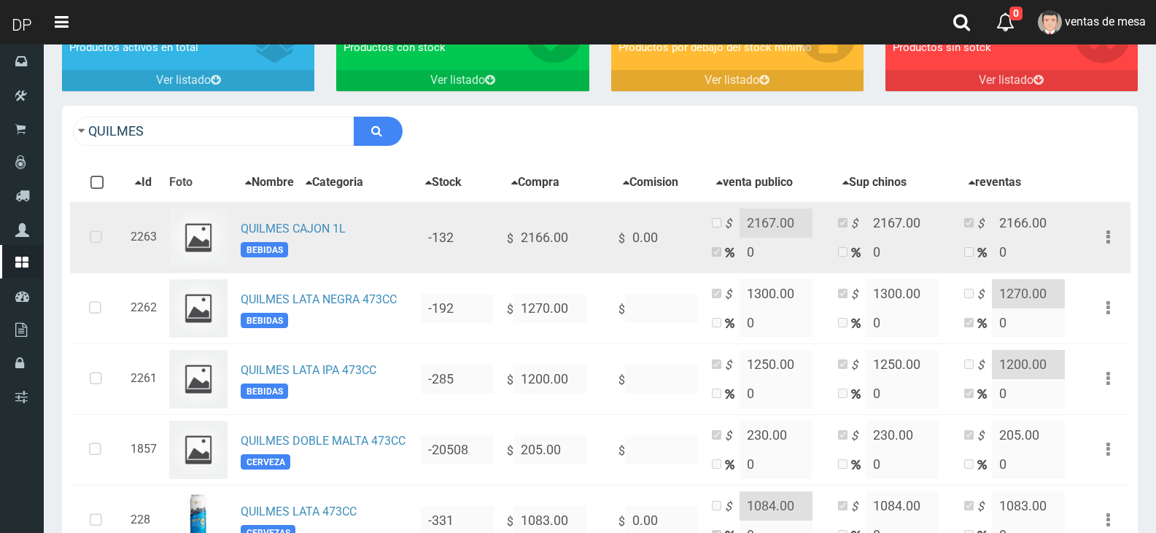
click at [98, 239] on icon at bounding box center [96, 238] width 39 height 48
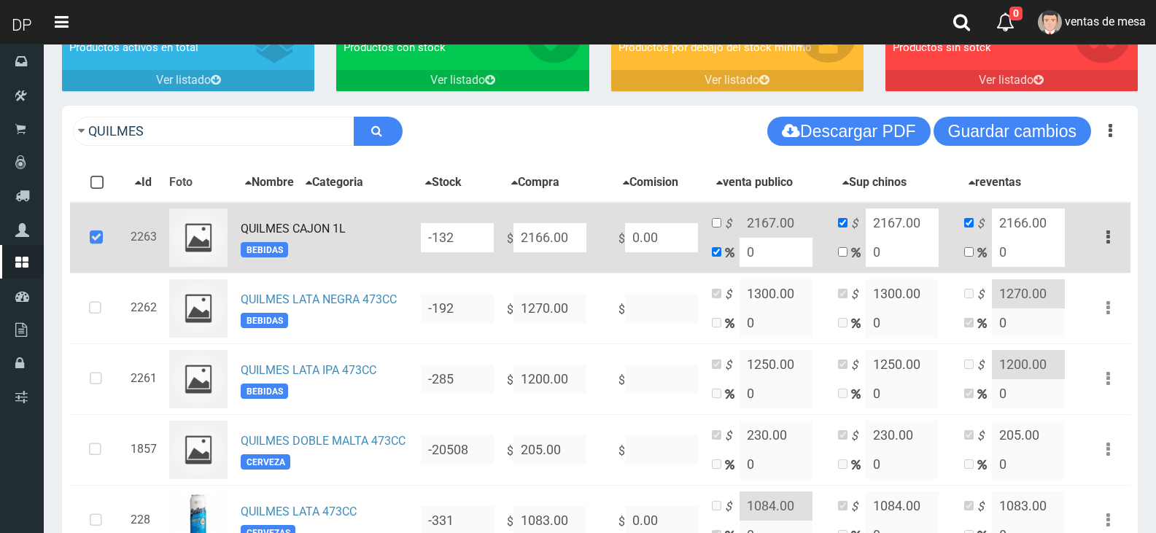
click at [464, 239] on input "-132" at bounding box center [457, 237] width 73 height 29
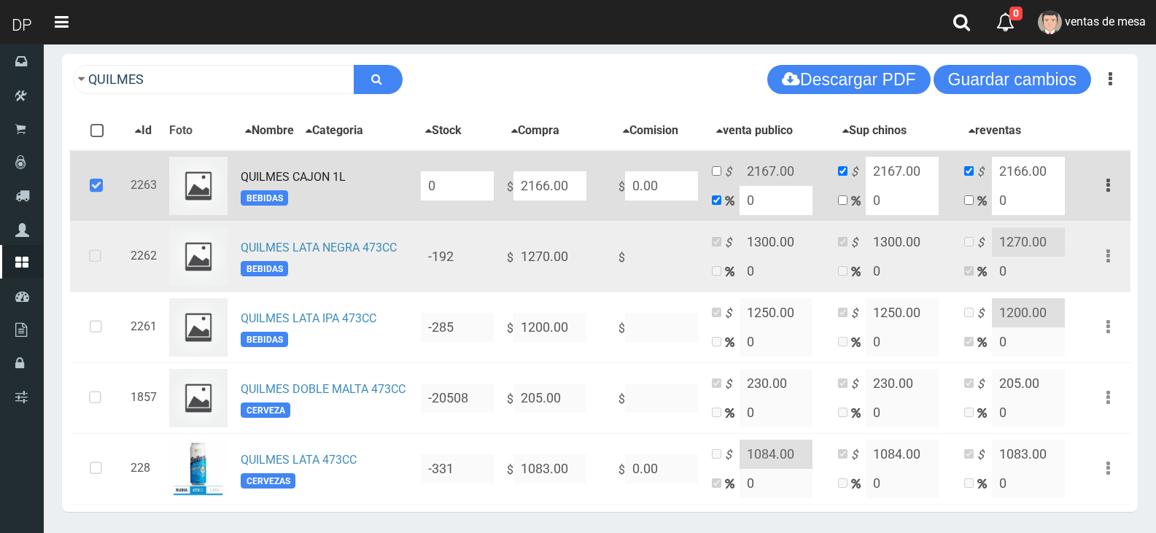
scroll to position [236, 0]
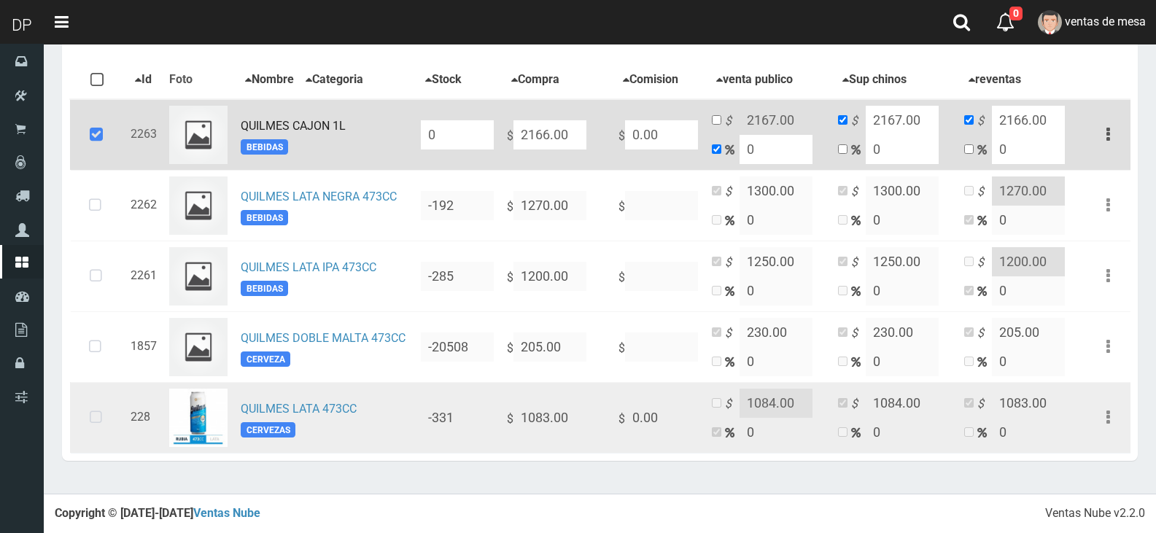
type input "0"
click at [100, 419] on icon at bounding box center [96, 418] width 39 height 48
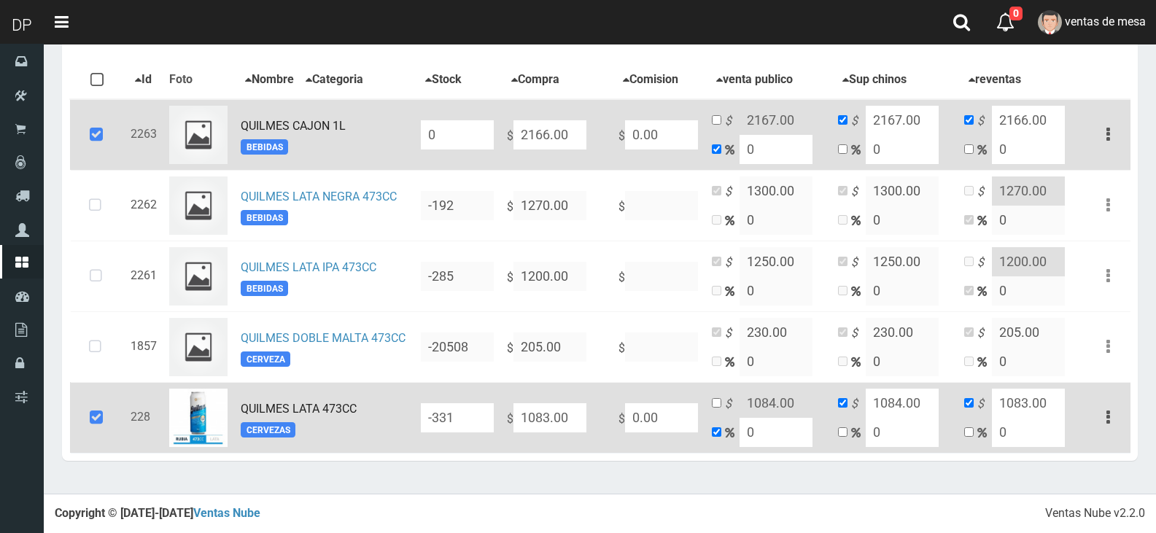
click at [497, 415] on td "-331" at bounding box center [458, 417] width 86 height 71
click at [488, 415] on input "-331" at bounding box center [457, 417] width 73 height 29
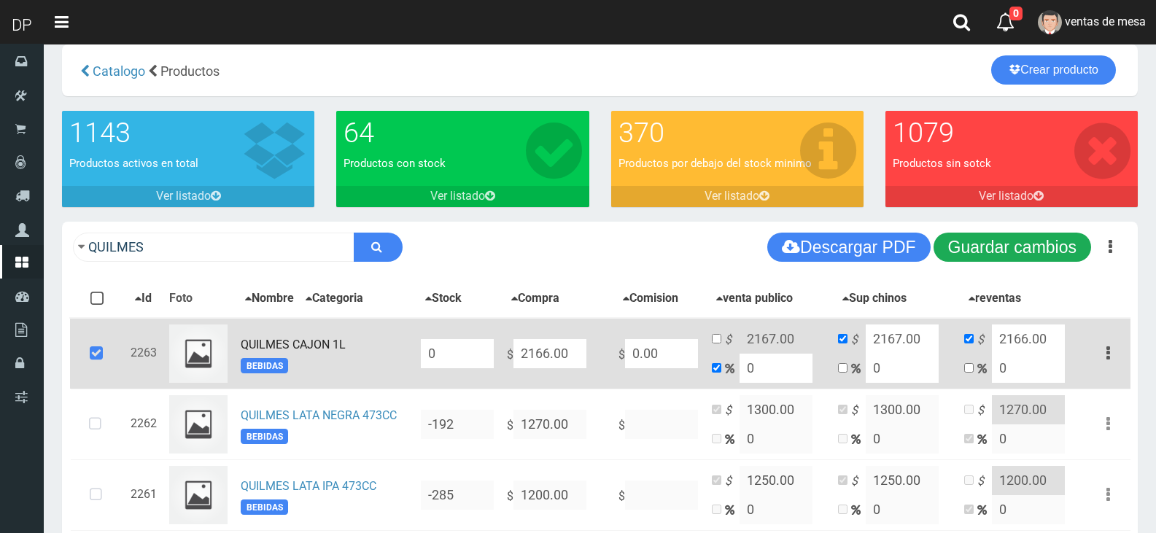
type input "0"
click at [1007, 240] on button "Guardar cambios" at bounding box center [1013, 247] width 158 height 29
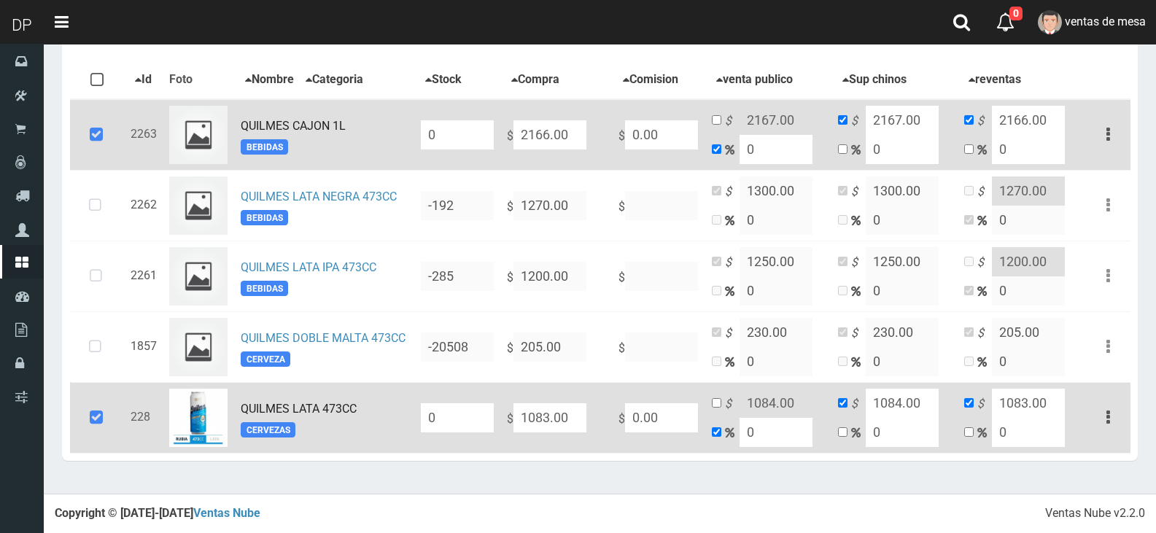
click at [82, 130] on icon at bounding box center [96, 135] width 39 height 48
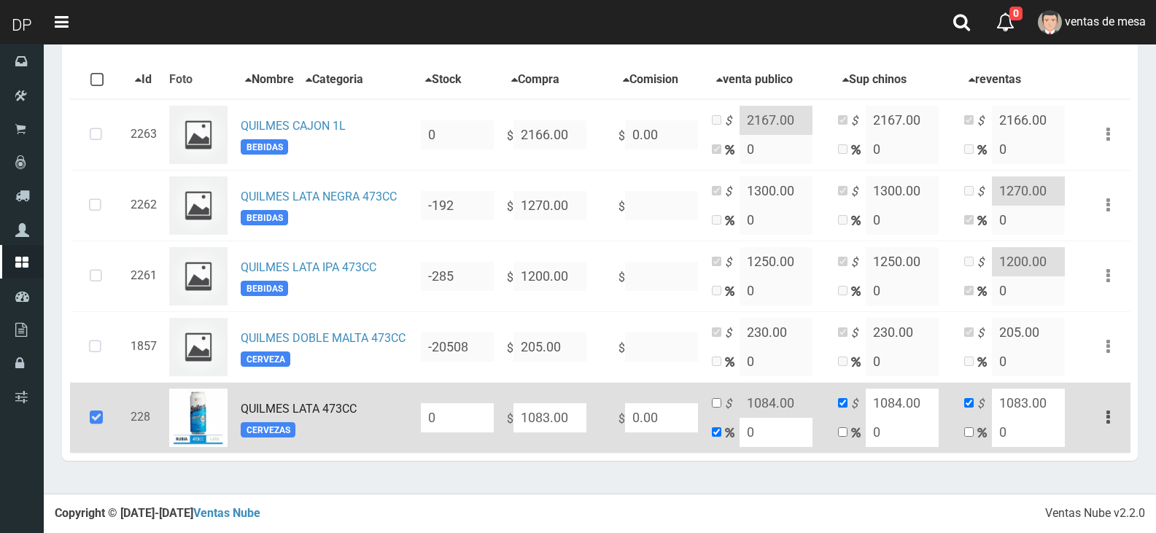
click at [112, 406] on icon at bounding box center [96, 418] width 39 height 48
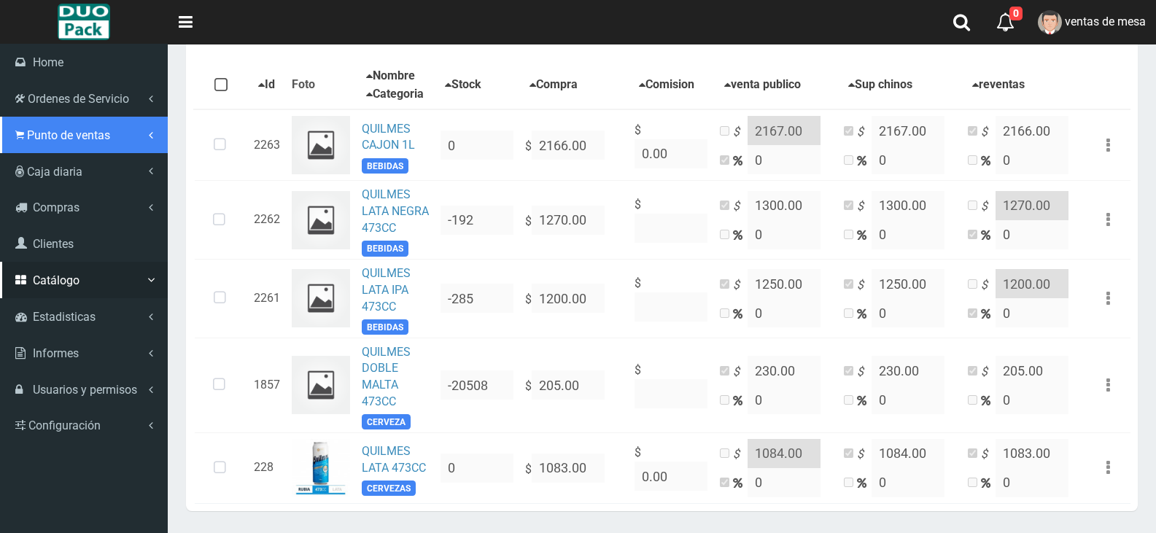
click at [64, 141] on span "Punto de ventas" at bounding box center [68, 135] width 83 height 14
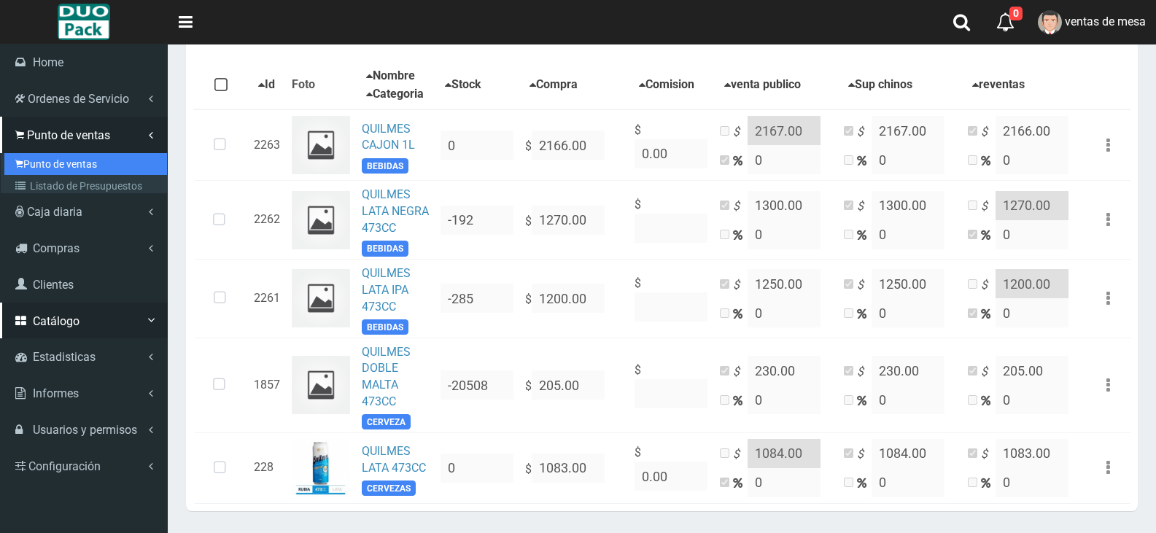
click at [76, 160] on link "Punto de ventas" at bounding box center [85, 164] width 163 height 22
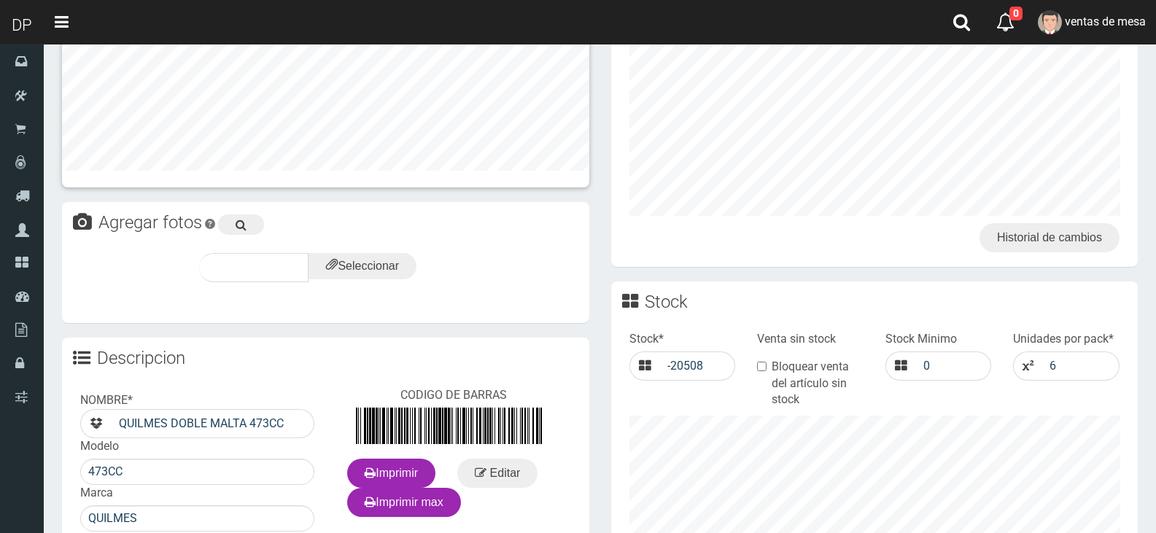
scroll to position [587, 0]
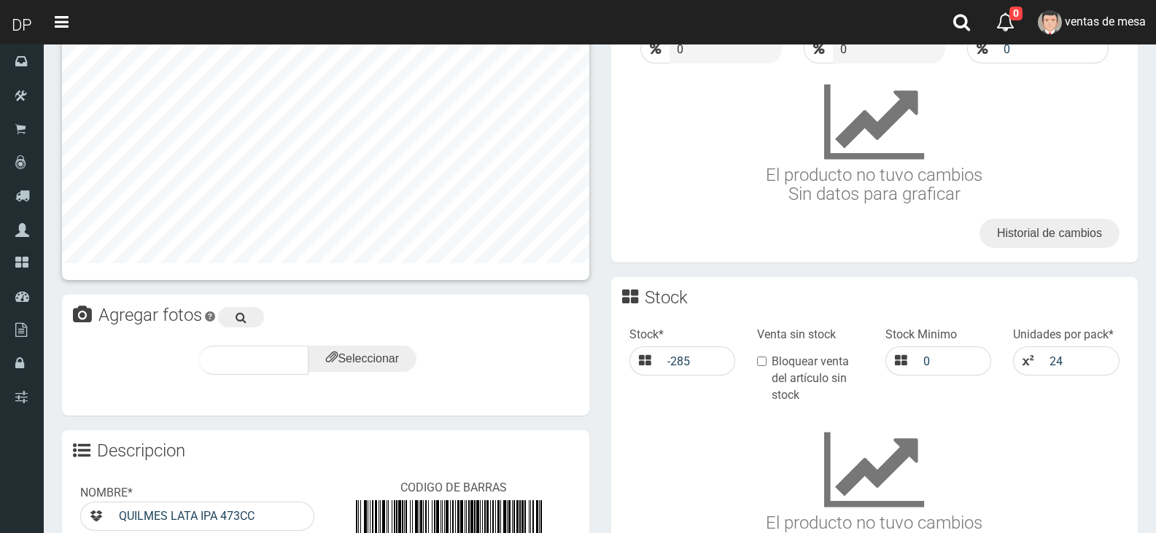
scroll to position [529, 0]
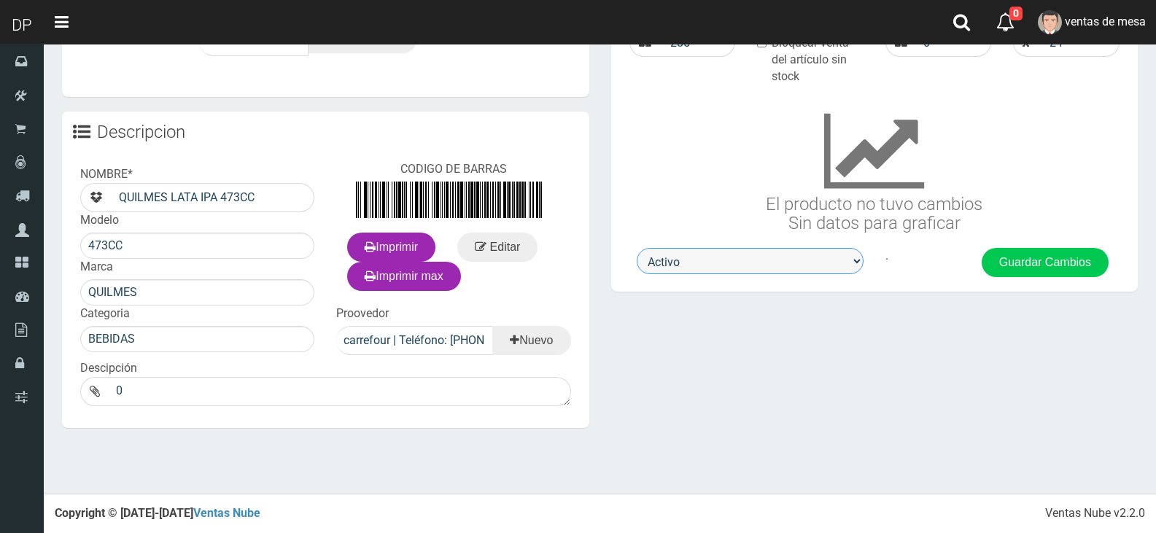
click at [721, 260] on select "Activo Inactivo" at bounding box center [750, 261] width 227 height 26
select select "0"
click at [637, 248] on select "Activo Inactivo" at bounding box center [750, 261] width 227 height 26
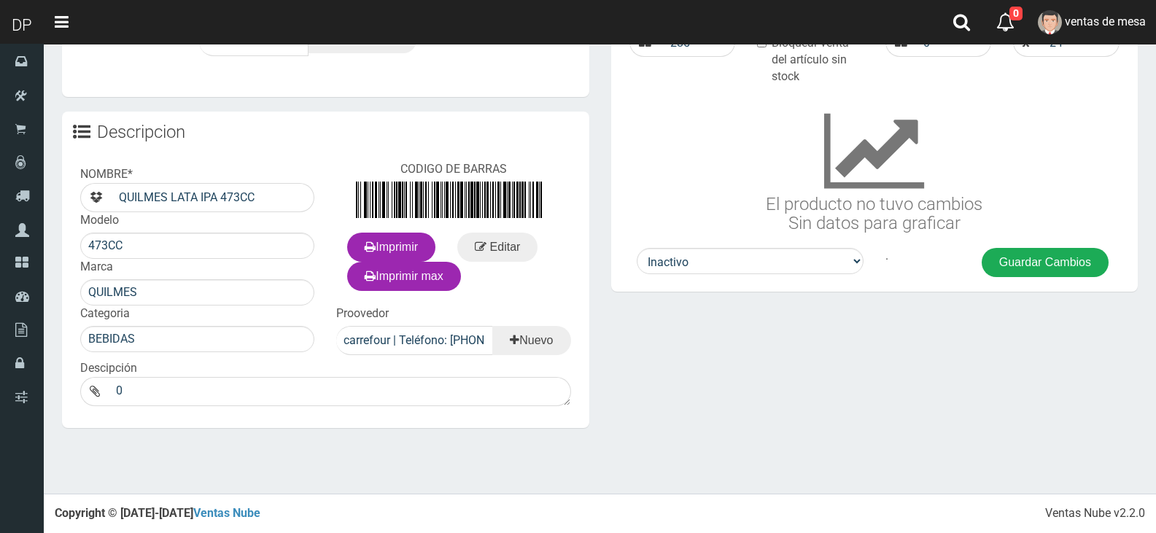
click at [993, 260] on button "Guardar Cambios" at bounding box center [1045, 262] width 127 height 29
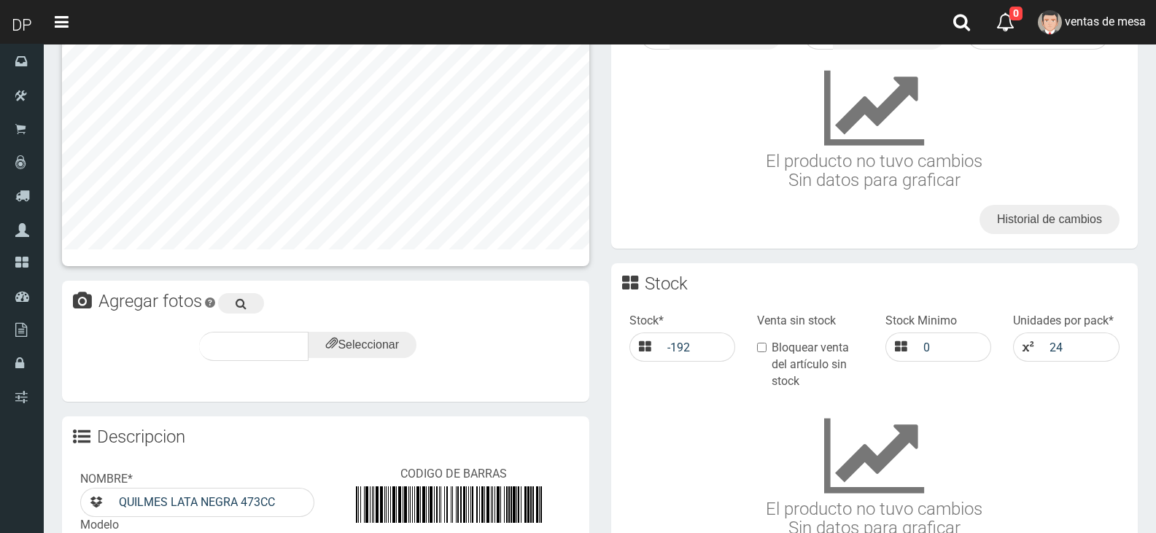
scroll to position [529, 0]
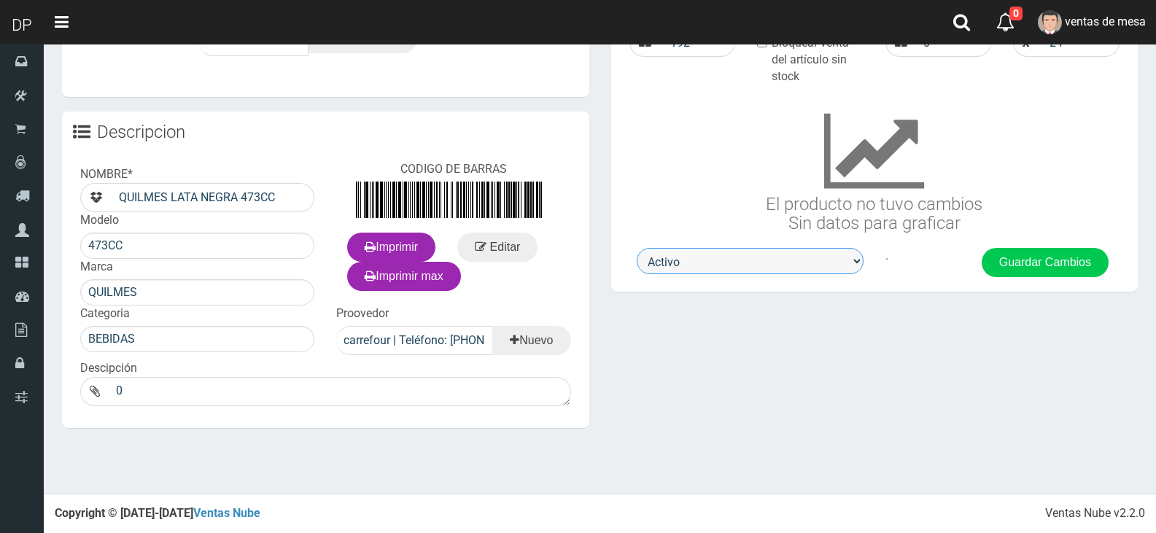
click at [708, 271] on select "Activo Inactivo" at bounding box center [750, 261] width 227 height 26
select select "0"
click at [637, 248] on select "Activo Inactivo" at bounding box center [750, 261] width 227 height 26
click at [968, 268] on div ". Guardar Cambios" at bounding box center [999, 262] width 249 height 29
click at [977, 272] on div ". Guardar Cambios" at bounding box center [999, 262] width 249 height 29
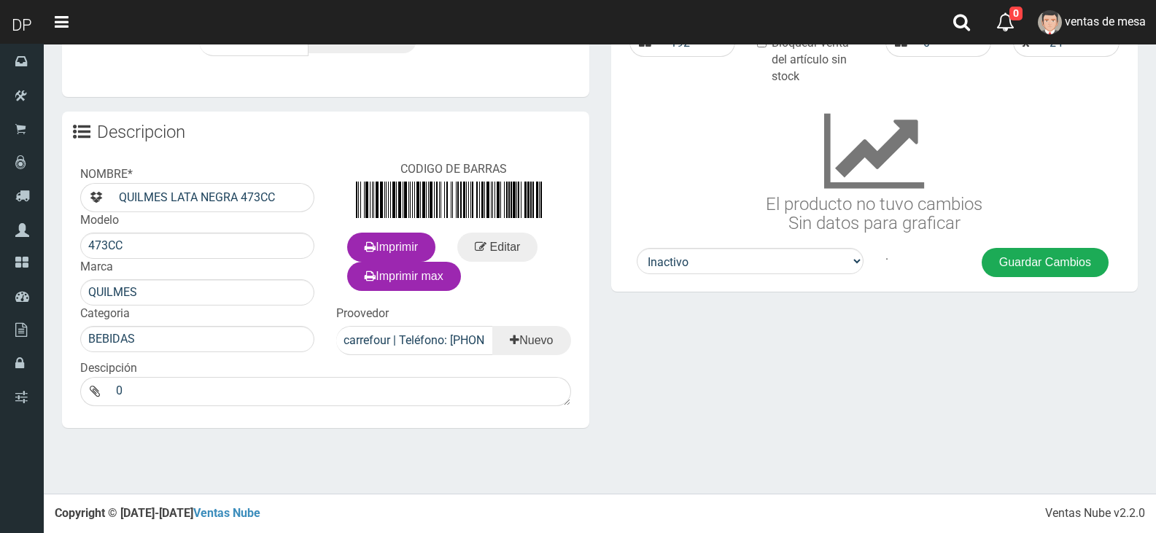
click at [989, 264] on button "Guardar Cambios" at bounding box center [1045, 262] width 127 height 29
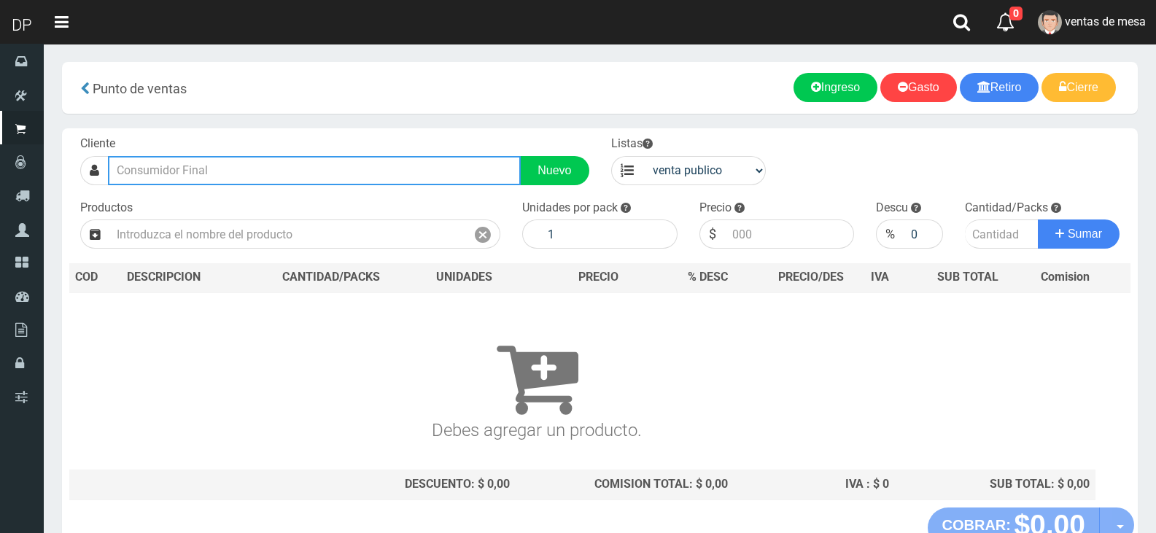
click at [300, 174] on input "text" at bounding box center [314, 170] width 413 height 29
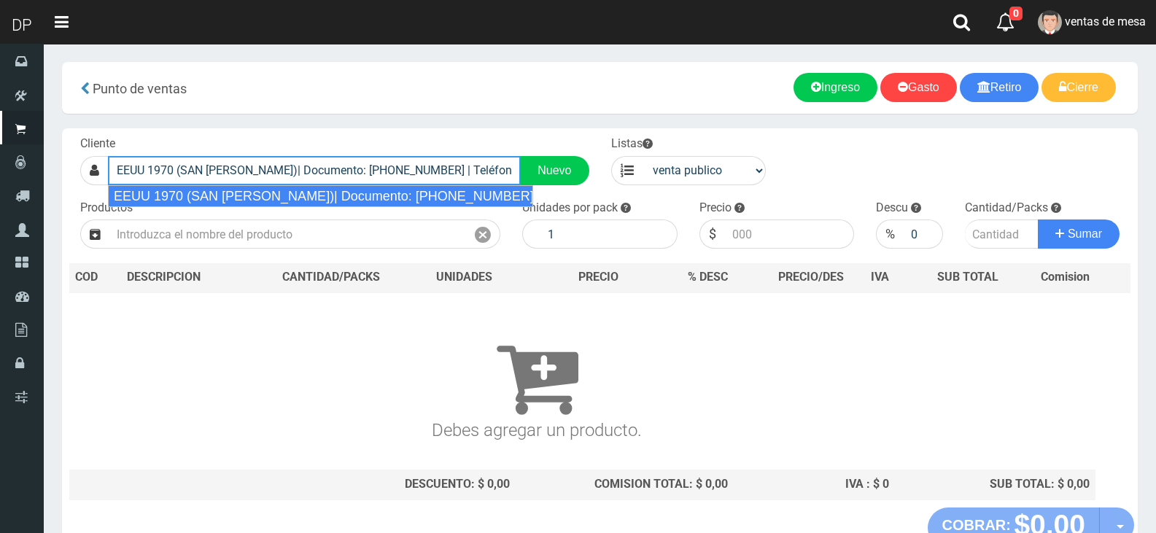
type input "EEUU 1970 (SAN [PERSON_NAME])| Documento: [PHONE_NUMBER] | Teléfono:"
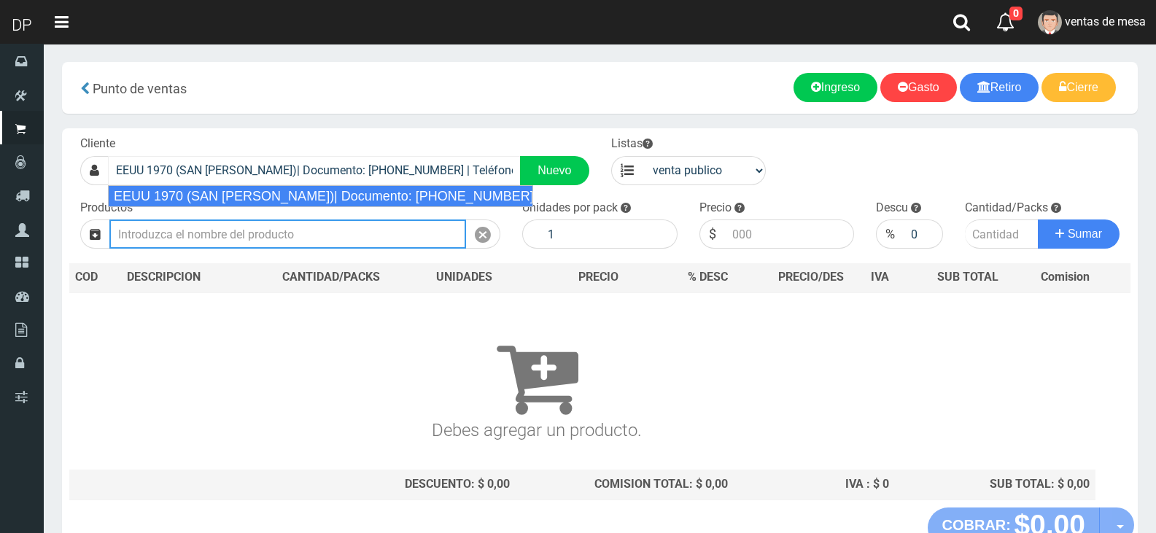
select select "2"
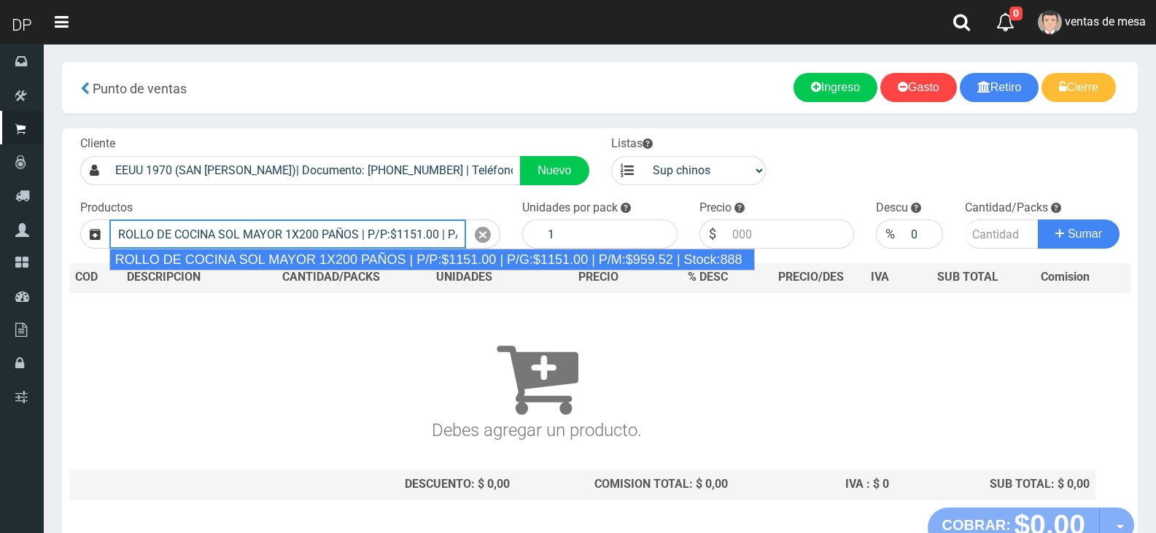
type input "ROLLO DE COCINA SOL MAYOR 1X200 PAÑOS | P/P:$1151.00 | P/G:$1151.00 | P/M:$959.…"
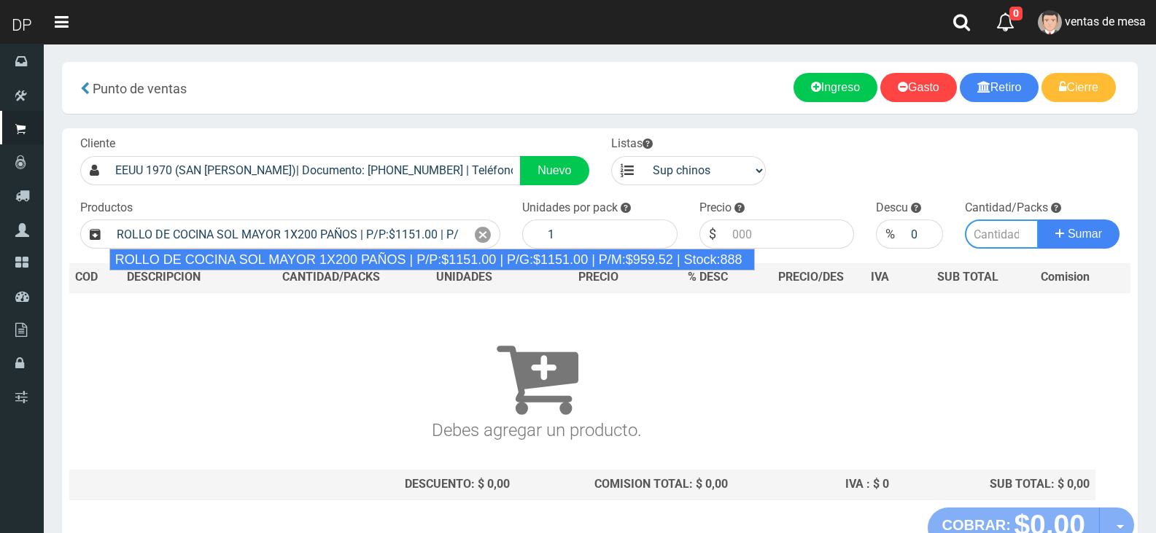
type input "12"
type input "1151.00"
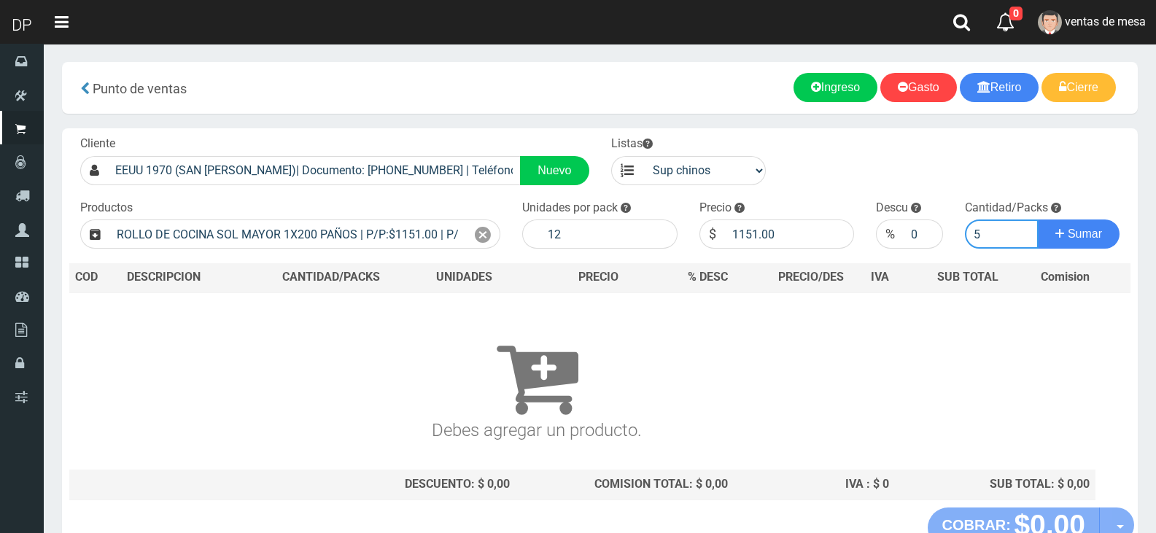
type input "5"
click at [1038, 220] on button "Sumar" at bounding box center [1079, 234] width 82 height 29
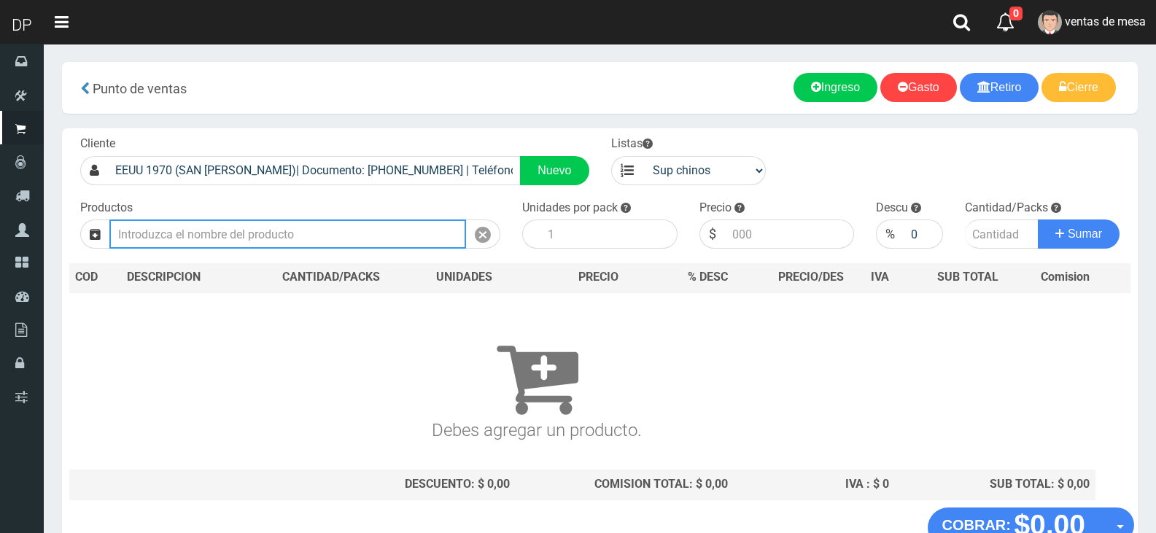
type input "1"
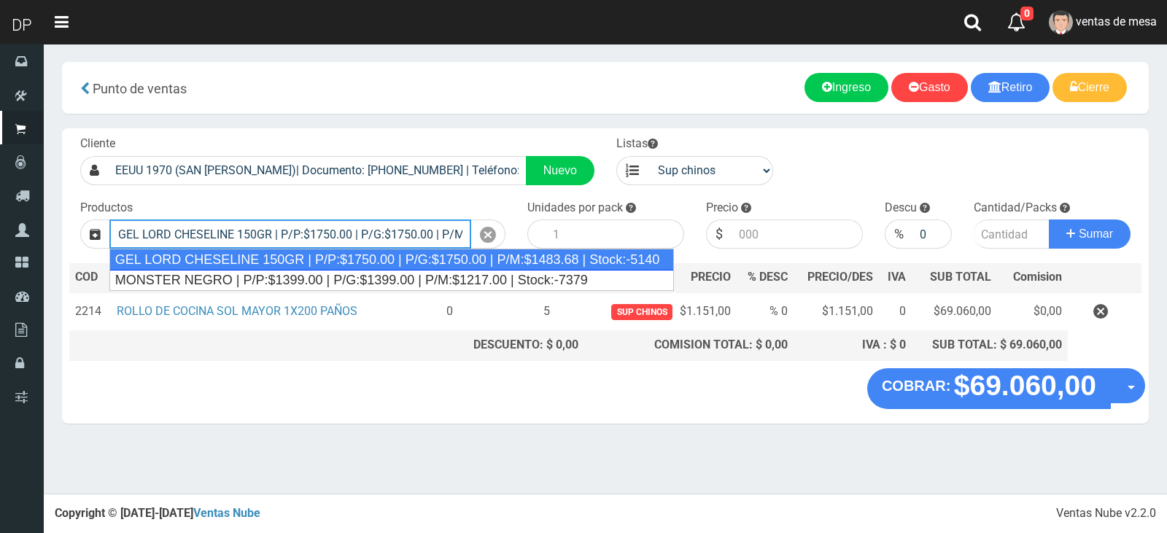
type input "GEL LORD CHESELINE 150GR | P/P:$1750.00 | P/G:$1750.00 | P/M:$1483.68 | Stock:-…"
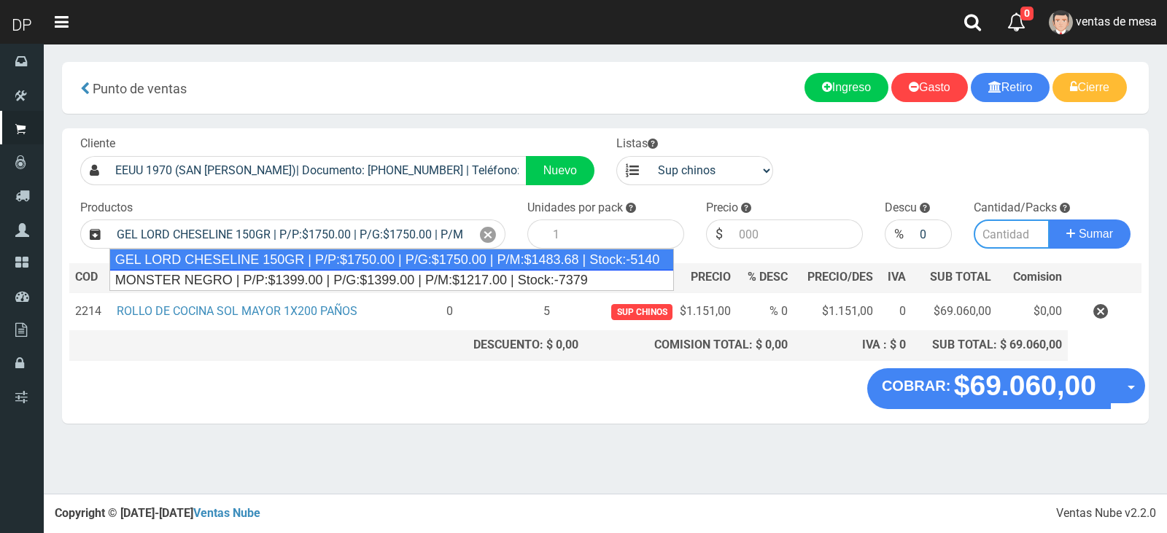
type input "12"
type input "1750.00"
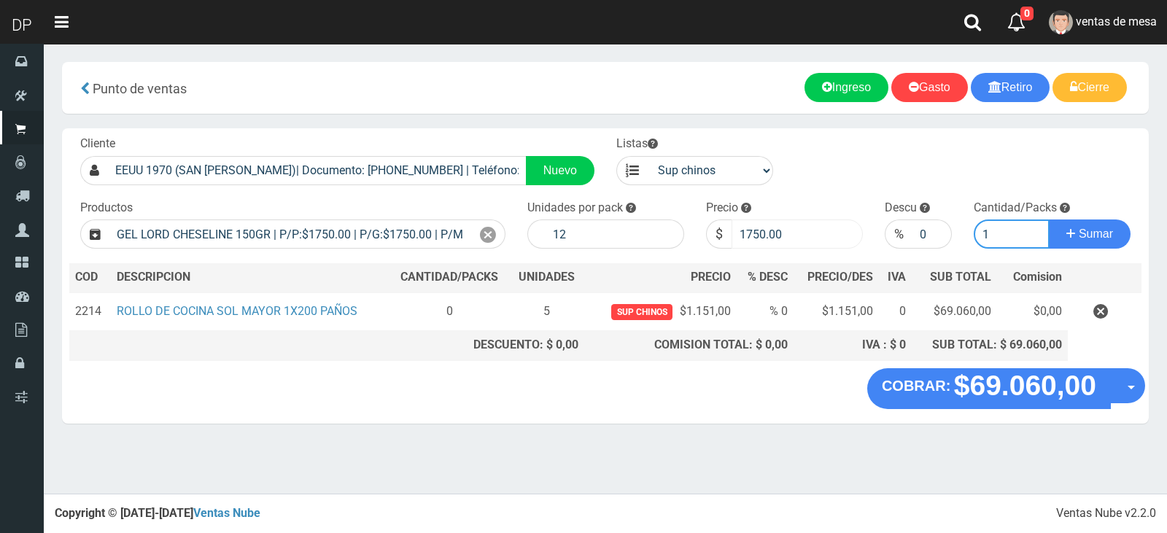
type input "1"
click at [810, 238] on input "1750.00" at bounding box center [797, 234] width 131 height 29
type input "1"
type input "1575"
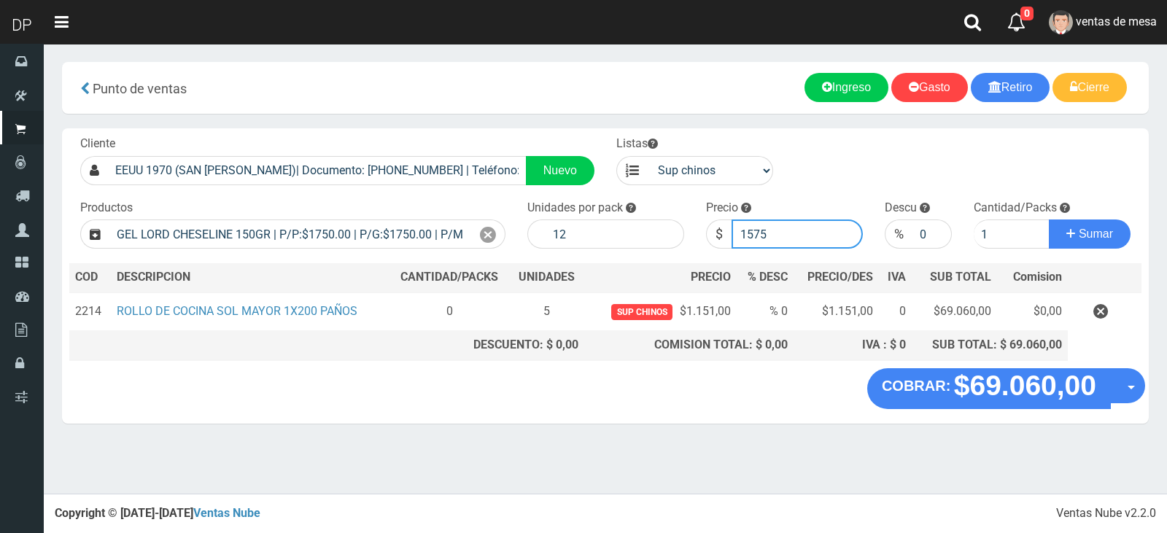
click at [1049, 220] on button "Sumar" at bounding box center [1090, 234] width 82 height 29
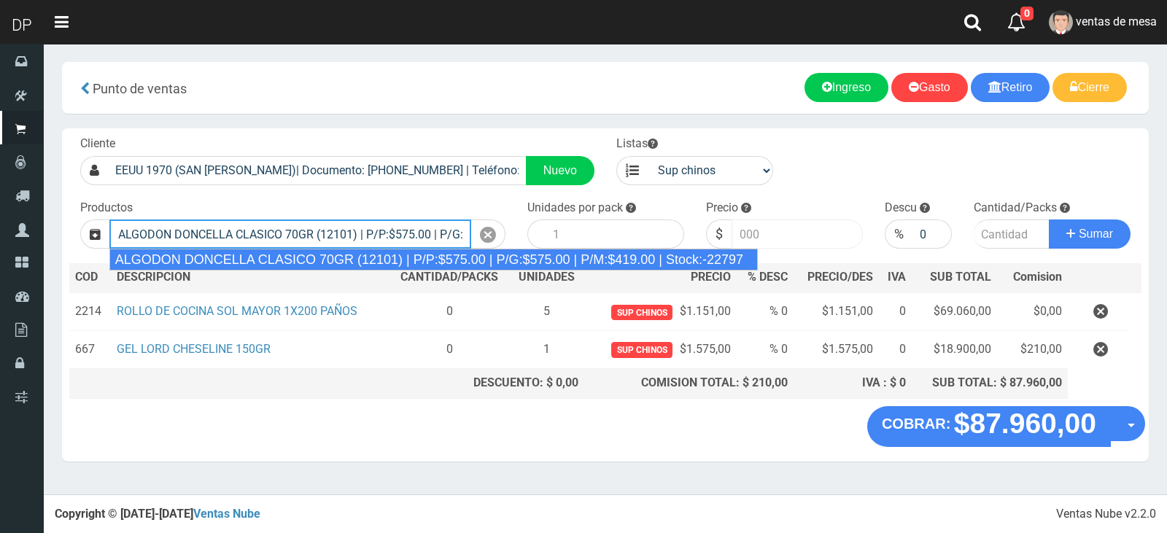
type input "ALGODON DONCELLA CLASICO 70GR (12101) | P/P:$575.00 | P/G:$575.00 | P/M:$419.00…"
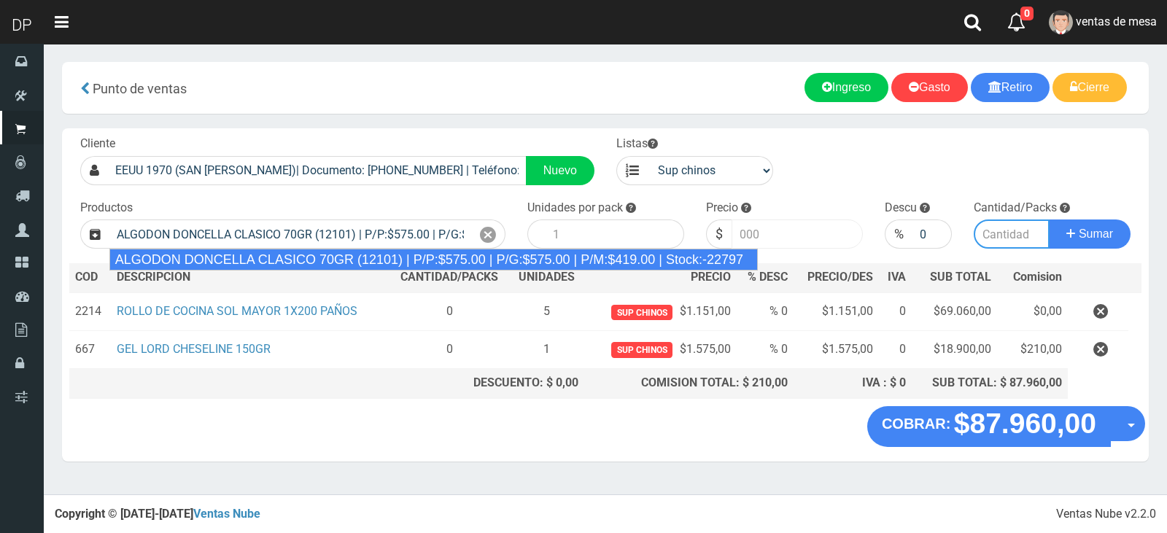
type input "40"
type input "575.00"
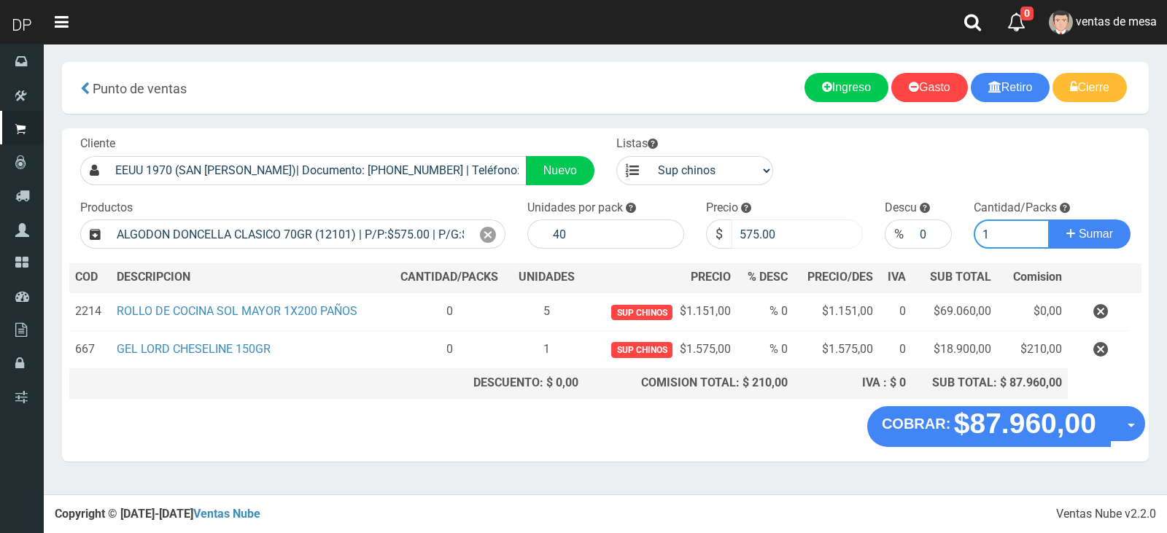
type input "1"
click at [1049, 220] on button "Sumar" at bounding box center [1090, 234] width 82 height 29
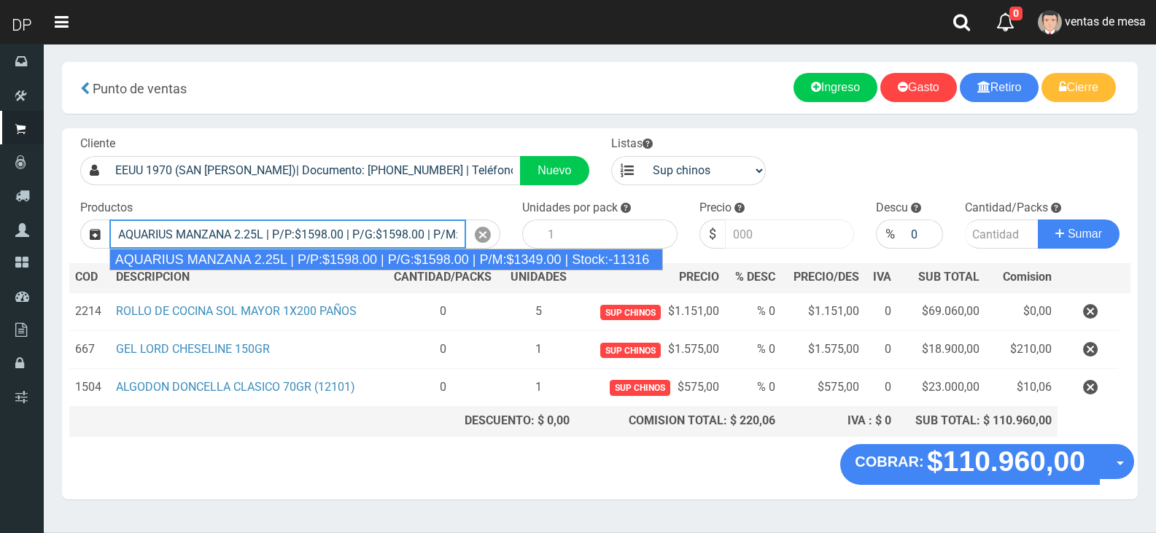
type input "AQUARIUS MANZANA 2.25L | P/P:$1598.00 | P/G:$1598.00 | P/M:$1349.00 | Stock:-11…"
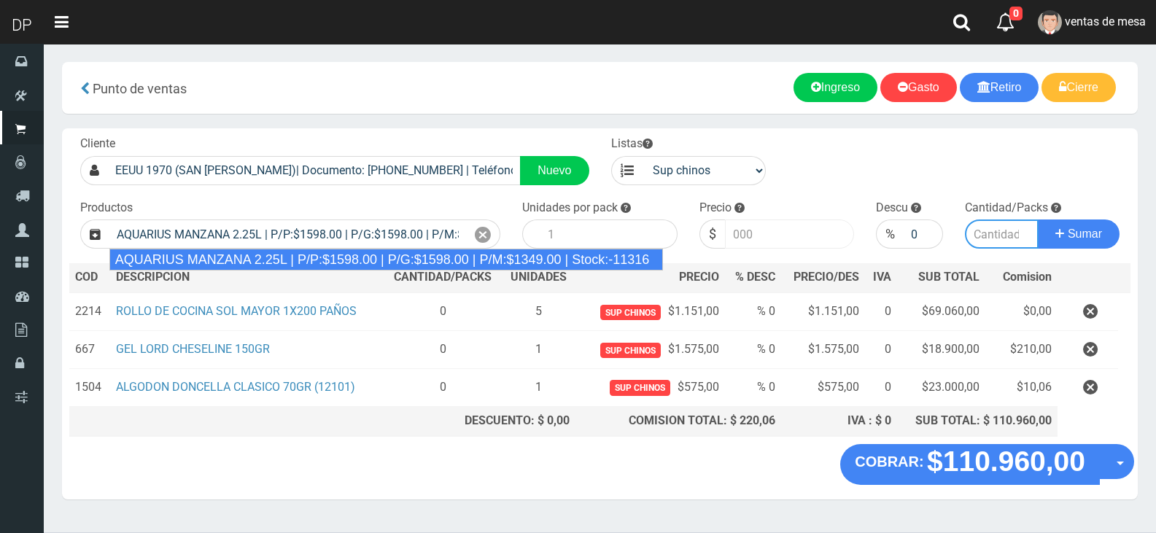
type input "6"
type input "1598.00"
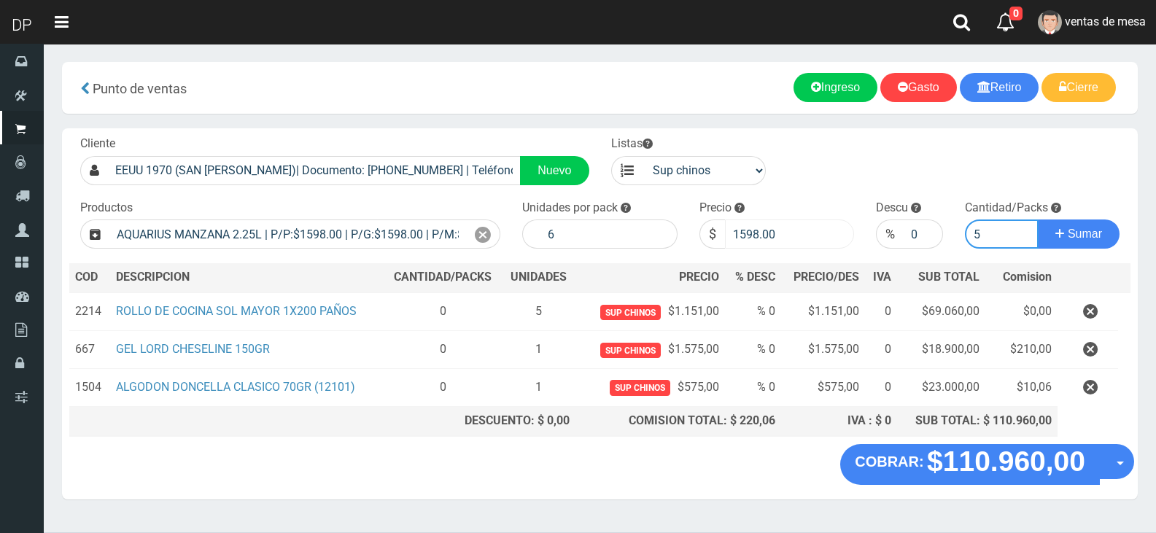
type input "5"
click at [1038, 220] on button "Sumar" at bounding box center [1079, 234] width 82 height 29
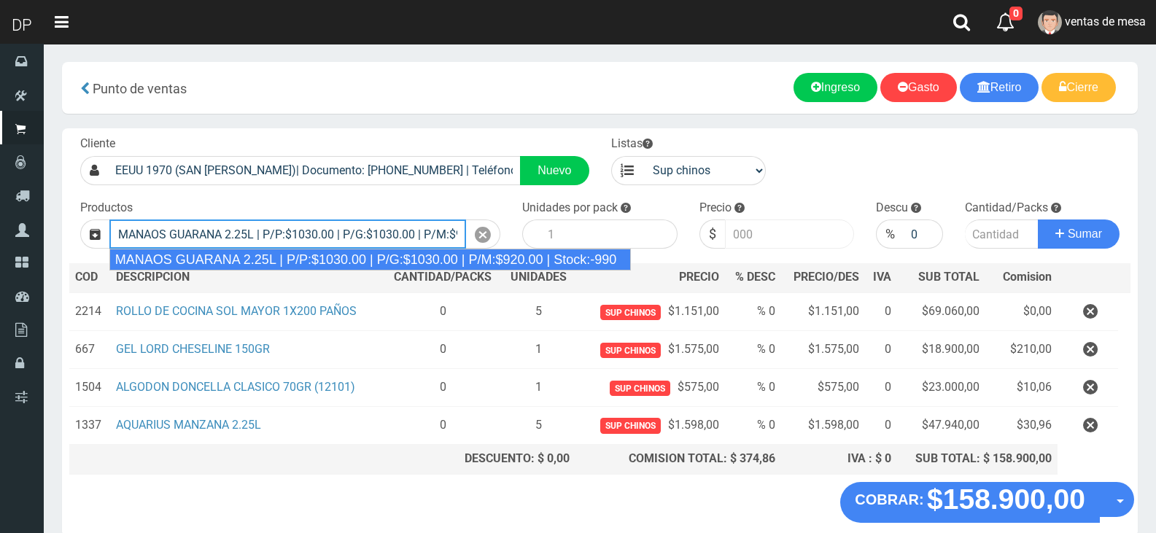
type input "MANAOS GUARANA 2.25L | P/P:$1030.00 | P/G:$1030.00 | P/M:$920.00 | Stock:-990"
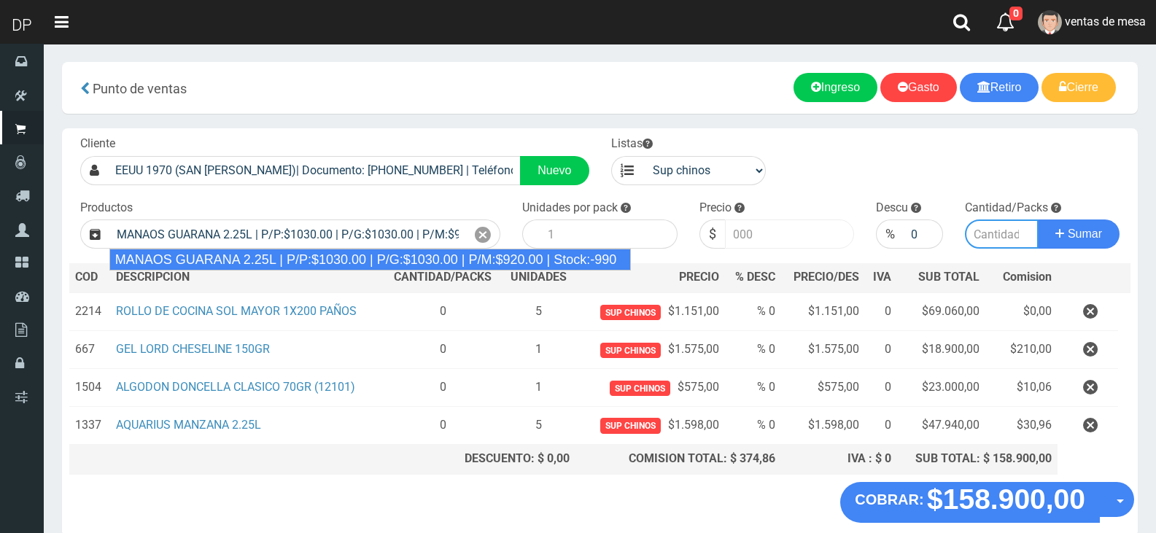
type input "6"
type input "1030.00"
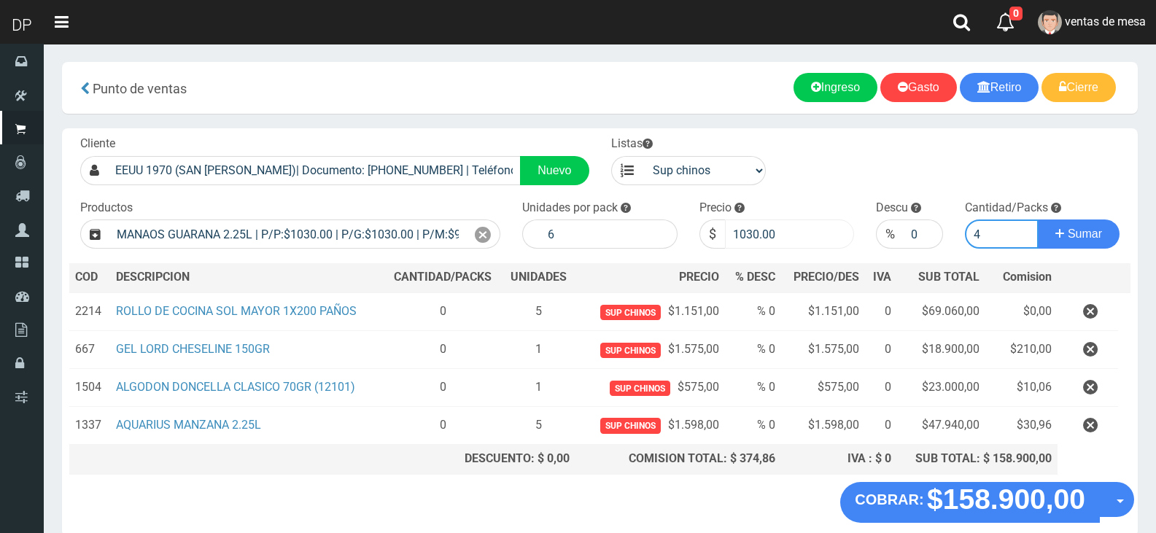
type input "5"
click at [1038, 220] on button "Sumar" at bounding box center [1079, 234] width 82 height 29
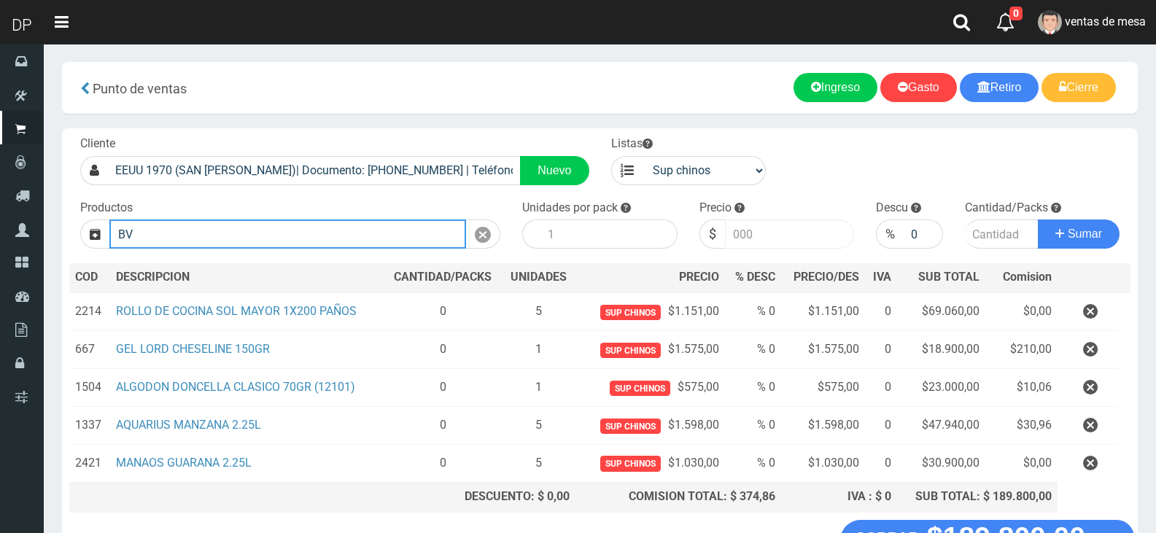
type input "B"
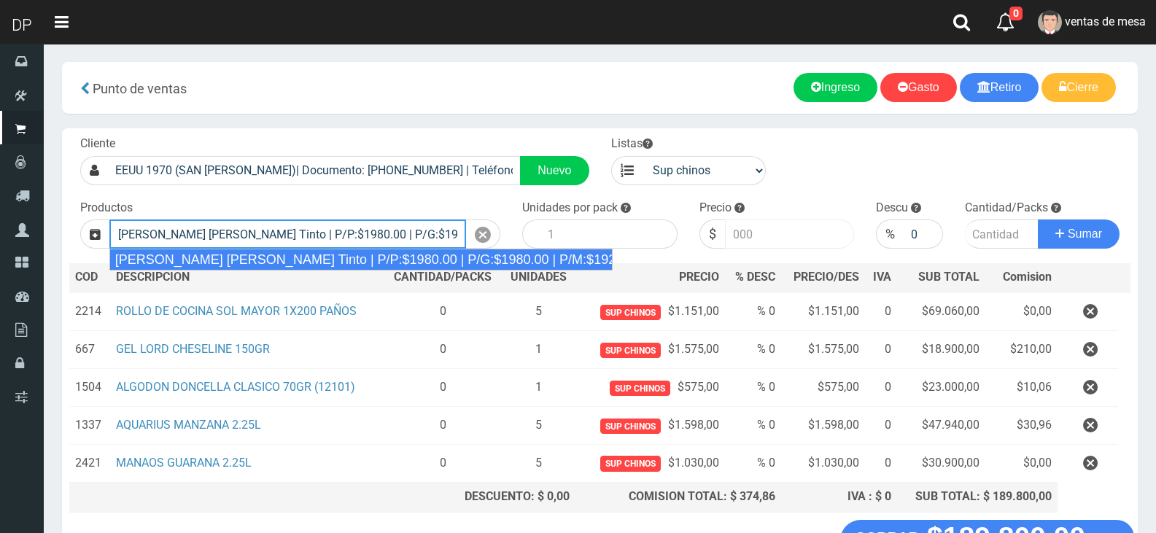
type input "[PERSON_NAME] [PERSON_NAME] Tinto | P/P:$1980.00 | P/G:$1980.00 | P/M:$1920.00 …"
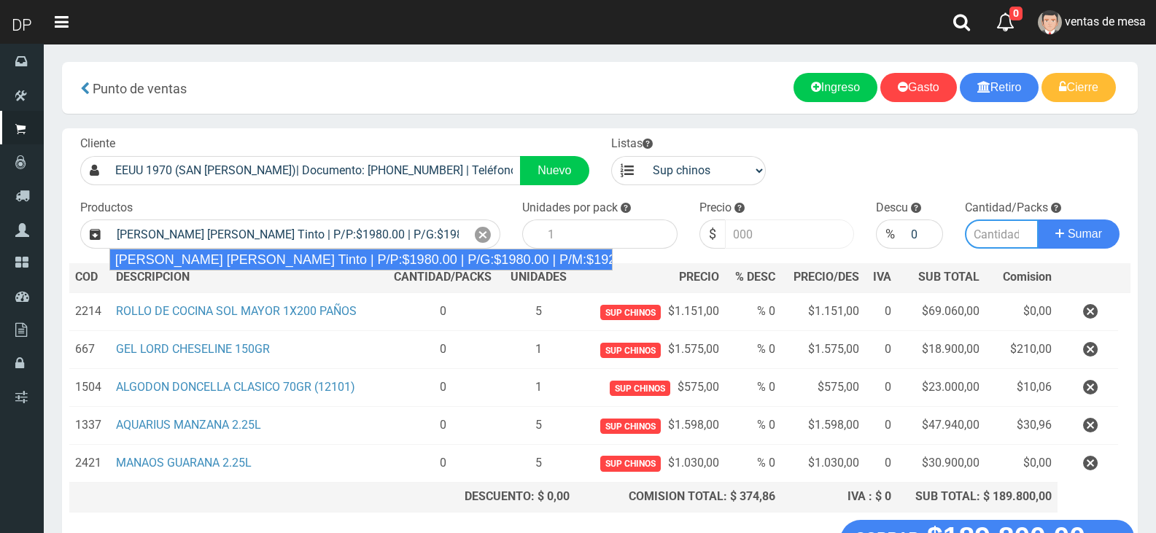
type input "6"
type input "1980.00"
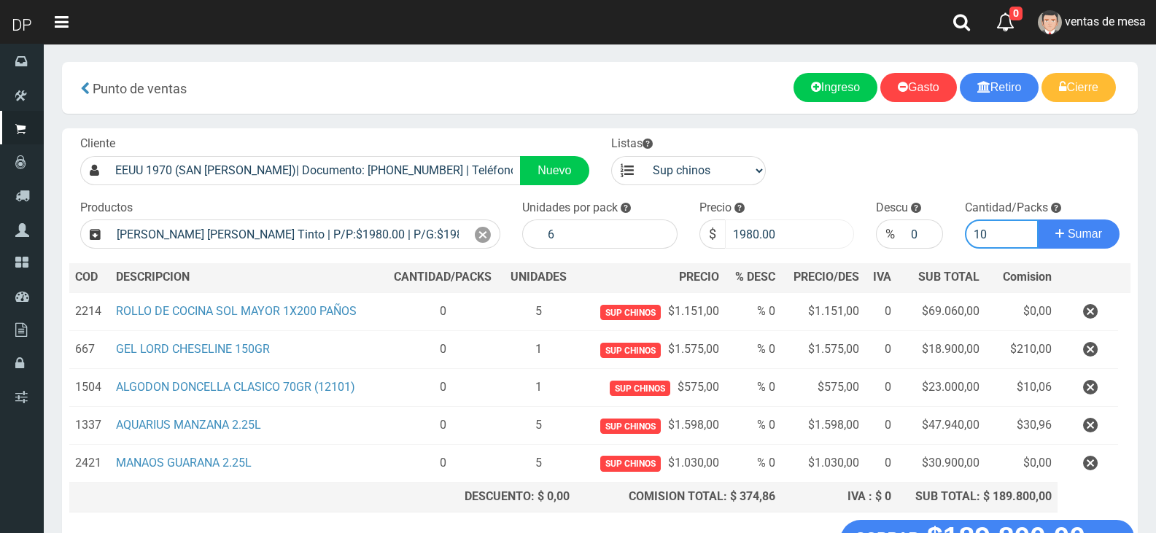
type input "10"
click at [1038, 220] on button "Sumar" at bounding box center [1079, 234] width 82 height 29
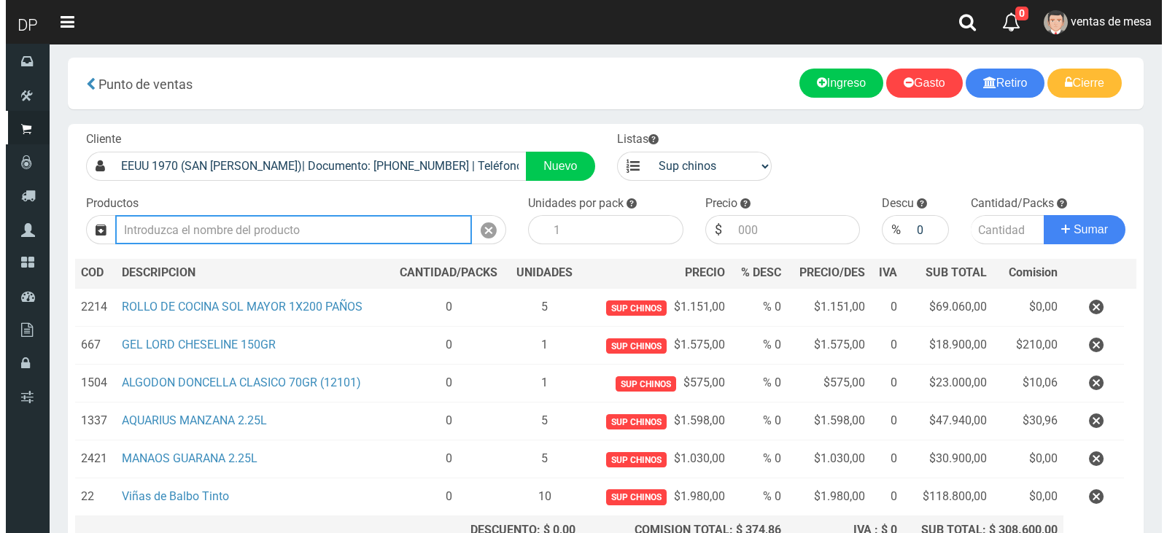
scroll to position [147, 0]
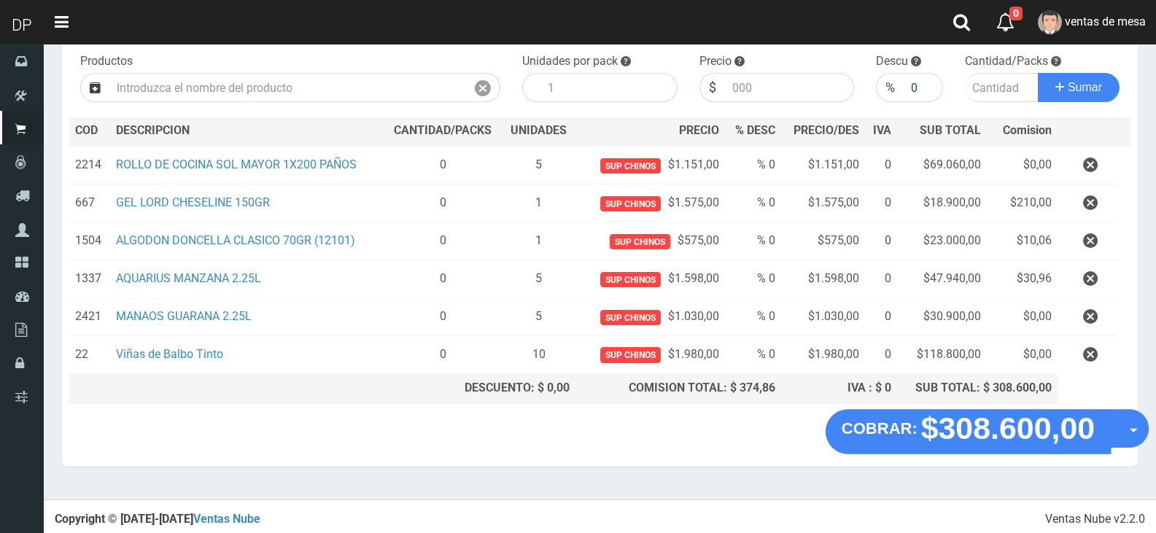
click at [1142, 430] on button "Opciones" at bounding box center [1129, 428] width 39 height 39
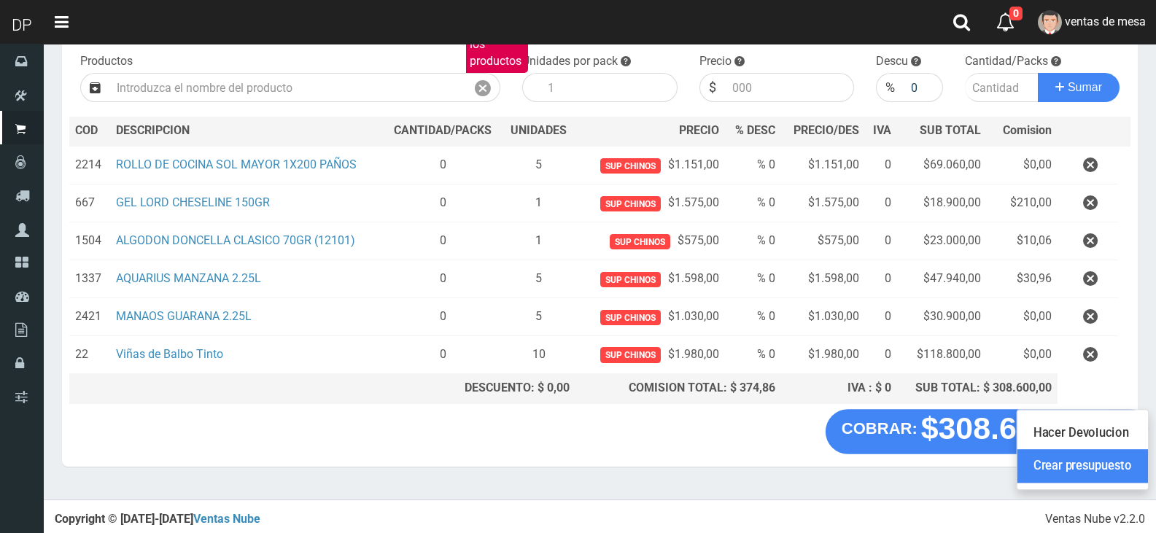
click at [1117, 472] on link "Crear presupuesto" at bounding box center [1083, 466] width 131 height 34
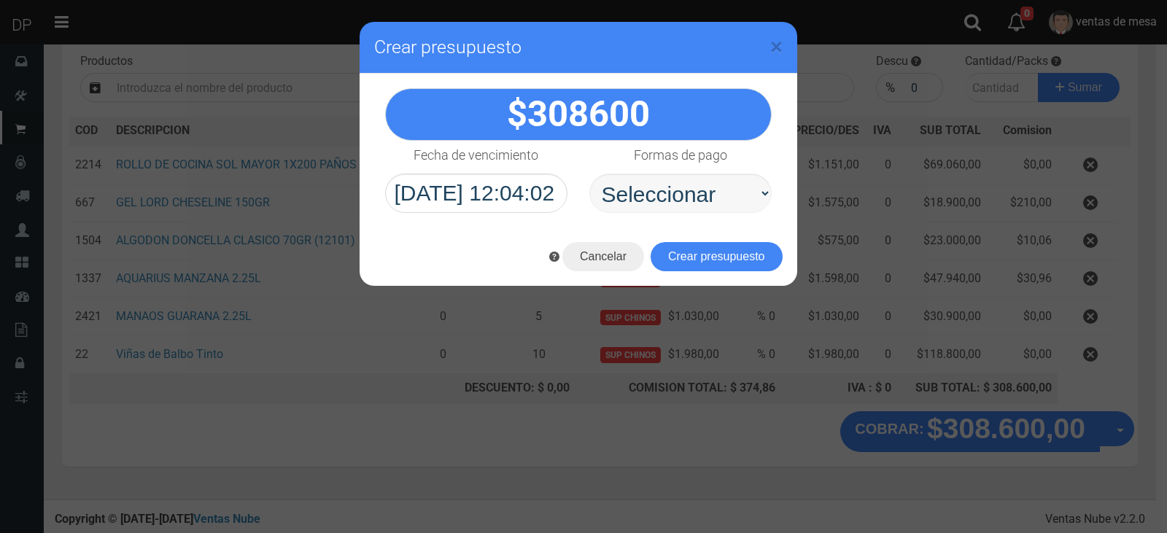
drag, startPoint x: 788, startPoint y: 206, endPoint x: 747, endPoint y: 198, distance: 41.8
click at [787, 207] on div "308600" at bounding box center [579, 151] width 438 height 154
click at [735, 193] on select "Seleccionar Efectivo Tarjeta de Crédito Depósito Débito" at bounding box center [680, 193] width 182 height 39
click at [589, 174] on select "Seleccionar Efectivo Tarjeta de Crédito Depósito Débito" at bounding box center [680, 193] width 182 height 39
drag, startPoint x: 720, startPoint y: 182, endPoint x: 716, endPoint y: 211, distance: 28.8
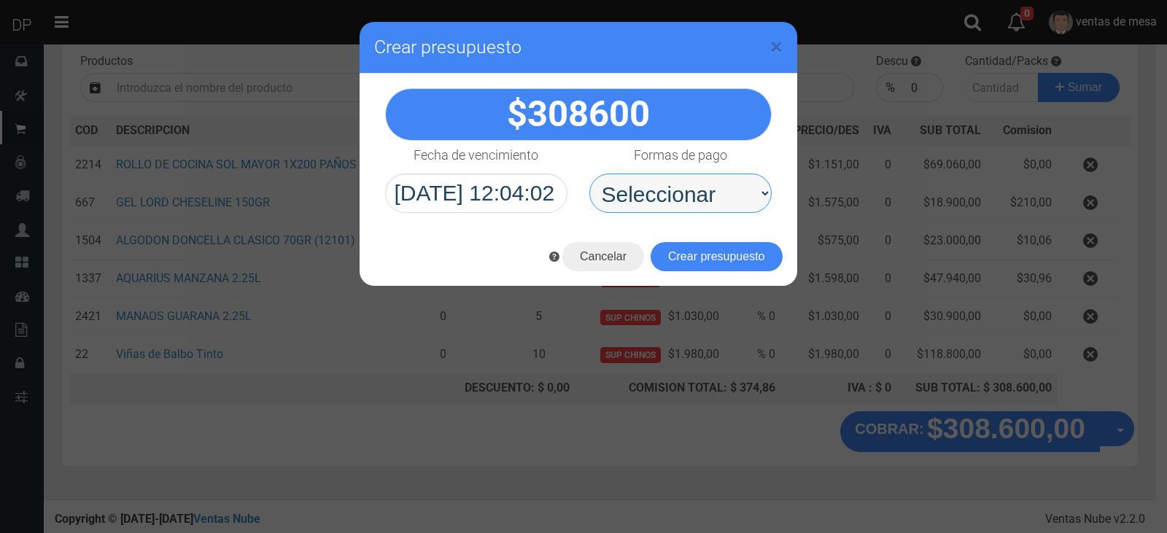
click at [720, 182] on select "Seleccionar Efectivo Tarjeta de Crédito Depósito Débito" at bounding box center [680, 193] width 182 height 39
select select "Efectivo"
click at [589, 174] on select "Seleccionar Efectivo Tarjeta de Crédito Depósito Débito" at bounding box center [680, 193] width 182 height 39
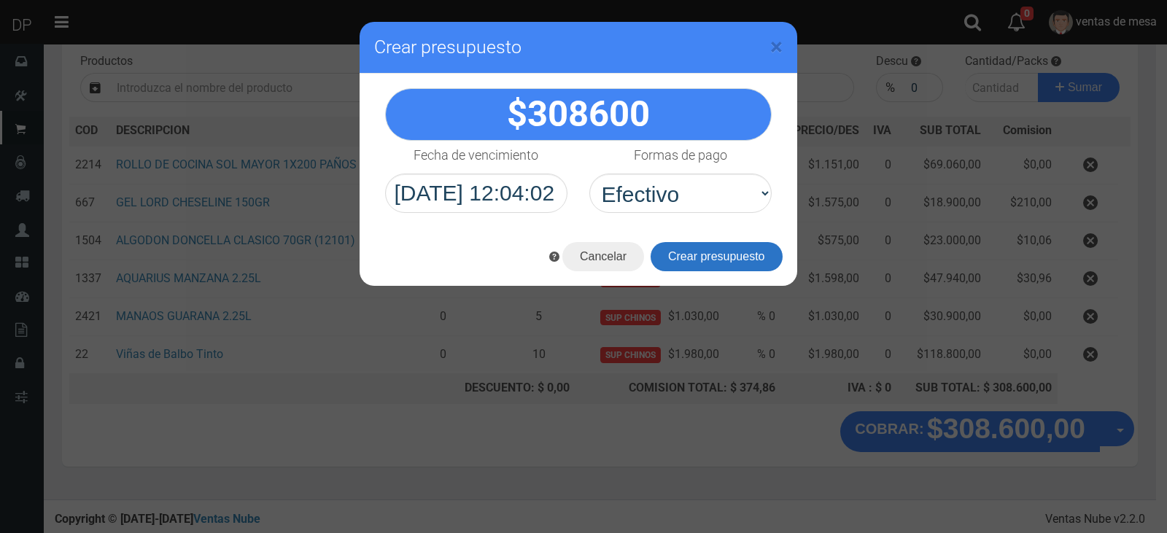
click at [716, 249] on button "Crear presupuesto" at bounding box center [717, 256] width 132 height 29
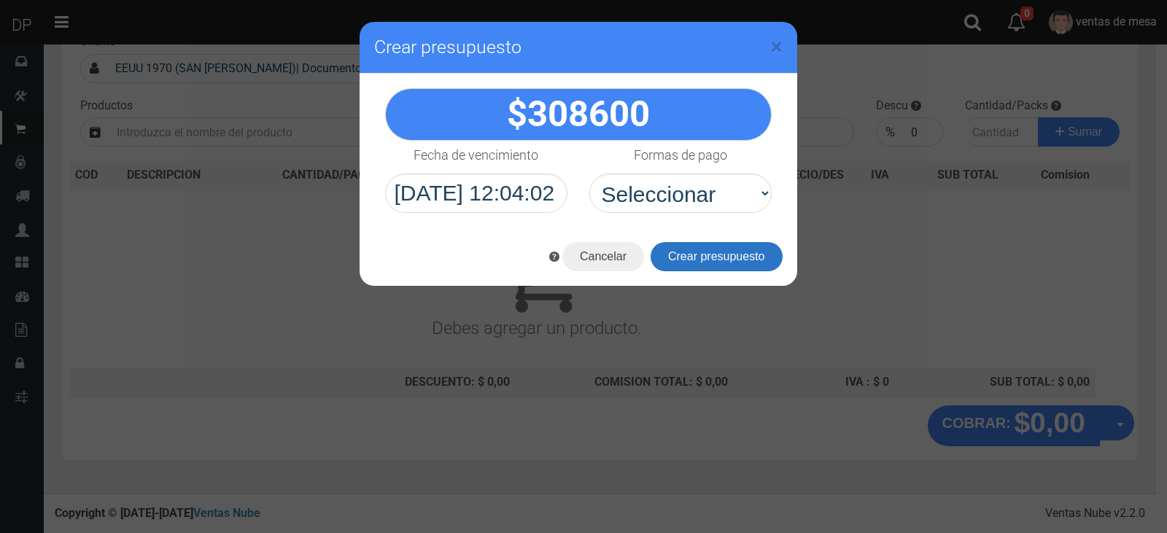
scroll to position [96, 0]
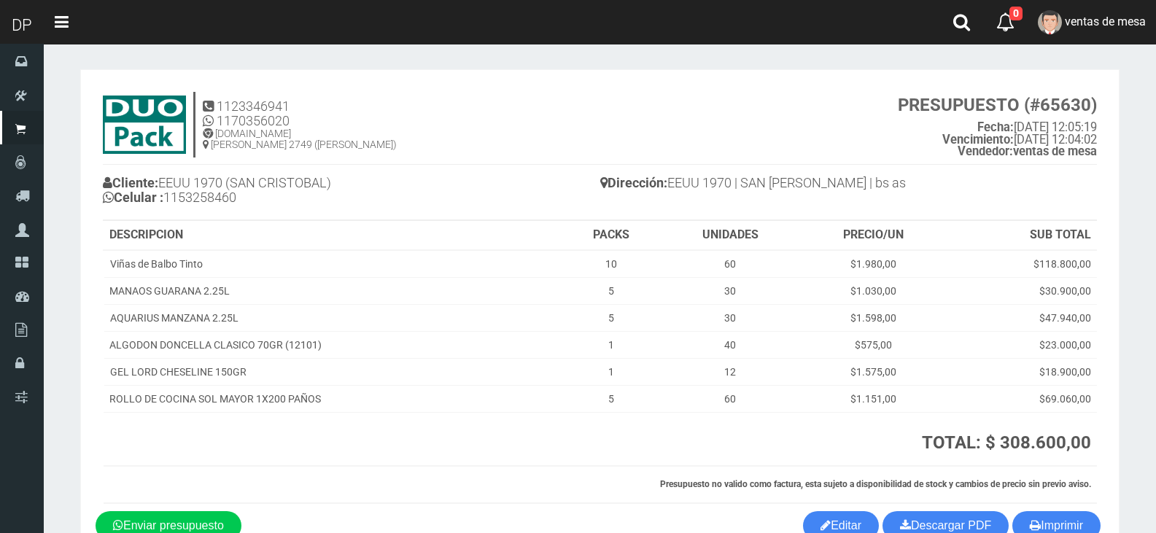
scroll to position [73, 0]
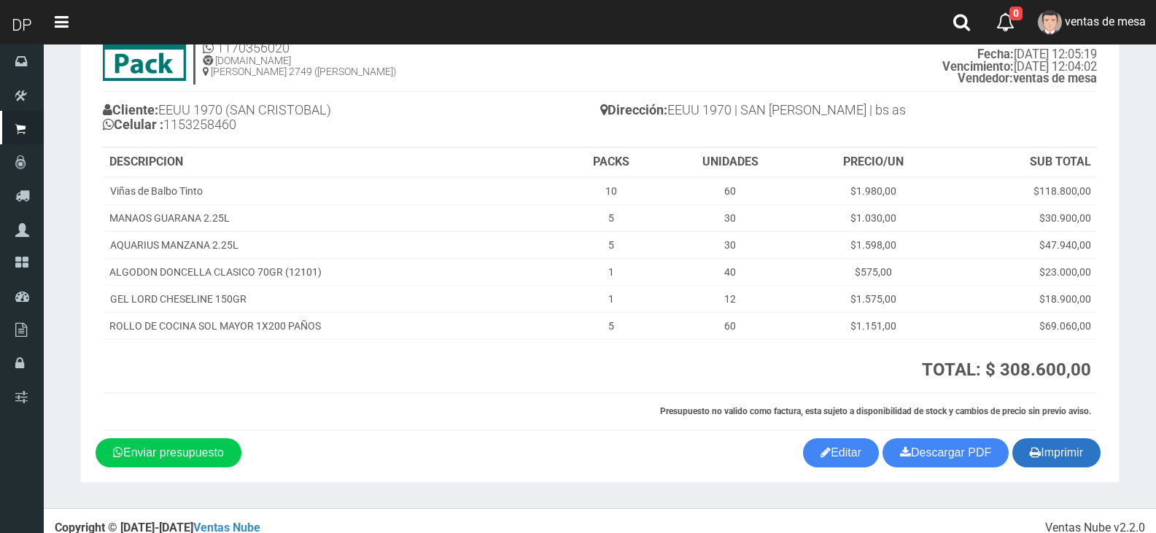
click at [1073, 461] on button "Imprimir" at bounding box center [1056, 452] width 88 height 29
click at [1060, 35] on link "ventas de mesa" at bounding box center [1092, 22] width 128 height 44
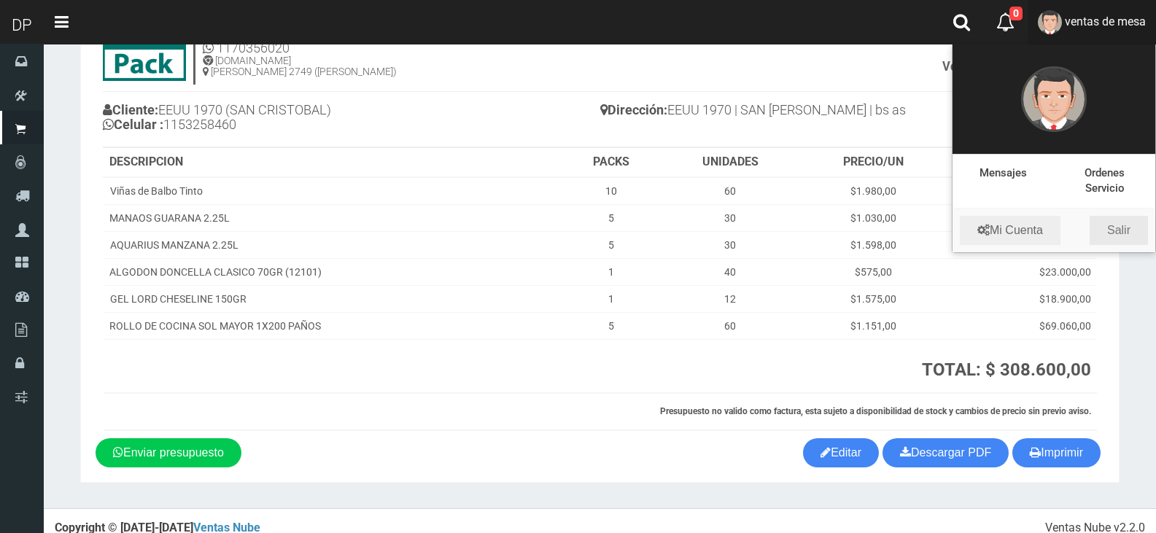
click at [1143, 229] on link "Salir" at bounding box center [1119, 230] width 58 height 29
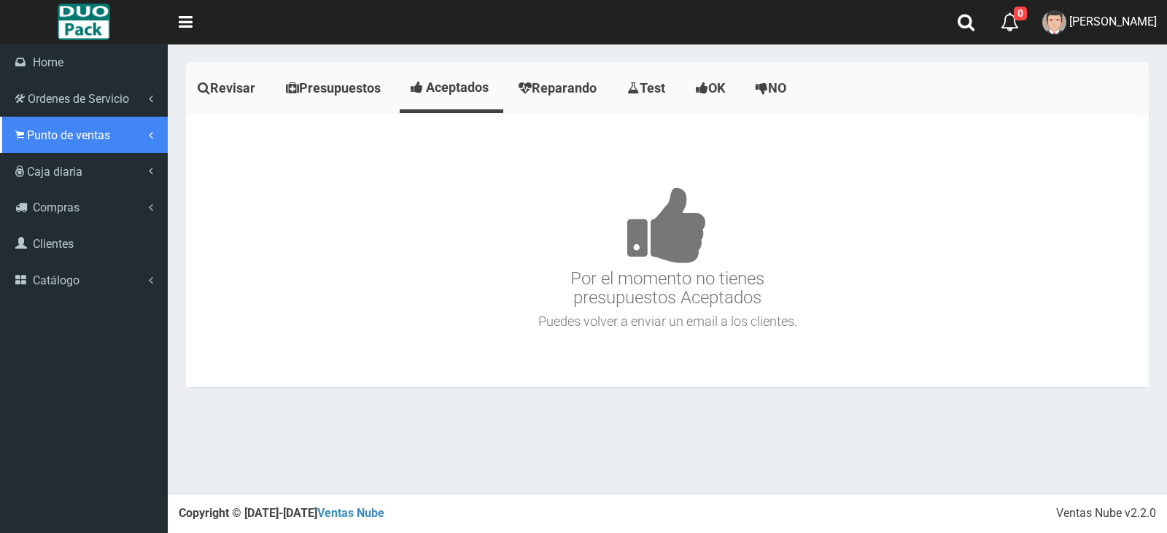
click at [39, 122] on link "Punto de ventas" at bounding box center [84, 135] width 168 height 36
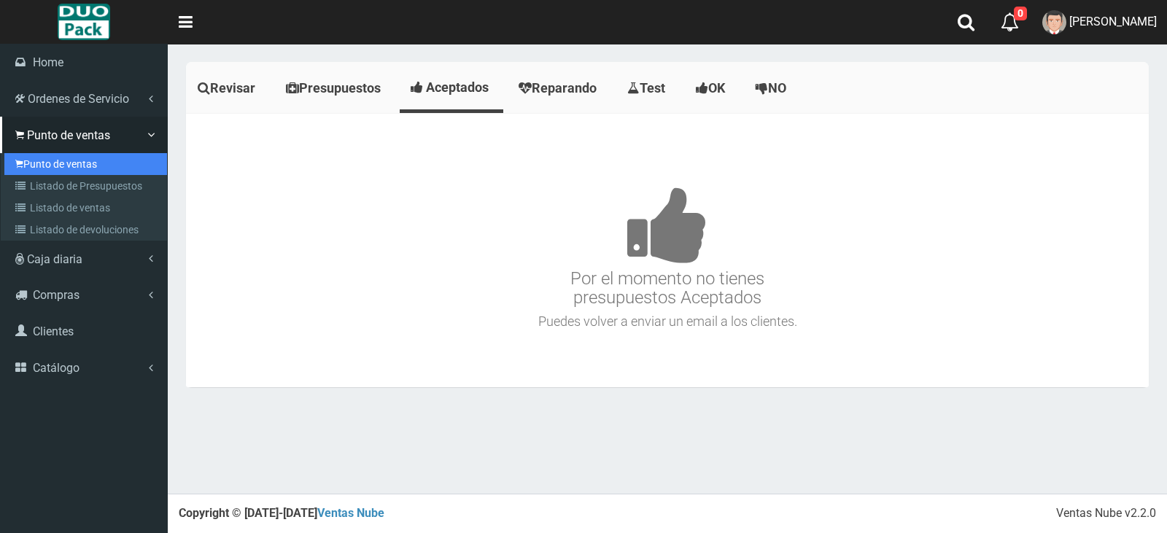
click at [69, 163] on link "Punto de ventas" at bounding box center [85, 164] width 163 height 22
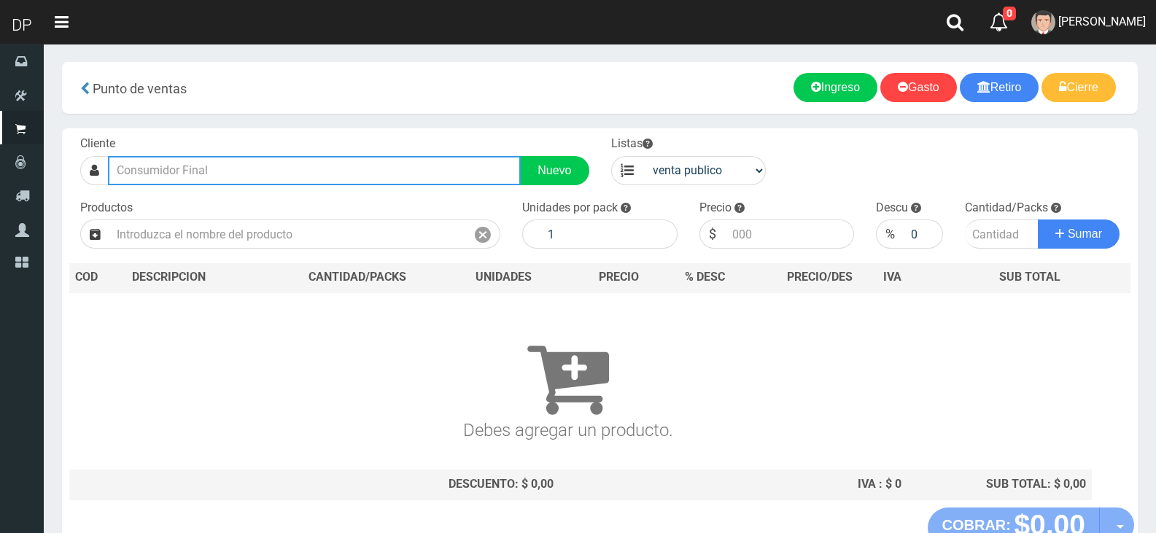
click at [327, 167] on input "text" at bounding box center [314, 170] width 413 height 29
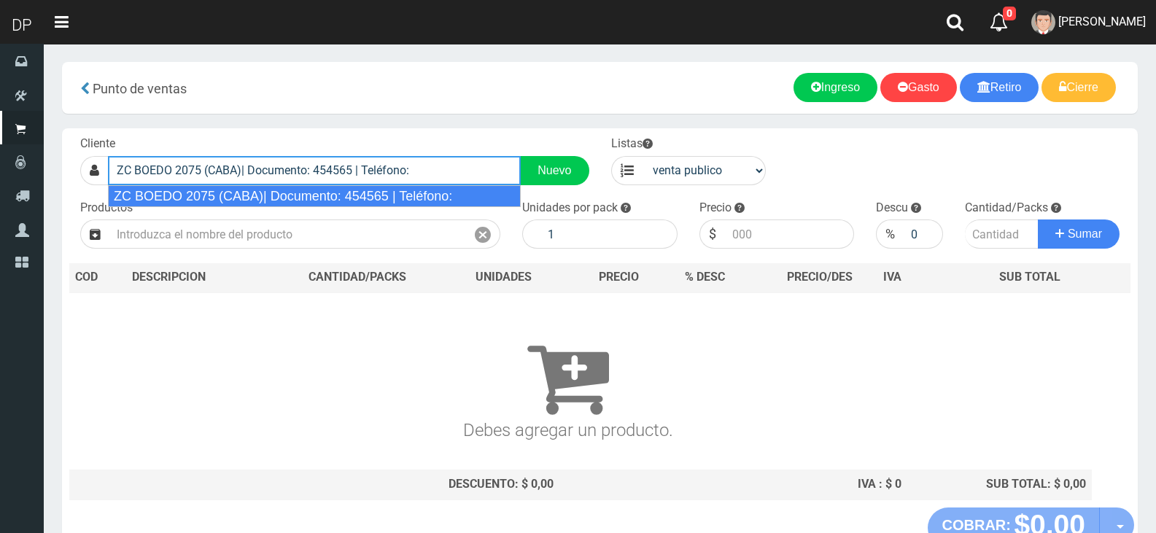
type input "ZC BOEDO 2075 (CABA)| Documento: 454565 | Teléfono:"
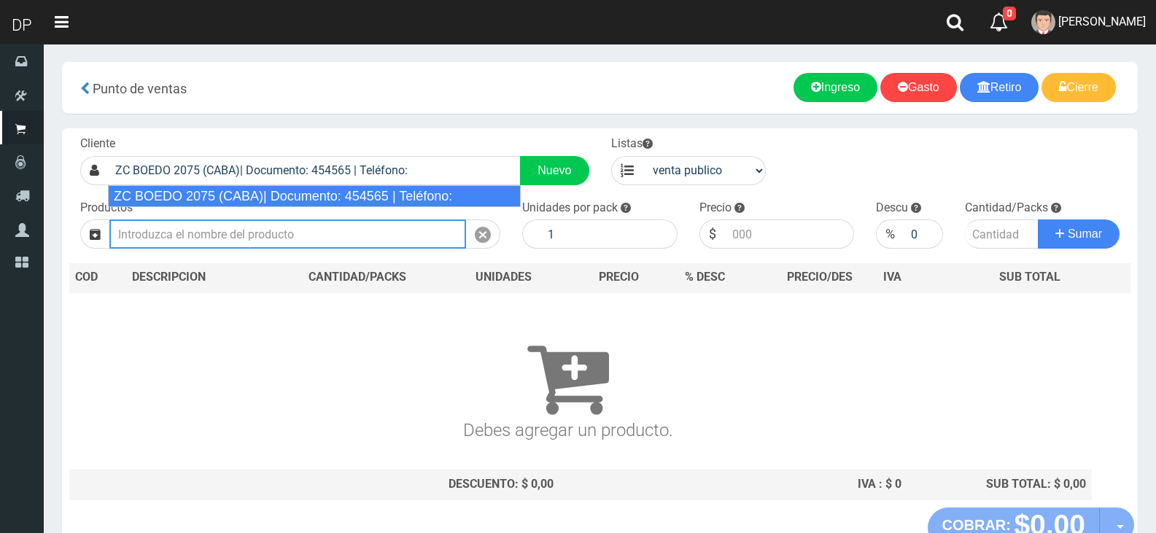
select select "2"
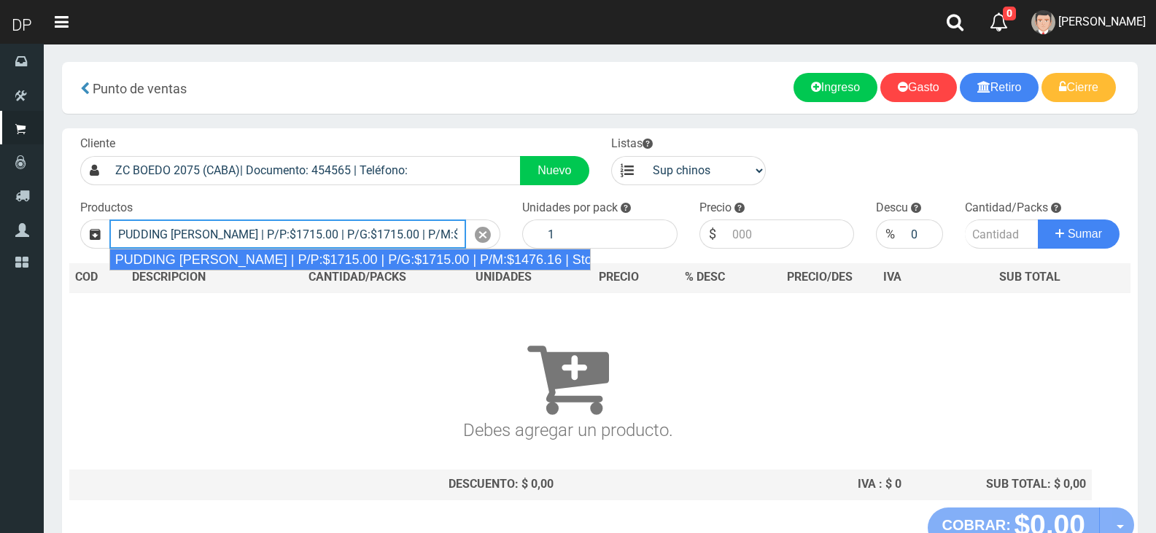
type input "PUDDING [PERSON_NAME] | P/P:$1715.00 | P/G:$1715.00 | P/M:$1476.16 | Stock:-7334"
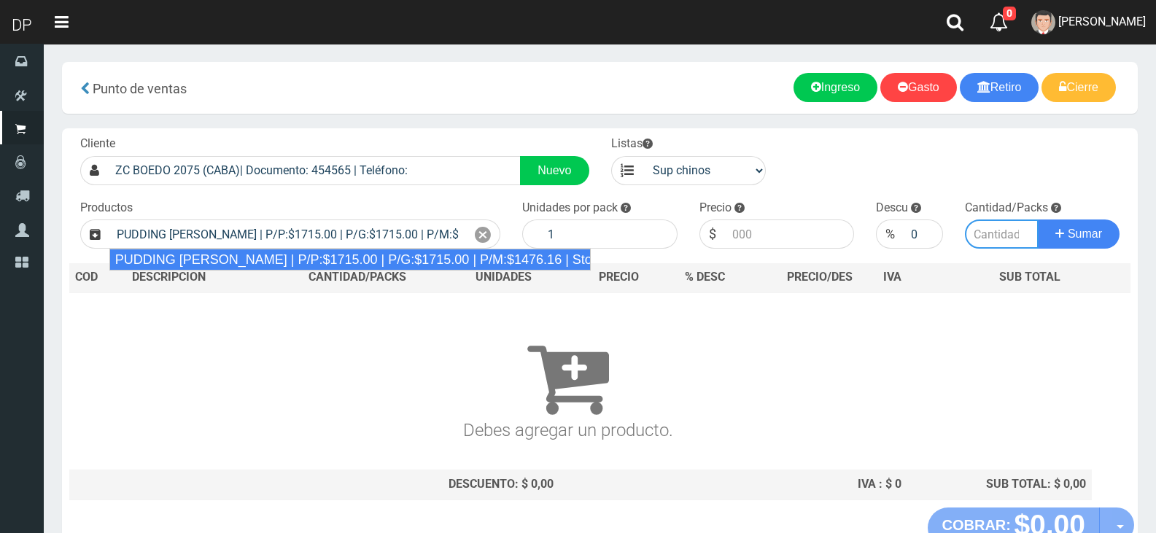
type input "8"
type input "1715.00"
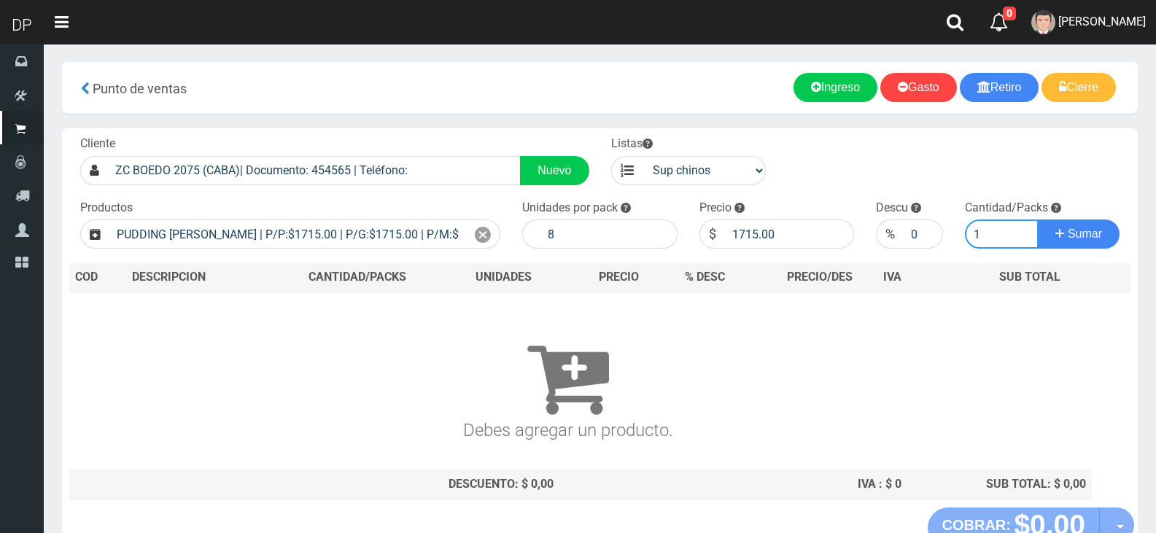
type input "1"
click at [1038, 220] on button "Sumar" at bounding box center [1079, 234] width 82 height 29
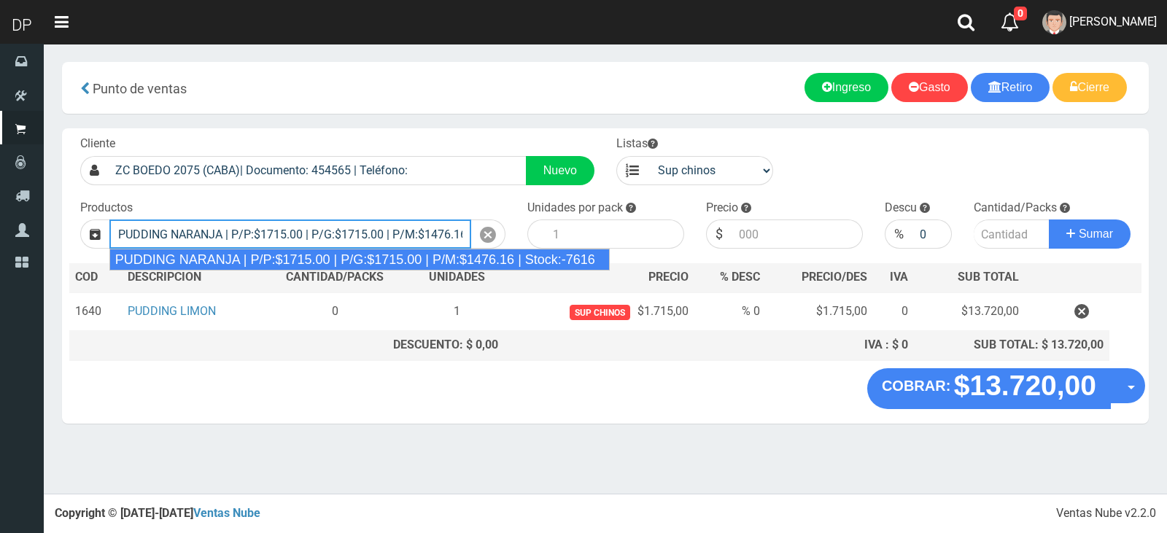
type input "PUDDING NARANJA | P/P:$1715.00 | P/G:$1715.00 | P/M:$1476.16 | Stock:-7616"
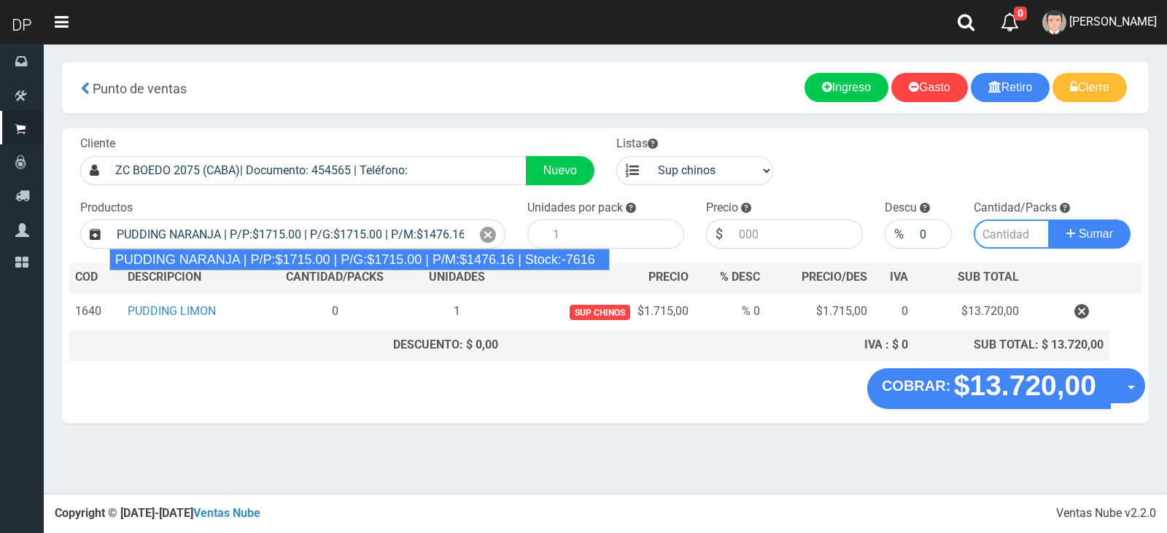
type input "8"
type input "1715.00"
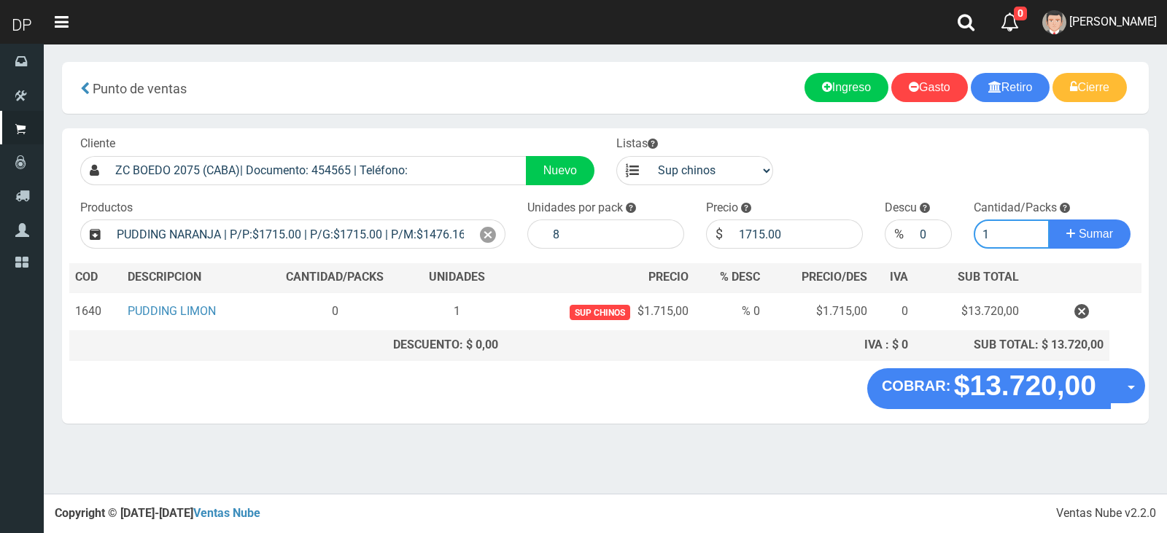
type input "1"
click at [1049, 220] on button "Sumar" at bounding box center [1090, 234] width 82 height 29
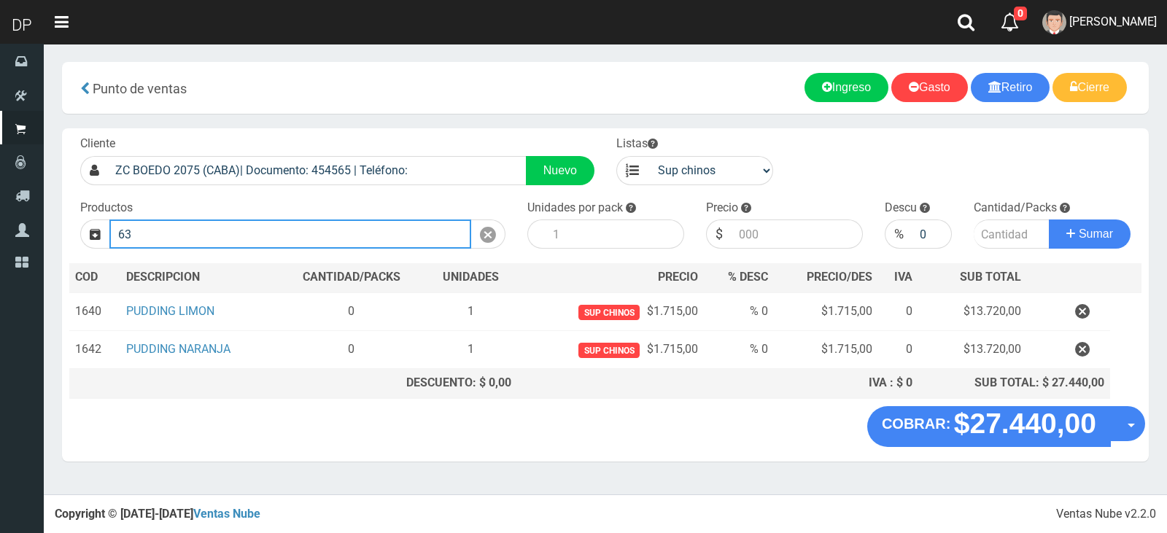
type input "6"
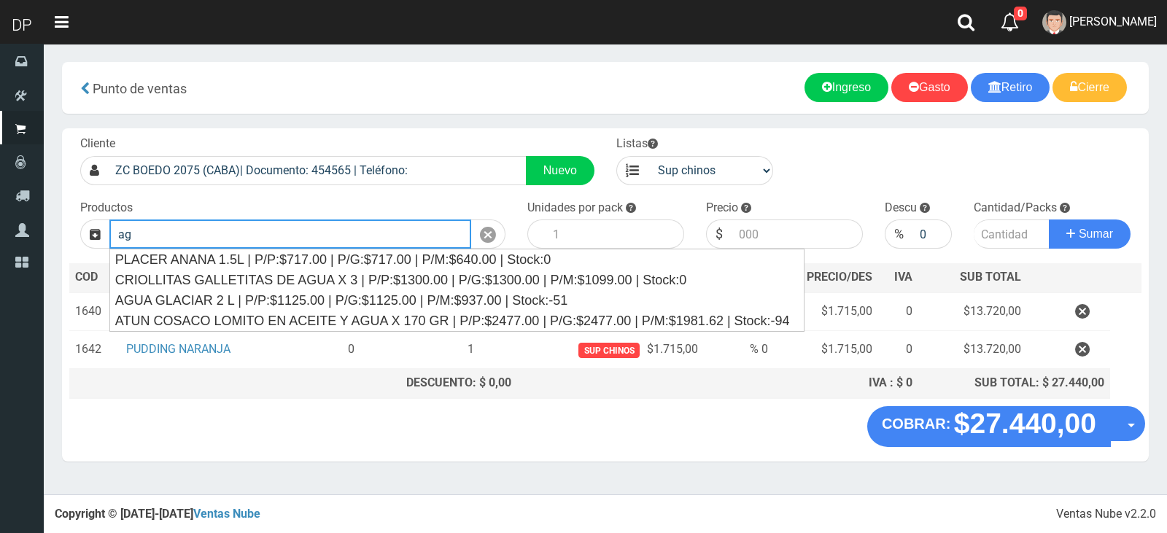
type input "a"
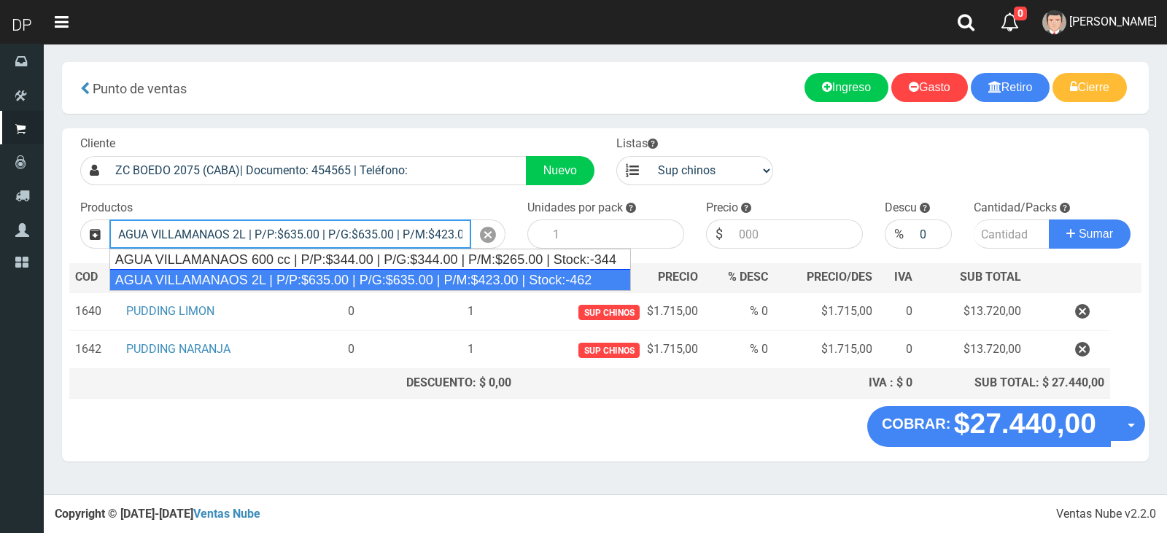
type input "AGUA VILLAMANAOS 2L | P/P:$635.00 | P/G:$635.00 | P/M:$423.00 | Stock:-462"
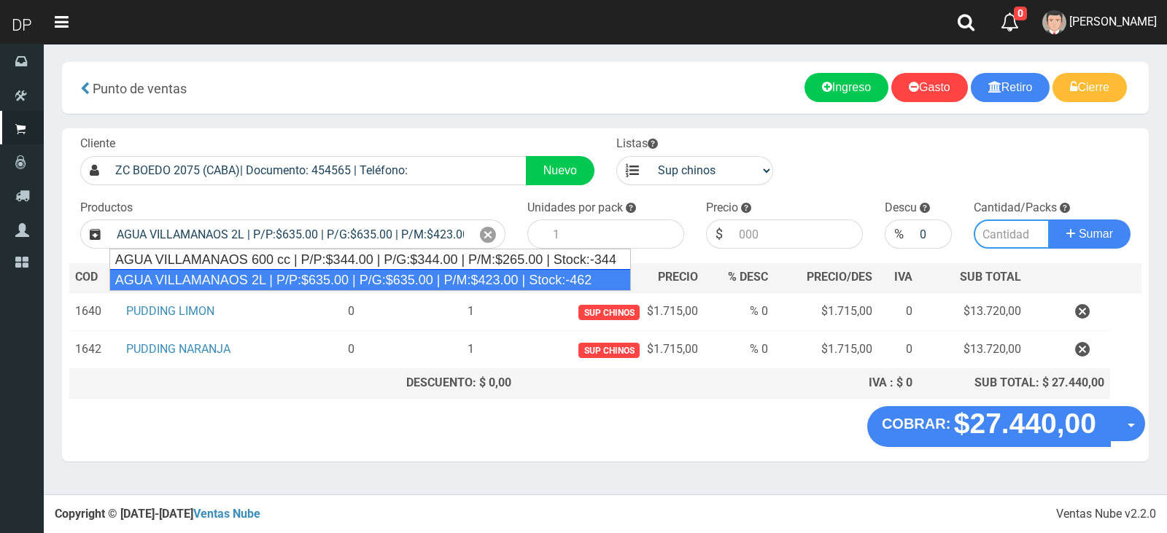
type input "6"
type input "635.00"
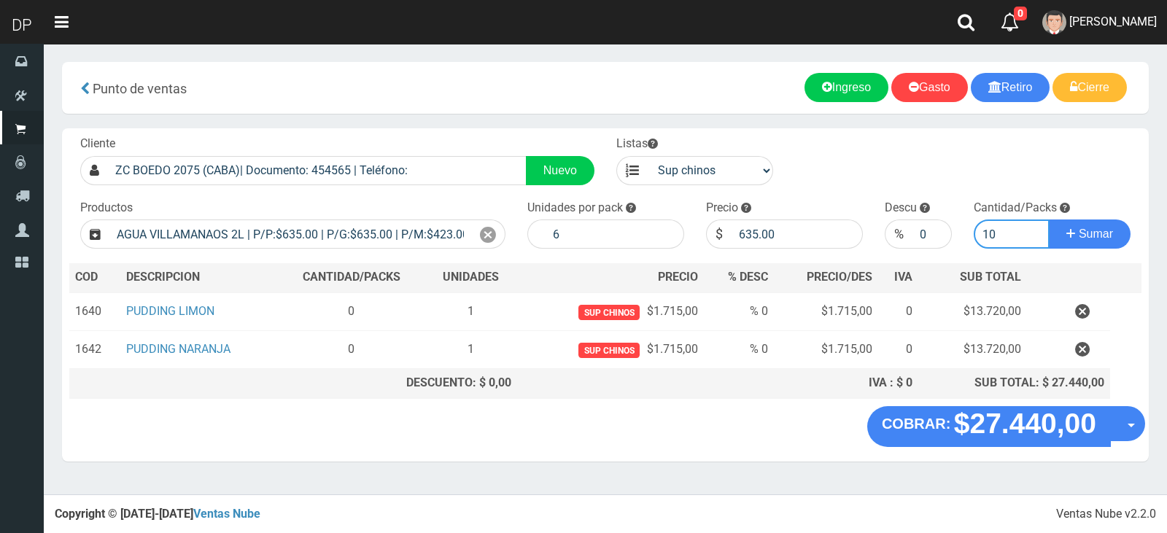
type input "10"
click at [1049, 220] on button "Sumar" at bounding box center [1090, 234] width 82 height 29
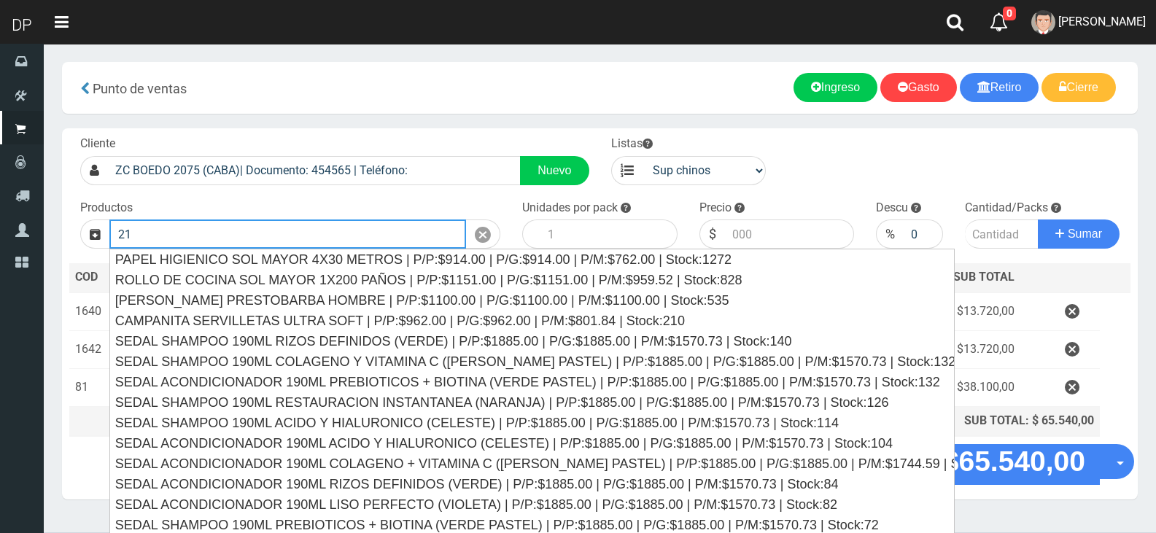
type input "2"
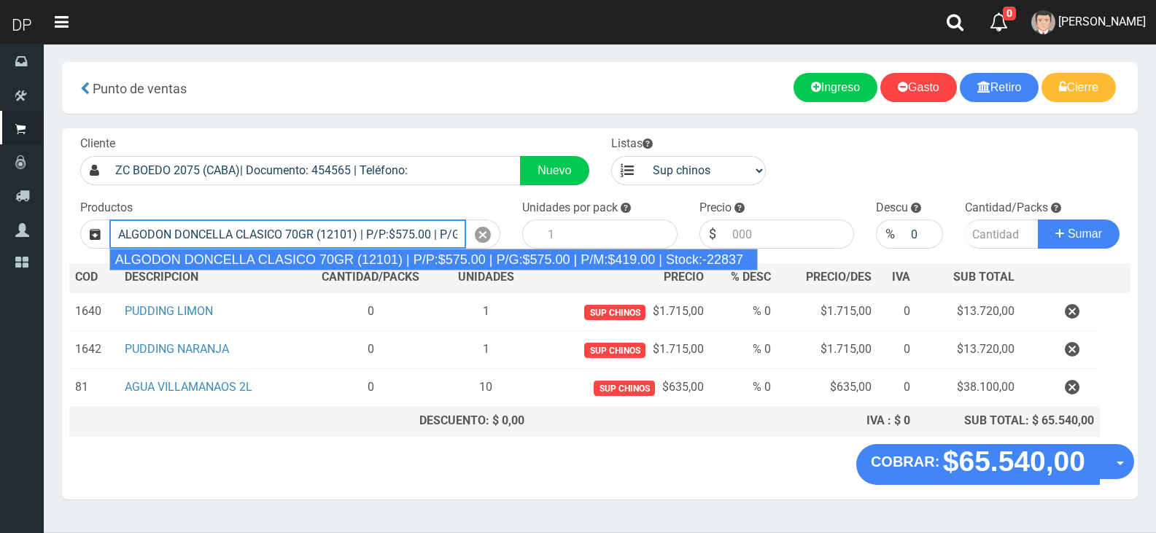
type input "ALGODON DONCELLA CLASICO 70GR (12101) | P/P:$575.00 | P/G:$575.00 | P/M:$419.00…"
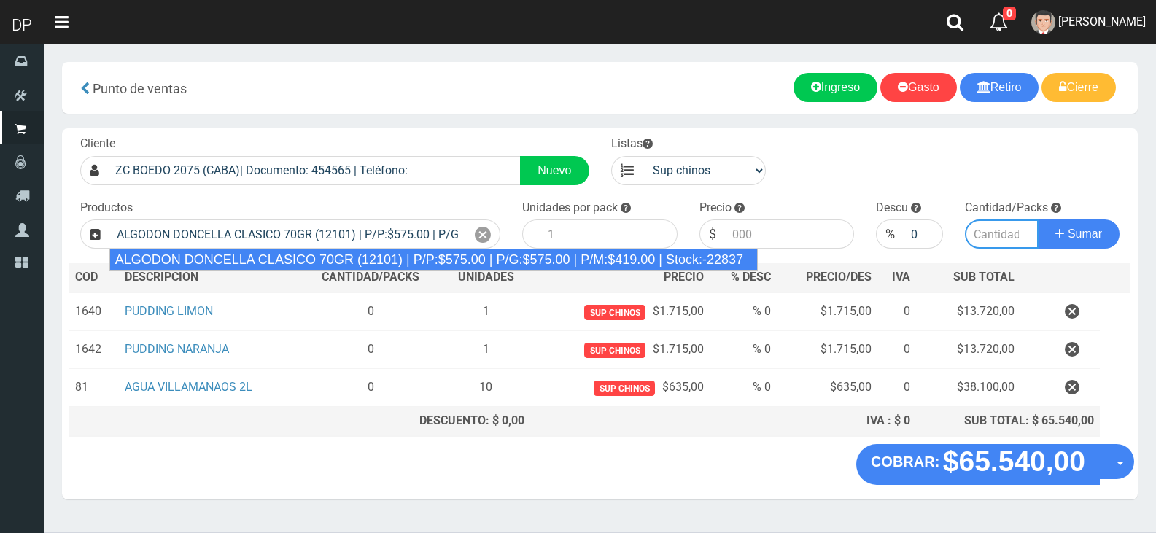
type input "40"
type input "575.00"
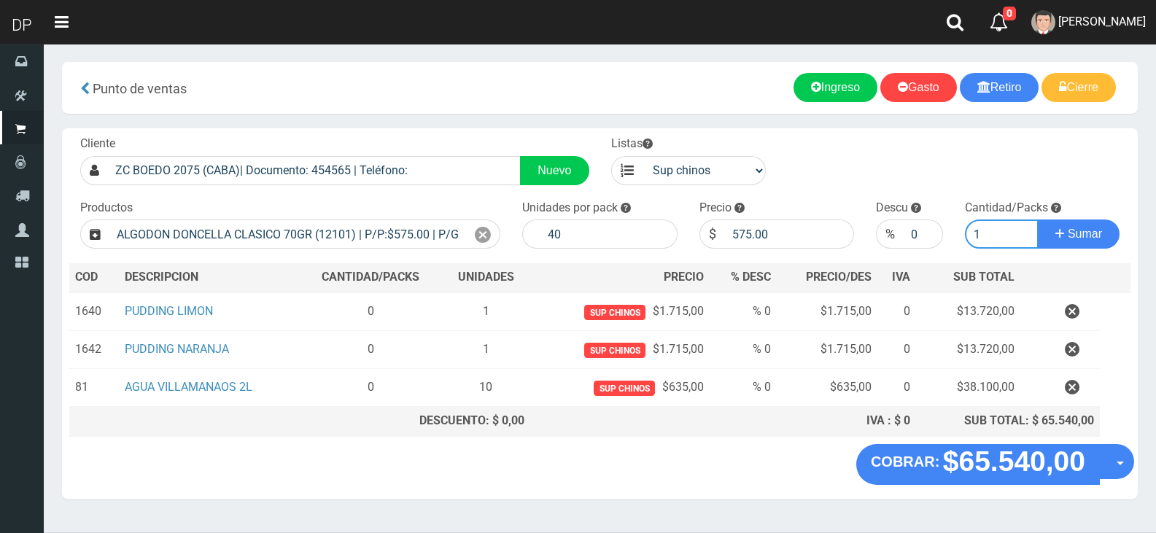
type input "1"
click at [1038, 220] on button "Sumar" at bounding box center [1079, 234] width 82 height 29
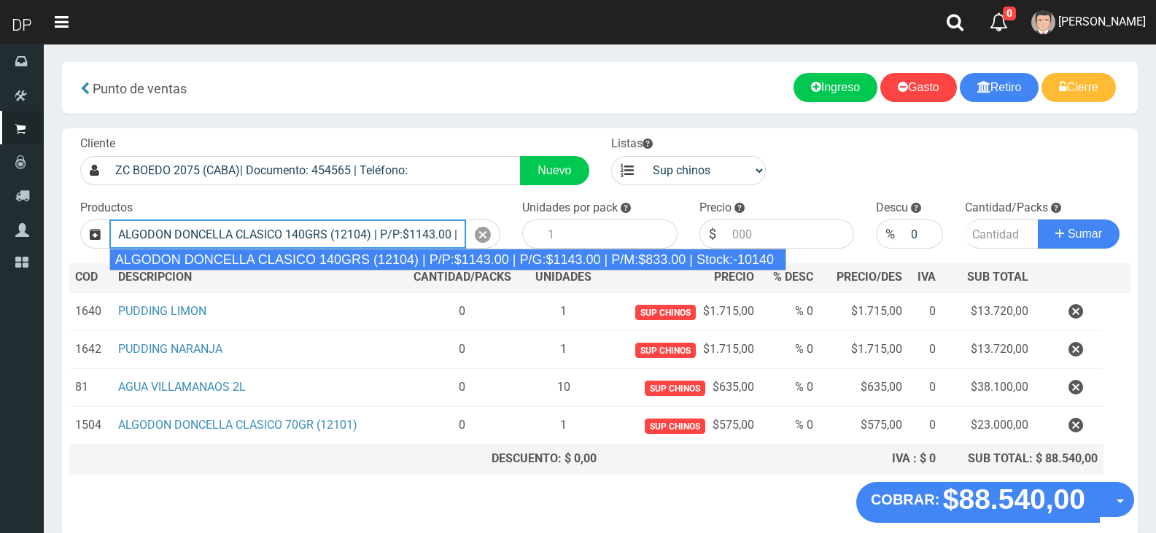
type input "ALGODON DONCELLA CLASICO 140GRS (12104) | P/P:$1143.00 | P/G:$1143.00 | P/M:$83…"
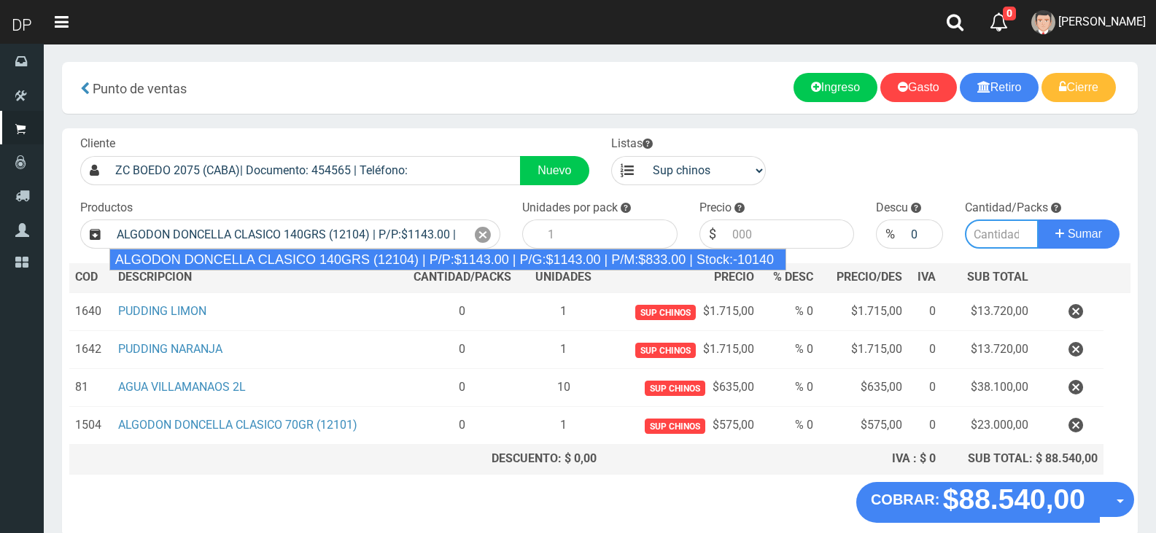
type input "20"
type input "1143.00"
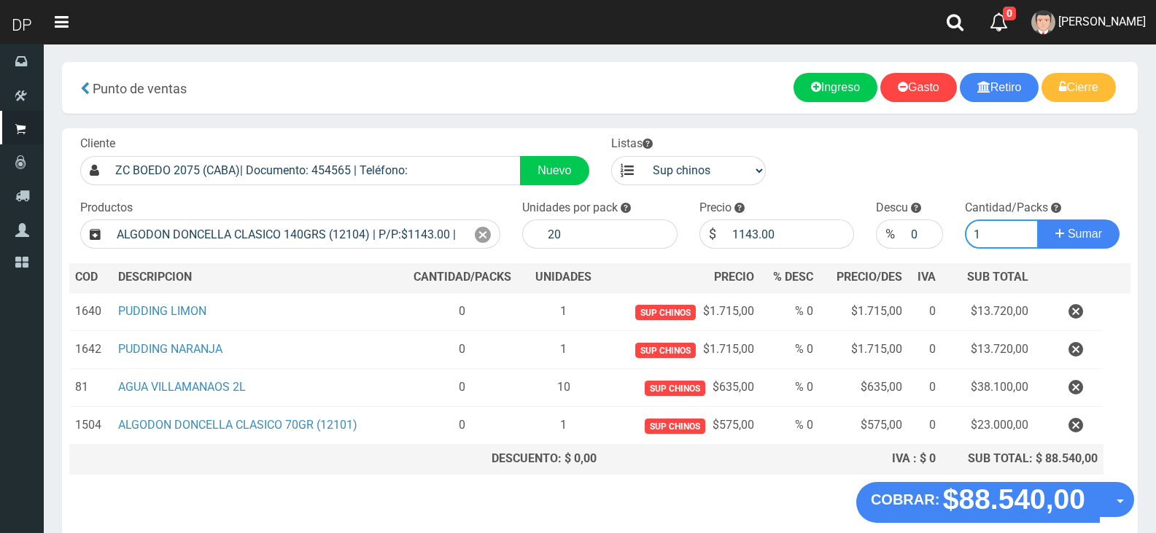
type input "1"
click at [1038, 220] on button "Sumar" at bounding box center [1079, 234] width 82 height 29
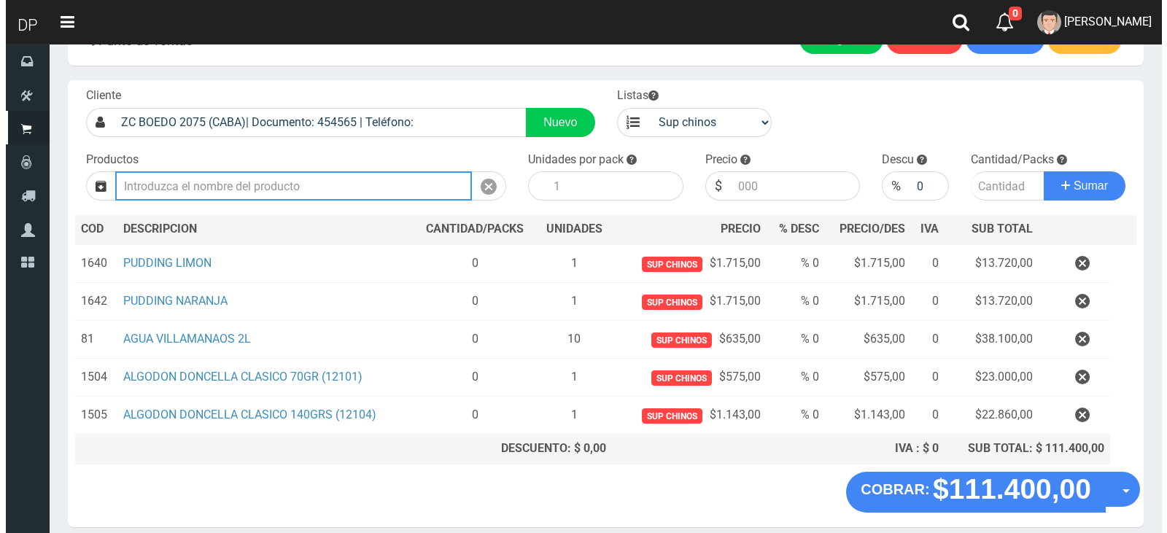
scroll to position [109, 0]
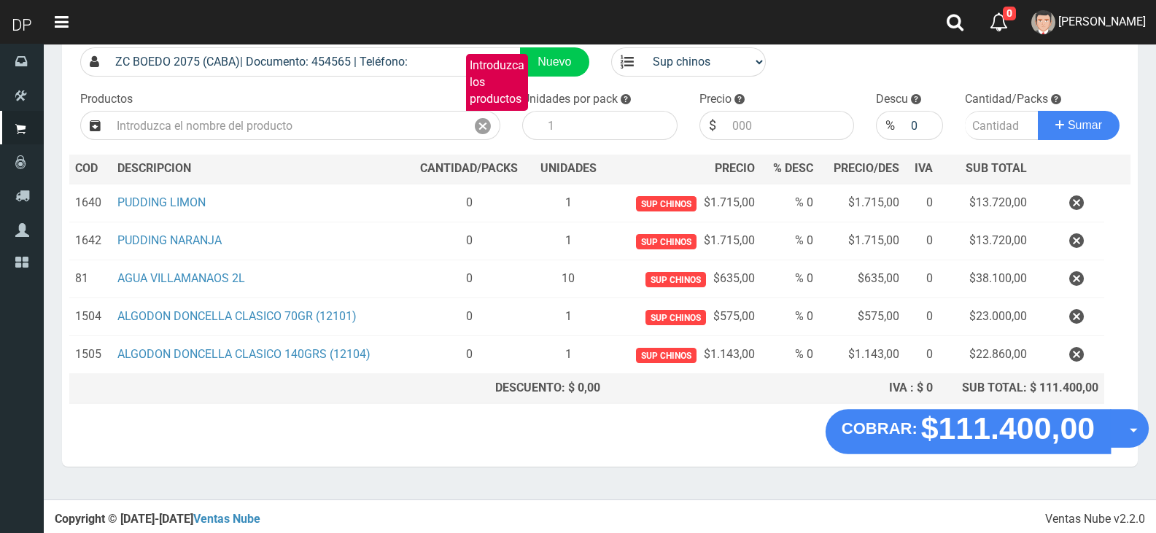
drag, startPoint x: 1119, startPoint y: 435, endPoint x: 1121, endPoint y: 450, distance: 15.5
click at [1120, 435] on button "Opciones" at bounding box center [1129, 428] width 39 height 39
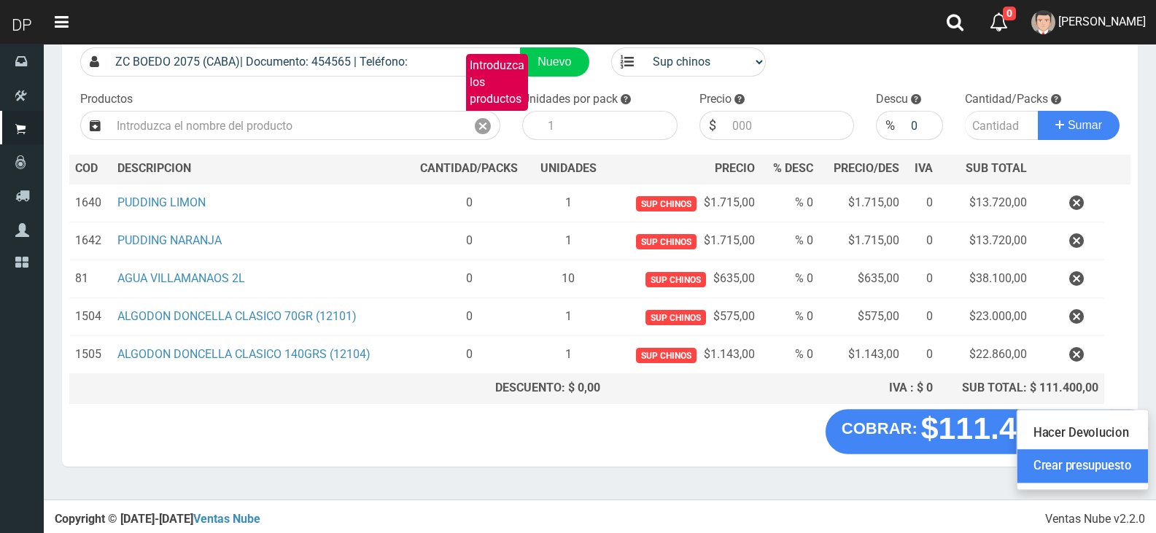
click at [1116, 462] on link "Crear presupuesto" at bounding box center [1083, 467] width 131 height 34
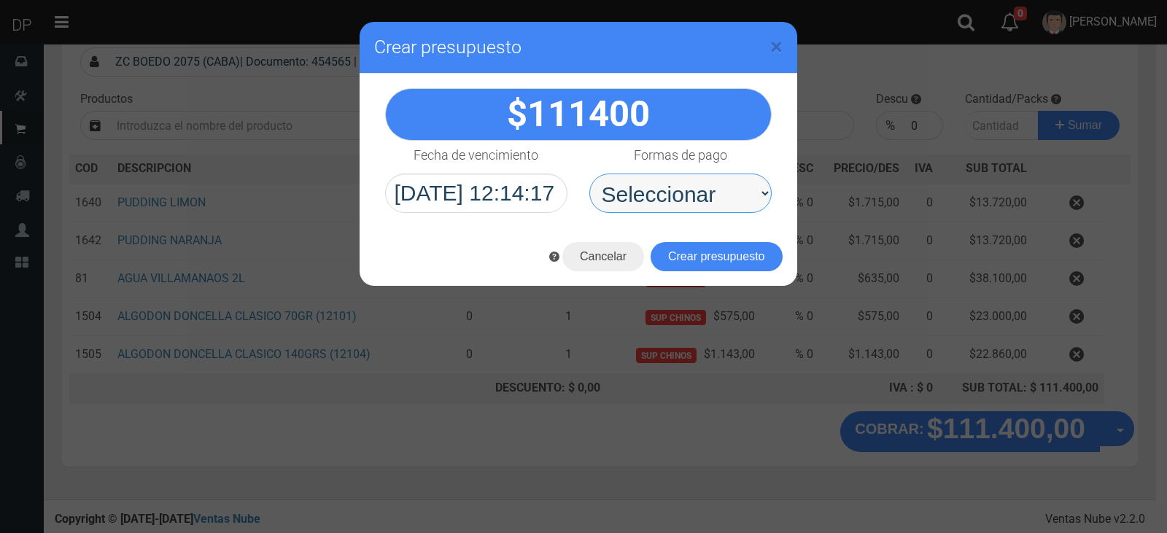
drag, startPoint x: 748, startPoint y: 212, endPoint x: 741, endPoint y: 206, distance: 8.8
click at [744, 211] on select "Seleccionar Efectivo Tarjeta de Crédito Depósito Débito" at bounding box center [680, 193] width 182 height 39
select select "Efectivo"
click at [589, 174] on select "Seleccionar Efectivo Tarjeta de Crédito Depósito Débito" at bounding box center [680, 193] width 182 height 39
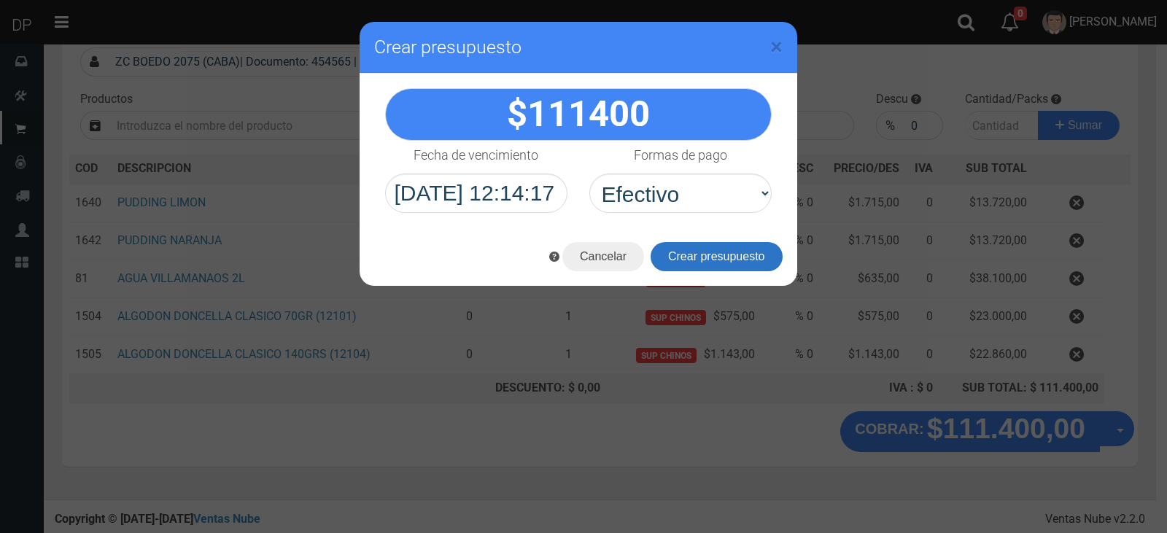
click at [729, 260] on button "Crear presupuesto" at bounding box center [717, 256] width 132 height 29
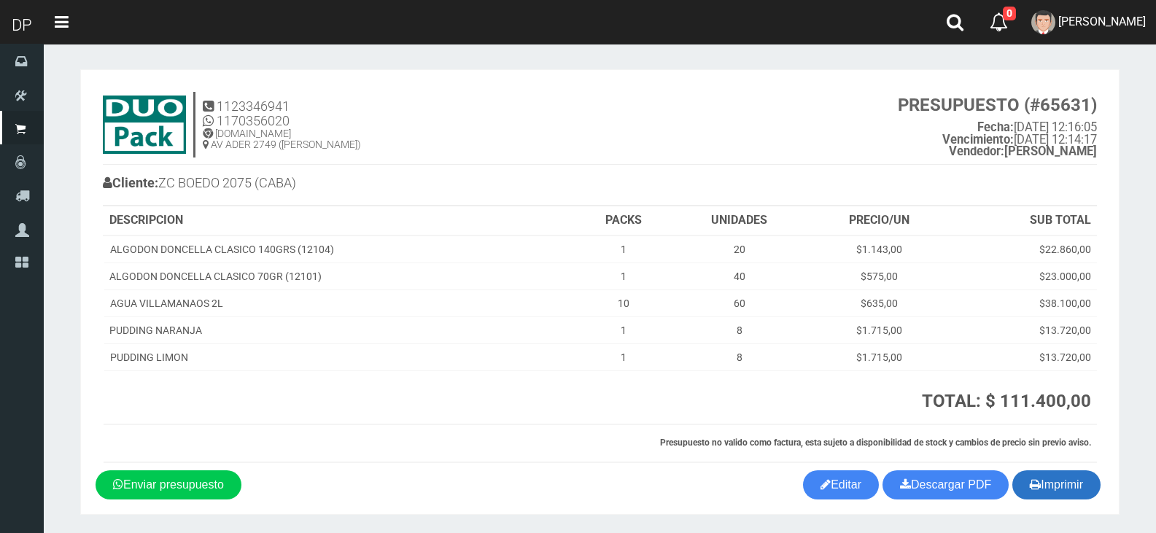
click at [1067, 497] on button "Imprimir" at bounding box center [1056, 484] width 88 height 29
click at [716, 139] on h4 "1123346941 1170356020 [DOMAIN_NAME] AV ADER 2749 ([PERSON_NAME]) PRESUPUESTO (#…" at bounding box center [600, 128] width 994 height 73
